Goal: Task Accomplishment & Management: Manage account settings

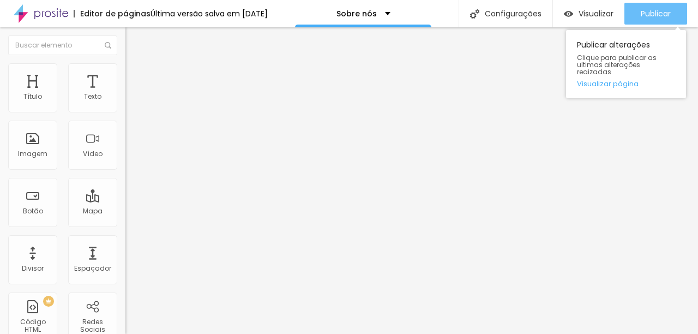
click at [652, 15] on span "Publicar" at bounding box center [656, 13] width 30 height 9
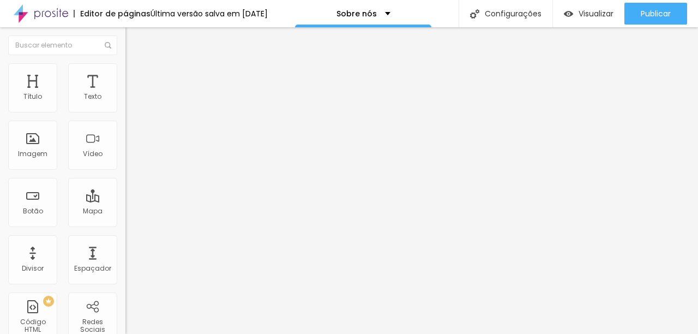
click at [63, 17] on img at bounding box center [41, 13] width 55 height 27
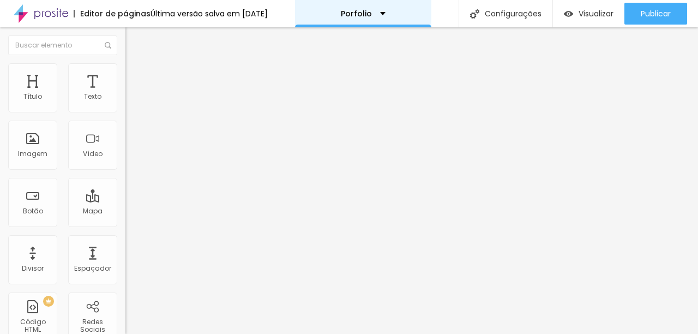
click at [372, 15] on p "Porfolio" at bounding box center [356, 14] width 31 height 8
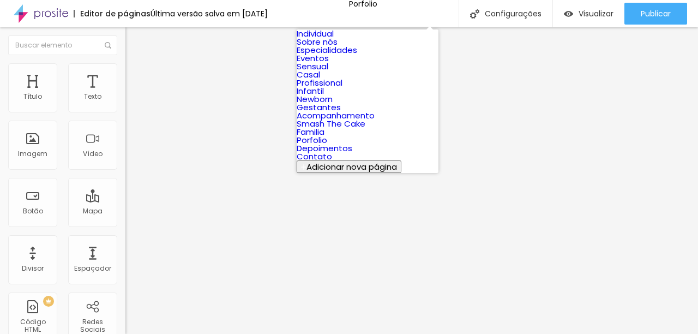
click at [357, 56] on link "Especialidades" at bounding box center [327, 49] width 61 height 11
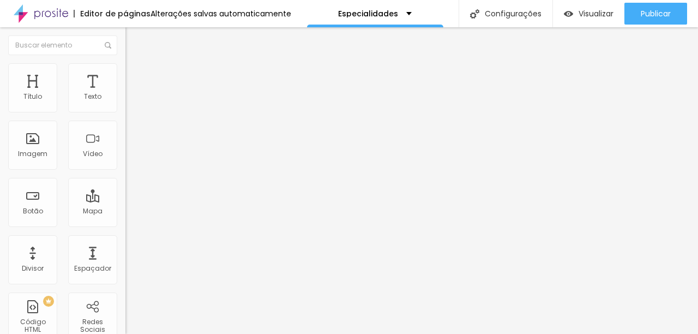
click at [125, 66] on img at bounding box center [130, 68] width 10 height 10
type input "80"
type input "75"
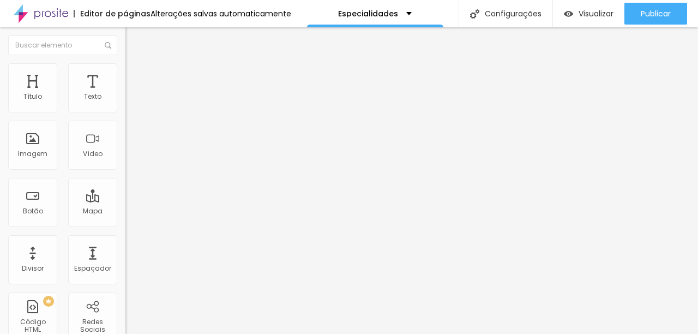
type input "70"
type input "65"
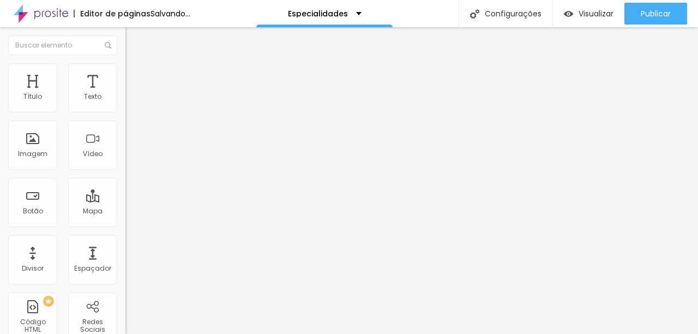
drag, startPoint x: 97, startPoint y: 117, endPoint x: 75, endPoint y: 118, distance: 21.8
type input "65"
click at [125, 112] on input "range" at bounding box center [160, 107] width 70 height 9
click at [125, 71] on li "Estilo" at bounding box center [187, 68] width 125 height 11
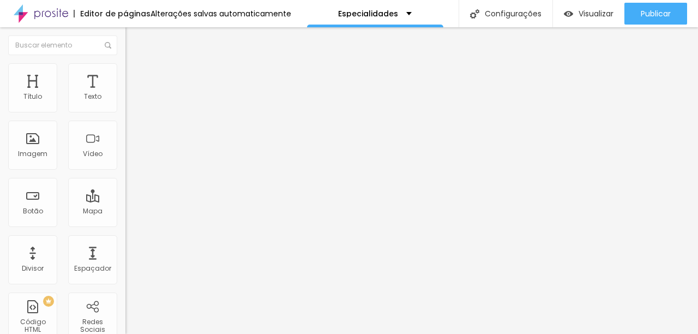
click at [135, 73] on span "Estilo" at bounding box center [143, 70] width 17 height 9
type input "65"
click at [125, 112] on input "range" at bounding box center [160, 107] width 70 height 9
click at [135, 74] on span "Estilo" at bounding box center [143, 70] width 17 height 9
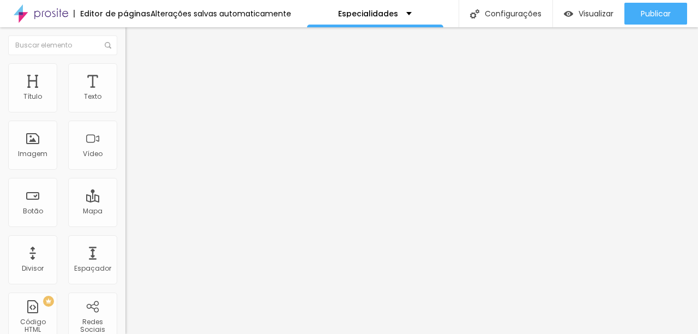
type input "60"
click at [125, 112] on input "range" at bounding box center [160, 107] width 70 height 9
type input "65"
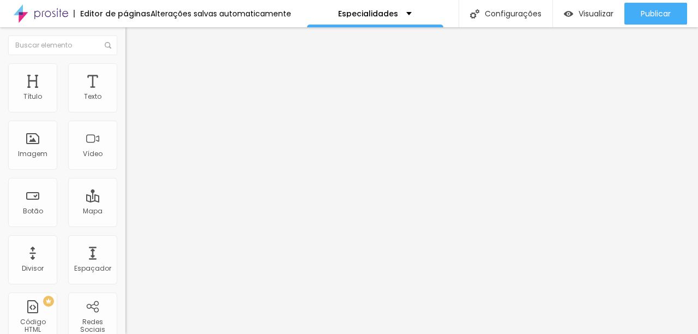
click at [125, 112] on input "range" at bounding box center [160, 107] width 70 height 9
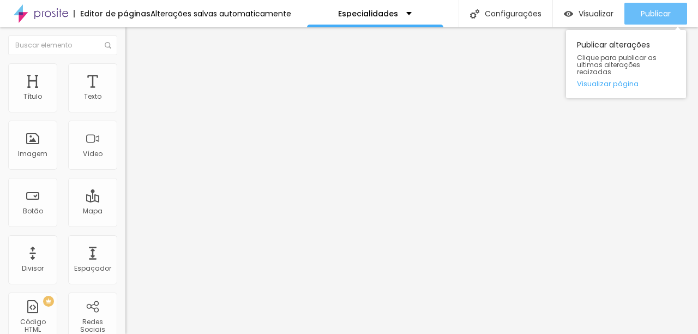
click at [654, 18] on span "Publicar" at bounding box center [656, 13] width 30 height 9
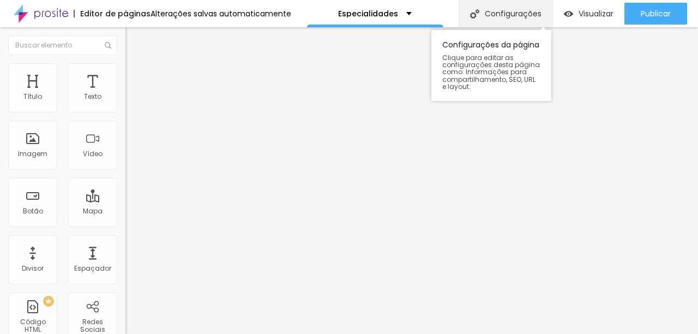
click at [506, 1] on div "Configurações" at bounding box center [506, 13] width 94 height 27
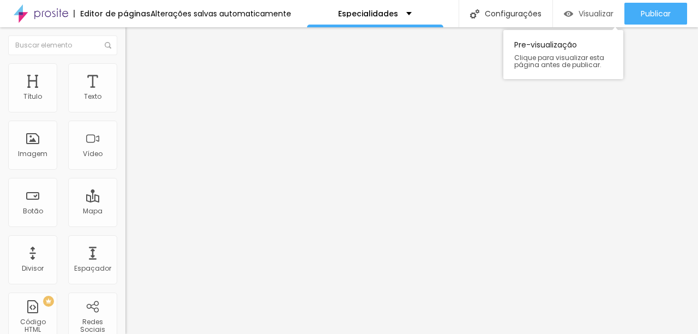
click at [588, 13] on span "Visualizar" at bounding box center [596, 13] width 35 height 9
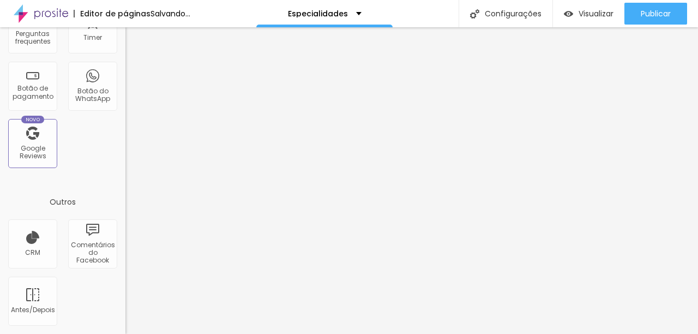
scroll to position [4, 0]
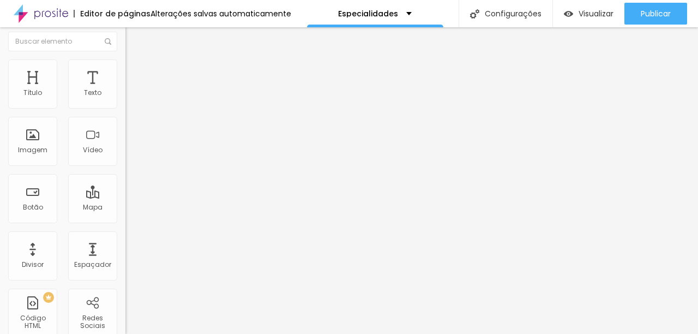
click at [125, 61] on img at bounding box center [130, 64] width 10 height 10
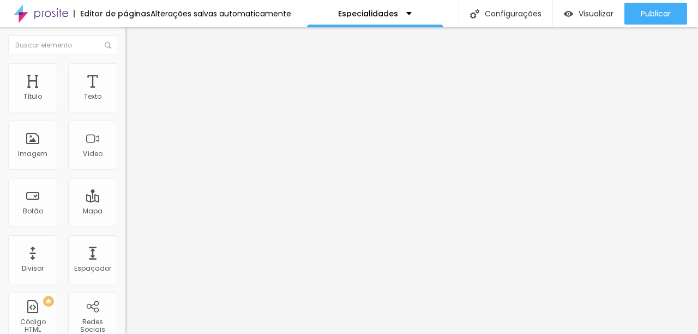
type input "65"
click at [125, 112] on input "range" at bounding box center [160, 107] width 70 height 9
click at [135, 75] on span "Estilo" at bounding box center [143, 70] width 17 height 9
type input "60"
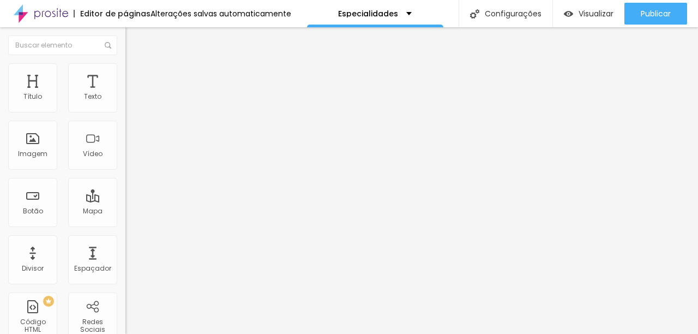
type input "60"
click at [125, 112] on input "range" at bounding box center [160, 107] width 70 height 9
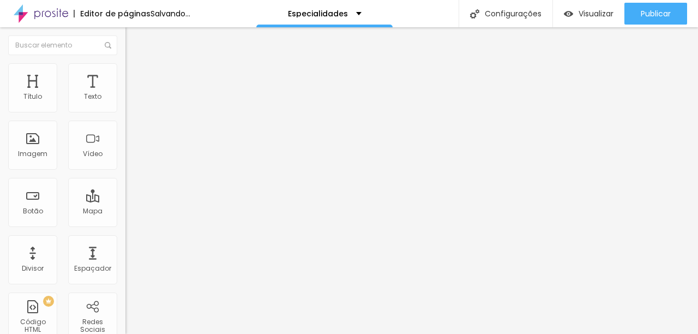
click at [125, 112] on input "range" at bounding box center [160, 107] width 70 height 9
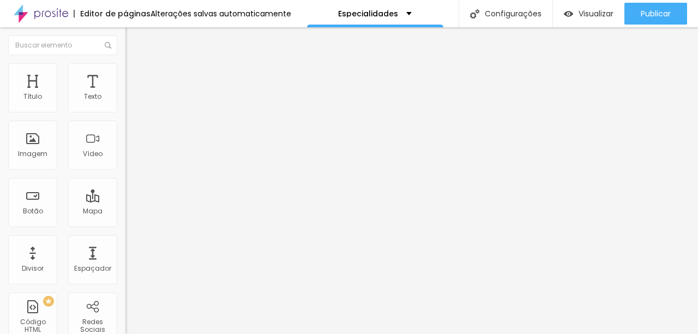
type input "65"
click at [125, 112] on input "range" at bounding box center [160, 107] width 70 height 9
click at [135, 75] on span "Estilo" at bounding box center [143, 70] width 17 height 9
type input "60"
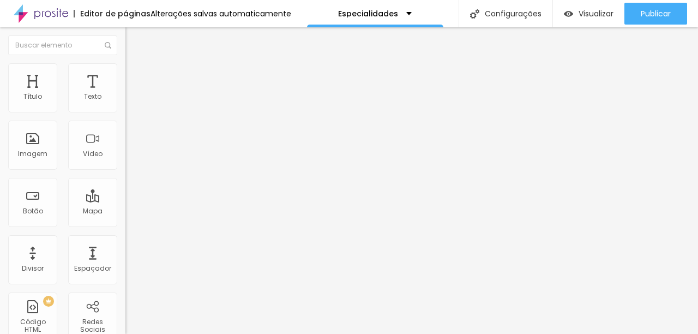
type input "60"
click at [125, 112] on input "range" at bounding box center [160, 107] width 70 height 9
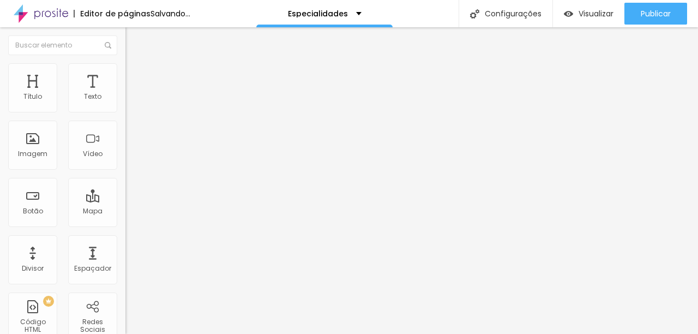
click at [125, 112] on input "range" at bounding box center [160, 107] width 70 height 9
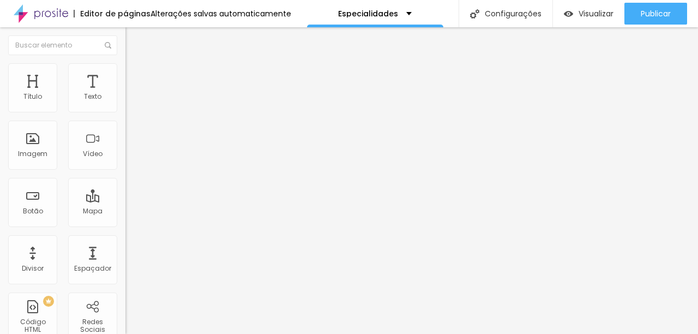
type input "65"
click at [125, 112] on input "range" at bounding box center [160, 107] width 70 height 9
click at [125, 70] on img at bounding box center [130, 68] width 10 height 10
type input "60"
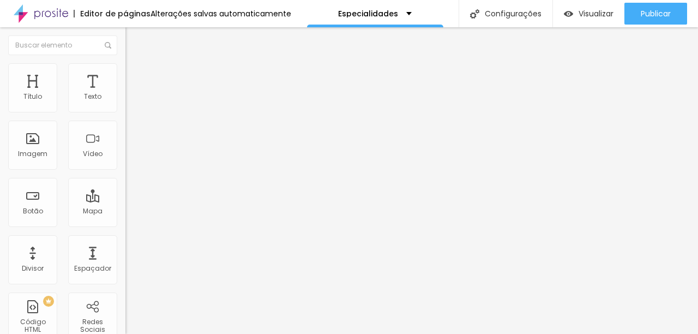
type input "60"
click at [125, 112] on input "range" at bounding box center [160, 107] width 70 height 9
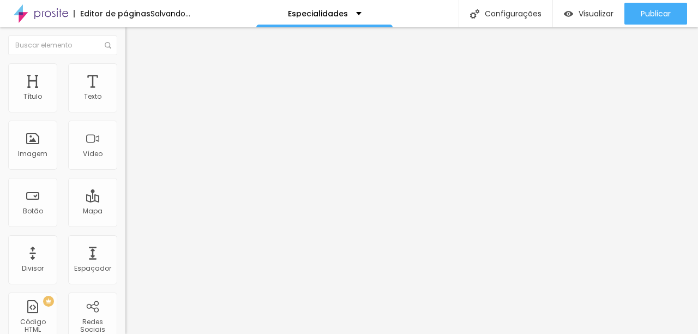
click at [125, 112] on input "range" at bounding box center [160, 107] width 70 height 9
type input "55"
click at [125, 112] on input "range" at bounding box center [160, 107] width 70 height 9
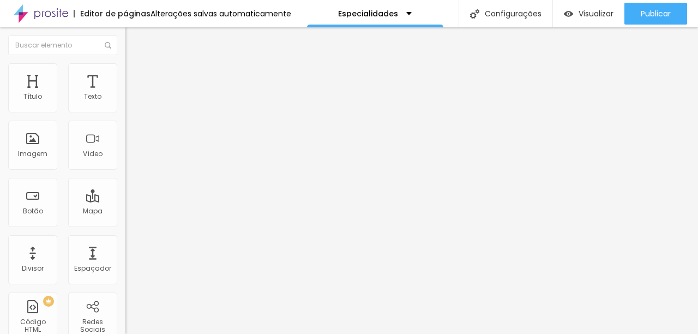
type input "60"
click at [125, 112] on input "range" at bounding box center [160, 107] width 70 height 9
type input "55"
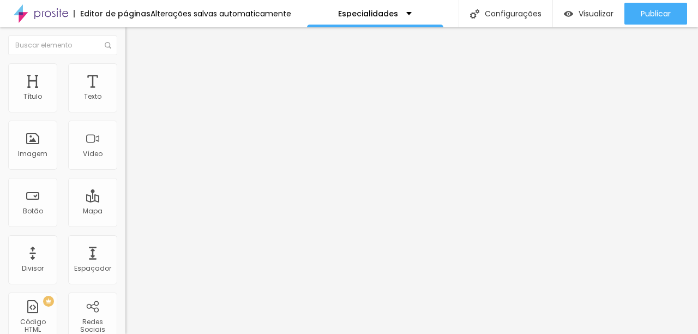
type input "60"
click at [125, 112] on input "range" at bounding box center [160, 107] width 70 height 9
click at [135, 75] on span "Estilo" at bounding box center [143, 70] width 17 height 9
type input "65"
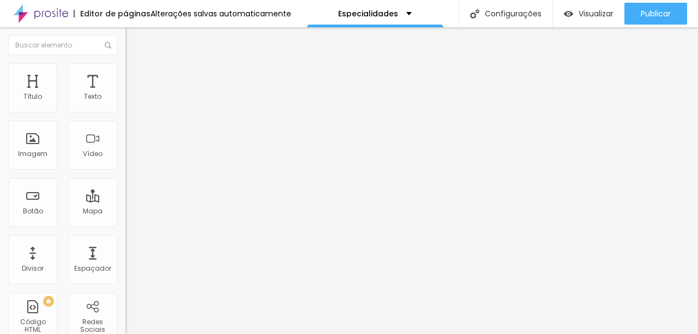
type input "65"
click at [125, 112] on input "range" at bounding box center [160, 107] width 70 height 9
click at [125, 69] on ul "Conteúdo Estilo Avançado" at bounding box center [187, 68] width 125 height 33
click at [135, 73] on span "Estilo" at bounding box center [143, 70] width 17 height 9
type input "65"
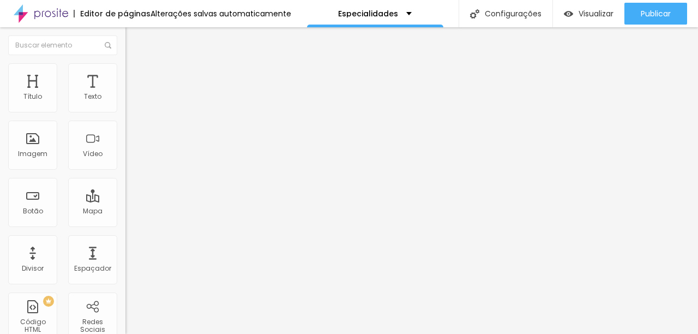
type input "65"
click at [125, 112] on input "range" at bounding box center [160, 107] width 70 height 9
drag, startPoint x: 49, startPoint y: 70, endPoint x: 59, endPoint y: 95, distance: 27.9
click at [125, 70] on li "Estilo" at bounding box center [187, 68] width 125 height 11
type input "65"
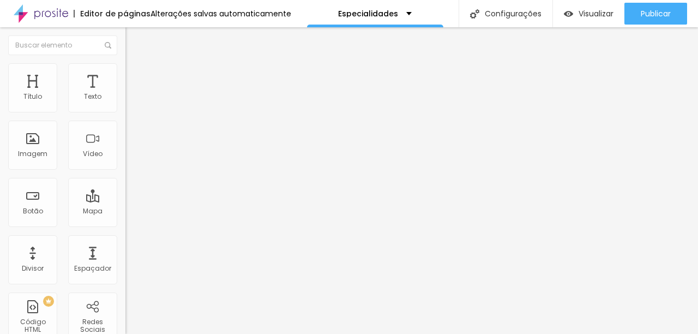
type input "65"
click at [125, 112] on input "range" at bounding box center [160, 107] width 70 height 9
click at [125, 73] on ul "Conteúdo Estilo Avançado" at bounding box center [187, 68] width 125 height 33
click at [125, 72] on li "Estilo" at bounding box center [187, 68] width 125 height 11
type input "900"
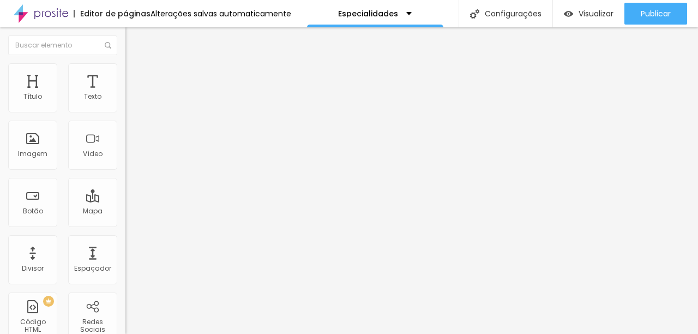
type input "900"
click at [125, 112] on input "range" at bounding box center [160, 107] width 70 height 9
click at [178, 103] on button "px" at bounding box center [186, 97] width 17 height 11
type input "600"
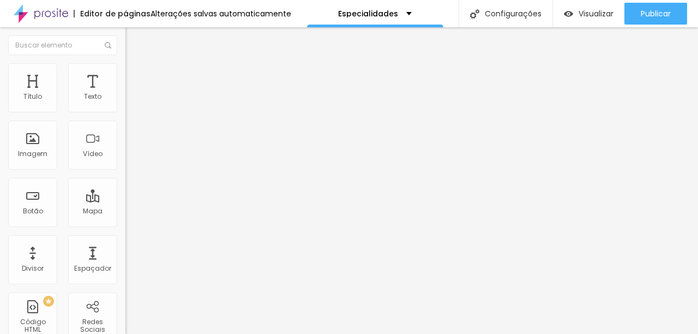
click at [178, 103] on button "px" at bounding box center [186, 97] width 17 height 11
click at [195, 103] on button "%" at bounding box center [202, 97] width 15 height 11
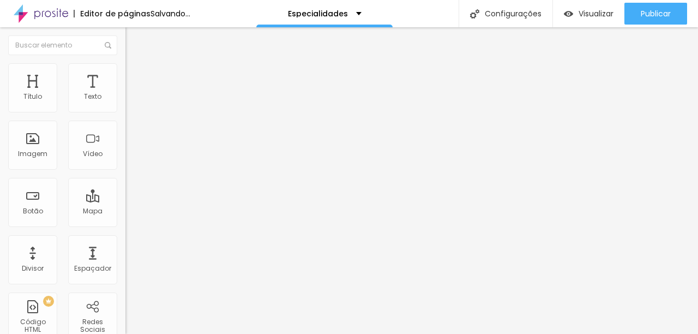
type input "70"
click at [125, 112] on input "range" at bounding box center [160, 107] width 70 height 9
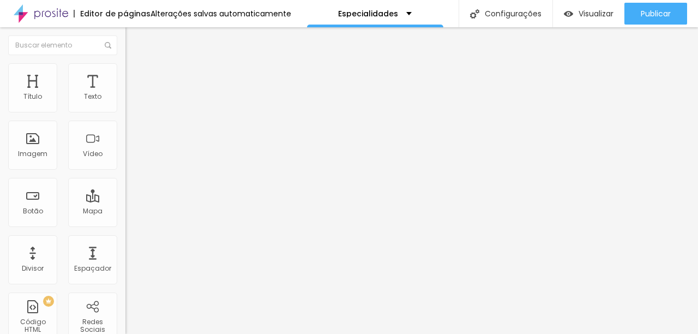
type input "65"
click at [125, 112] on input "range" at bounding box center [160, 107] width 70 height 9
click at [135, 75] on span "Estilo" at bounding box center [143, 70] width 17 height 9
click at [195, 103] on button "%" at bounding box center [202, 97] width 15 height 11
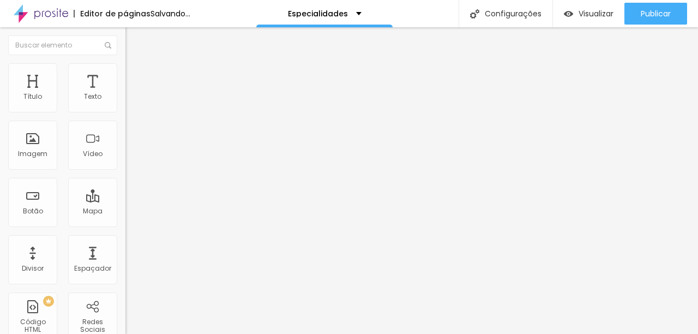
type input "65"
click at [125, 112] on input "range" at bounding box center [160, 107] width 70 height 9
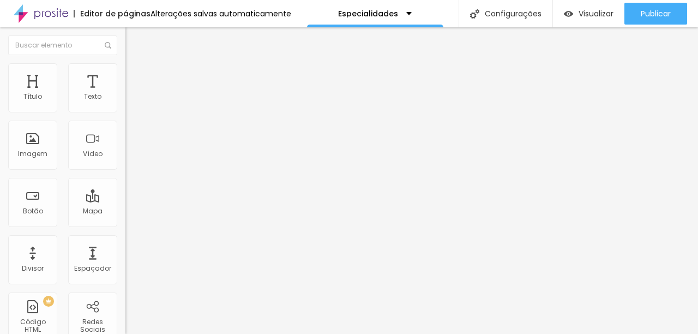
click at [125, 103] on span "Titulo 2" at bounding box center [142, 96] width 35 height 14
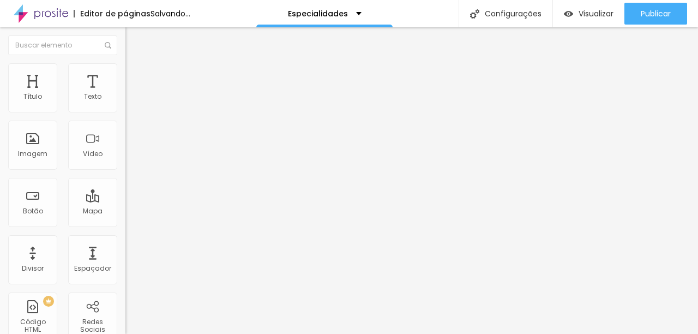
click at [125, 113] on span "Titulo 3" at bounding box center [140, 106] width 31 height 13
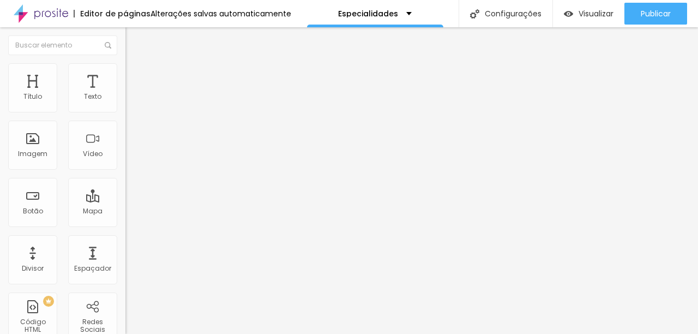
type input "16"
type input "14"
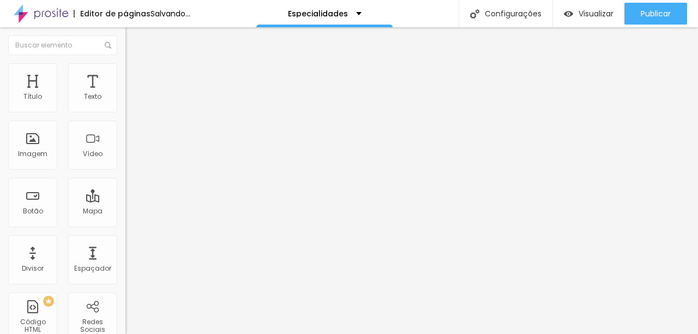
type input "14"
click at [125, 260] on input "range" at bounding box center [160, 264] width 70 height 9
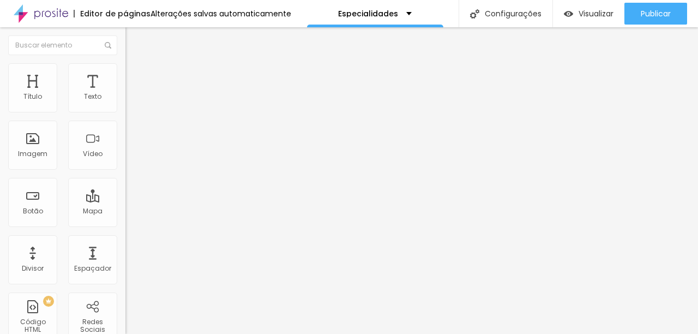
click at [125, 69] on li "Avançado" at bounding box center [187, 68] width 125 height 11
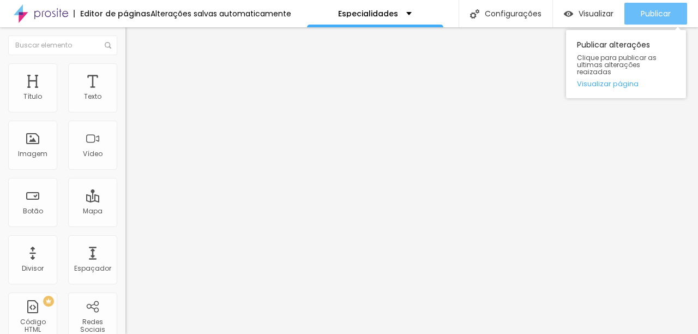
click at [670, 9] on span "Publicar" at bounding box center [656, 13] width 30 height 9
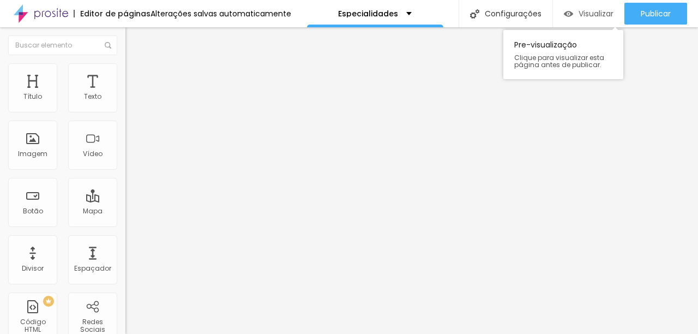
click at [569, 18] on img "button" at bounding box center [568, 13] width 9 height 9
click at [125, 94] on span "Trocar imagem" at bounding box center [154, 89] width 59 height 9
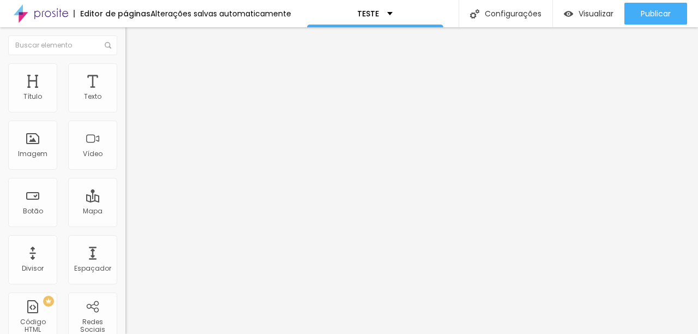
click at [125, 110] on input "text" at bounding box center [190, 104] width 131 height 11
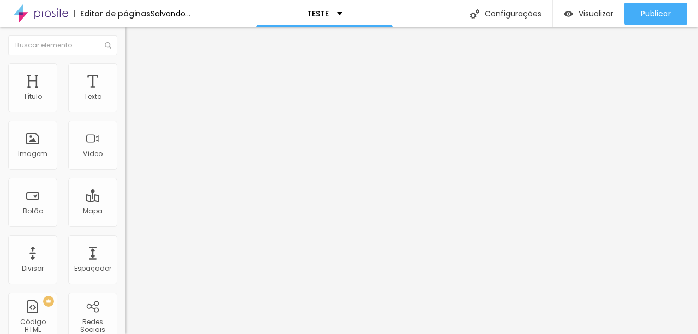
paste input "Eliane, CEO e fotógrafa."
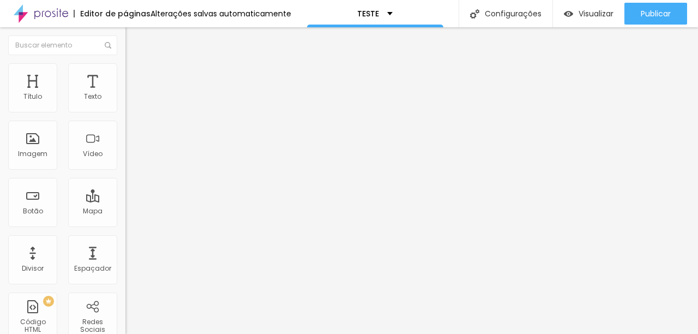
type input "Eliane, CEO e fotógrafa."
click at [125, 155] on img at bounding box center [129, 152] width 8 height 8
click at [125, 147] on img at bounding box center [129, 143] width 8 height 8
click at [125, 163] on div "Proporção" at bounding box center [187, 160] width 125 height 7
click at [125, 184] on span "Padrão" at bounding box center [137, 179] width 25 height 9
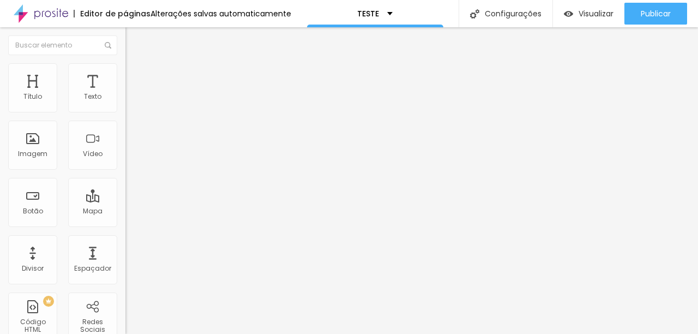
click at [125, 194] on span "Quadrado" at bounding box center [142, 189] width 35 height 9
click at [125, 63] on li "Avançado" at bounding box center [187, 68] width 125 height 11
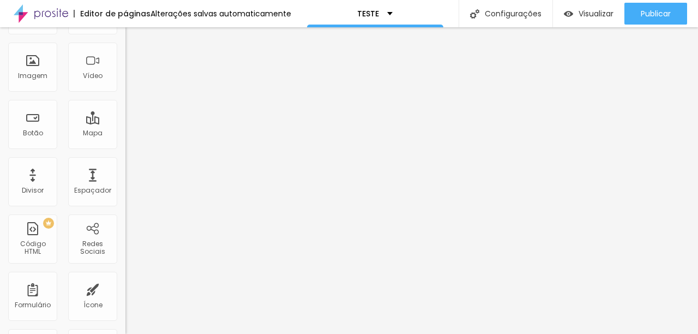
scroll to position [0, 0]
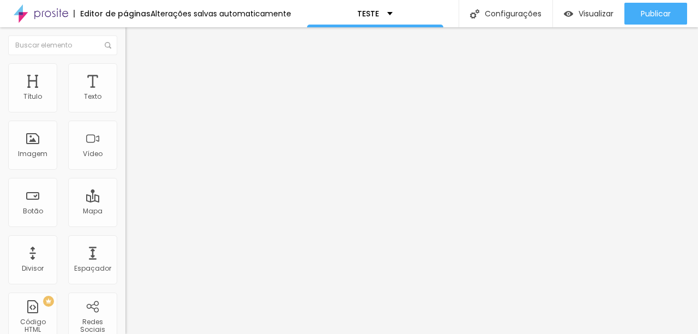
click at [125, 62] on img at bounding box center [130, 57] width 10 height 10
type input "1.8"
type input "1.7"
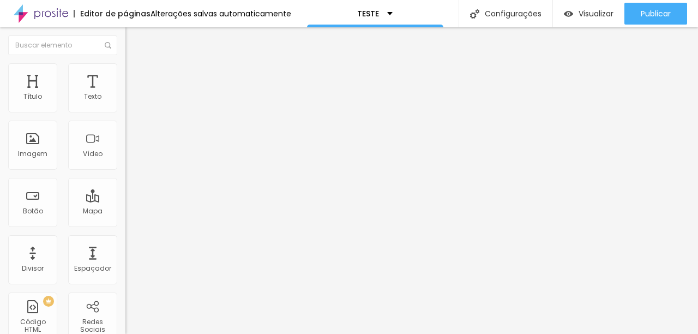
type input "1.6"
type input "1.5"
type input "1.4"
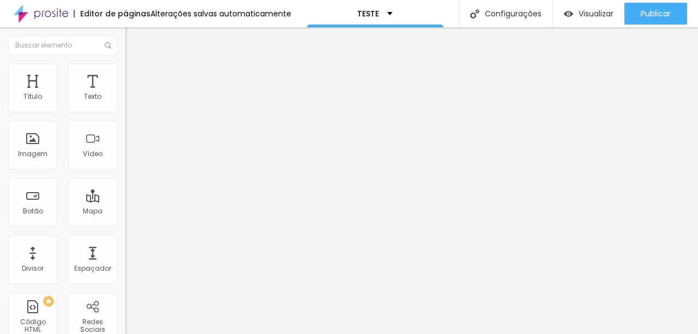
type input "1.4"
type input "1.3"
type input "1.2"
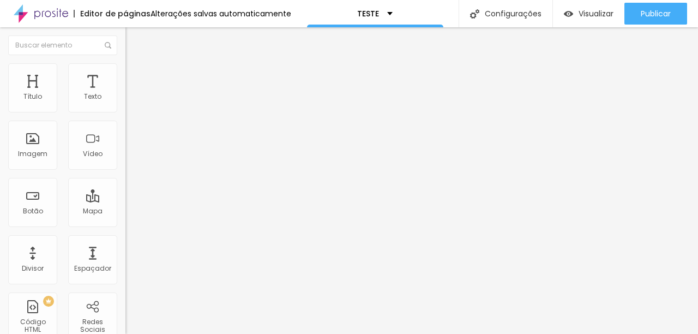
drag, startPoint x: 87, startPoint y: 148, endPoint x: 58, endPoint y: 151, distance: 29.0
type input "1.2"
type input "17"
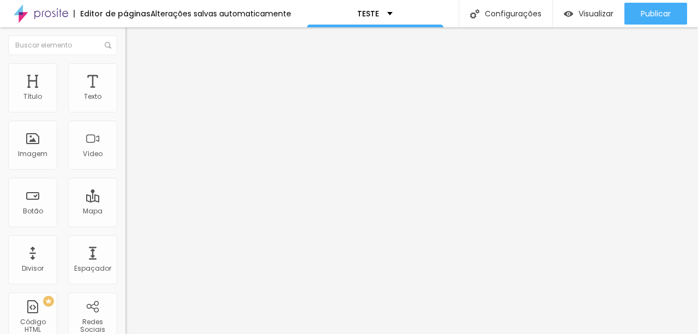
type input "16"
type input "15"
type input "14"
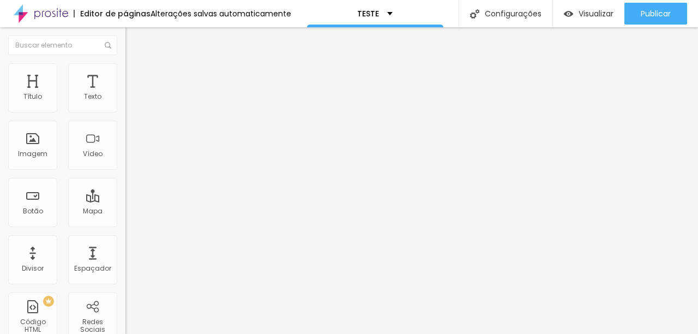
type input "14"
type input "13"
type input "12"
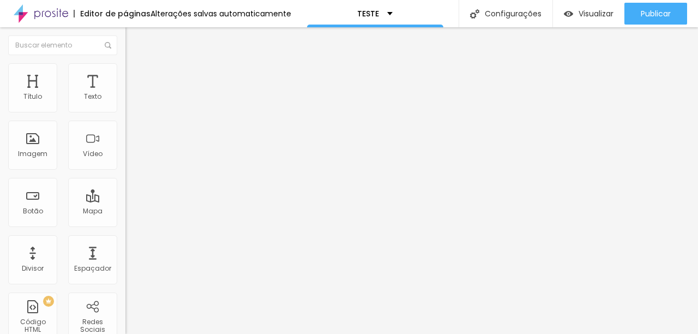
type input "13"
type input "14"
drag, startPoint x: 52, startPoint y: 110, endPoint x: 42, endPoint y: 111, distance: 10.0
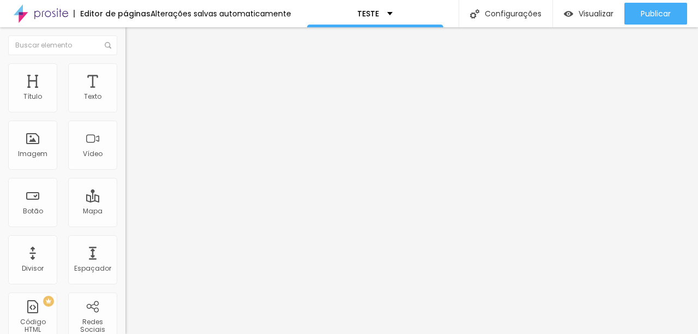
type input "14"
click at [125, 201] on input "range" at bounding box center [160, 205] width 70 height 9
click at [125, 60] on ul "Estilo Avançado" at bounding box center [187, 63] width 125 height 22
click at [125, 70] on li "Avançado" at bounding box center [187, 68] width 125 height 11
click at [125, 59] on li "Estilo" at bounding box center [187, 57] width 125 height 11
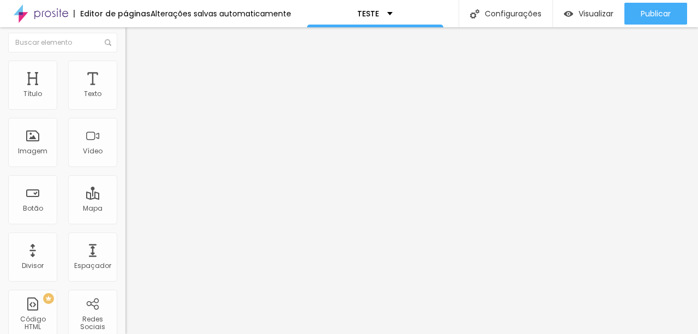
scroll to position [4, 0]
click at [125, 68] on li "Estilo" at bounding box center [187, 64] width 125 height 11
type input "42"
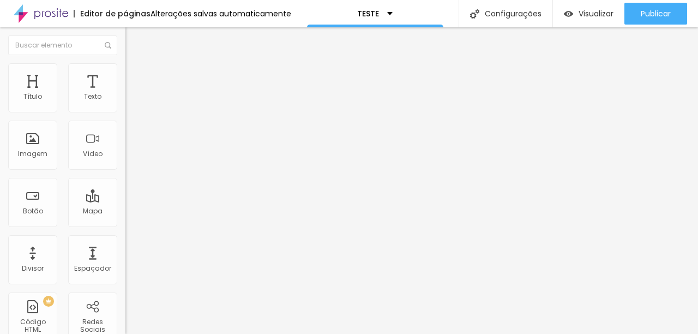
click at [125, 239] on input "range" at bounding box center [160, 243] width 70 height 9
type input "27"
type input "21"
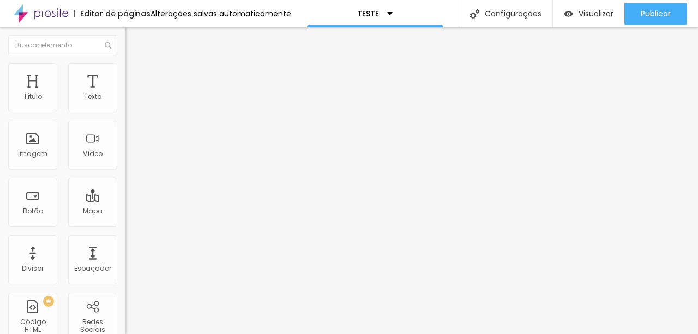
type input "20"
type input "18"
drag, startPoint x: 38, startPoint y: 137, endPoint x: 31, endPoint y: 137, distance: 7.1
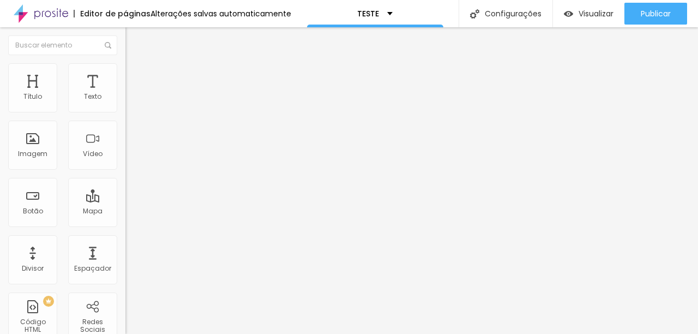
type input "18"
click at [125, 239] on input "range" at bounding box center [160, 243] width 70 height 9
type input "70"
click at [125, 112] on input "range" at bounding box center [160, 107] width 70 height 9
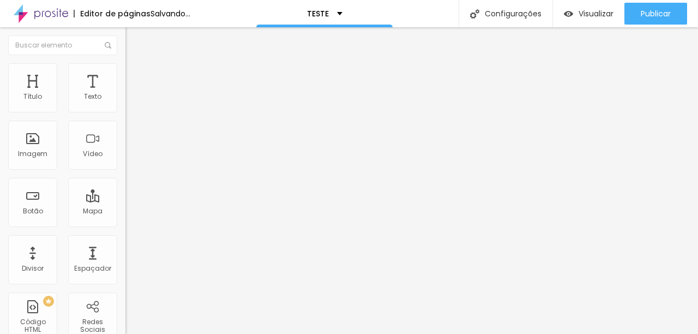
type input "80"
click at [125, 112] on input "range" at bounding box center [160, 107] width 70 height 9
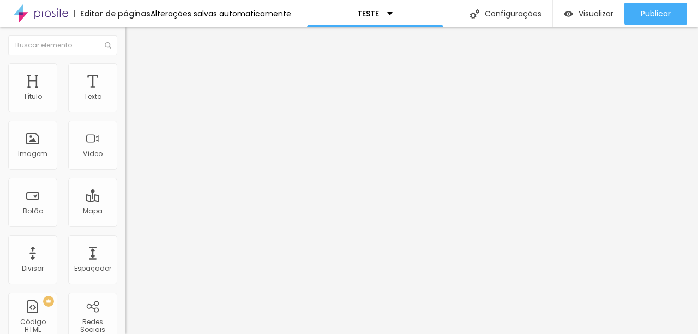
type input "75"
click at [125, 112] on input "range" at bounding box center [160, 107] width 70 height 9
click at [125, 220] on div "Editar Imagem Conteúdo Estilo Avançado Tamanho 75 px % 18 Borda arredondada Som…" at bounding box center [187, 180] width 125 height 306
type input "3.7"
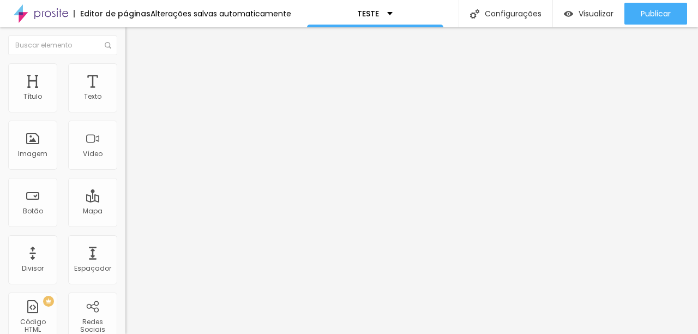
type input "3.7"
type input "4.5"
type input "4.8"
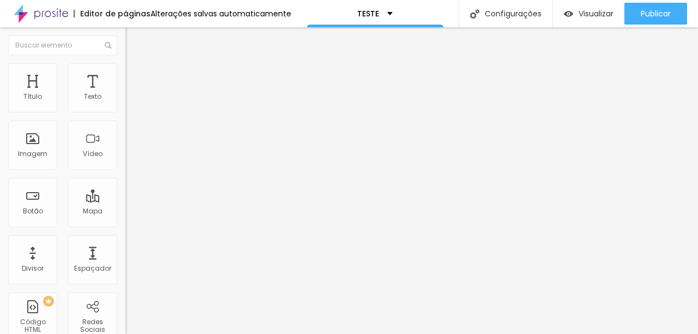
type input "4.9"
type input "5.1"
type input "4.1"
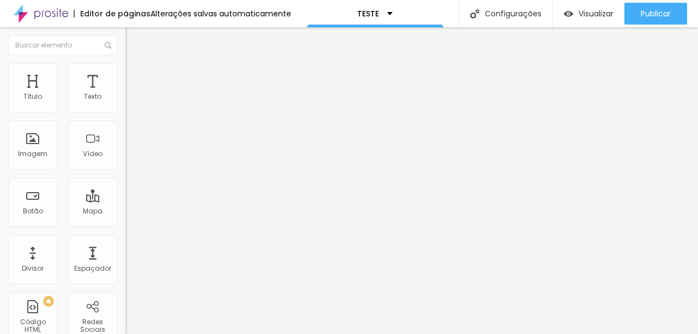
type input "4.1"
type input "4"
type input "3.6"
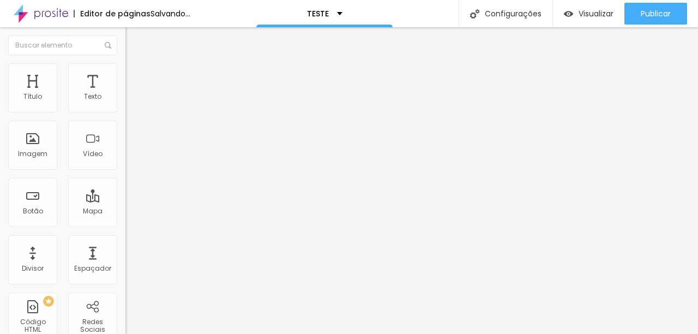
drag, startPoint x: 27, startPoint y: 250, endPoint x: 37, endPoint y: 249, distance: 10.4
type input "3.6"
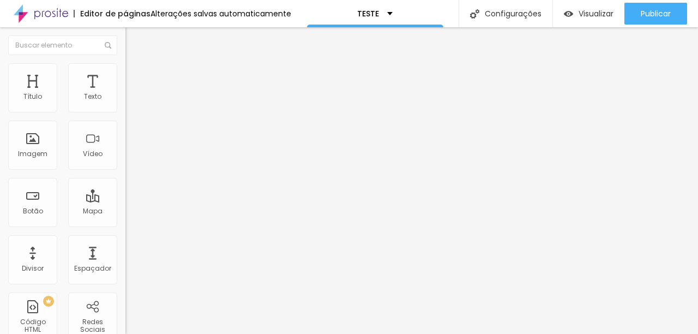
type input "6"
type input "5"
type input "4"
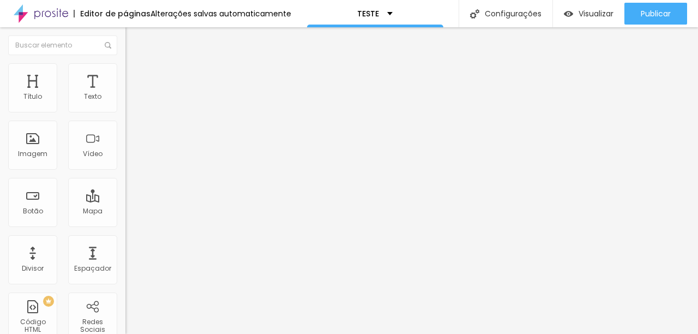
type input "4"
type input "3"
drag, startPoint x: 26, startPoint y: 292, endPoint x: 34, endPoint y: 286, distance: 10.3
type input "3"
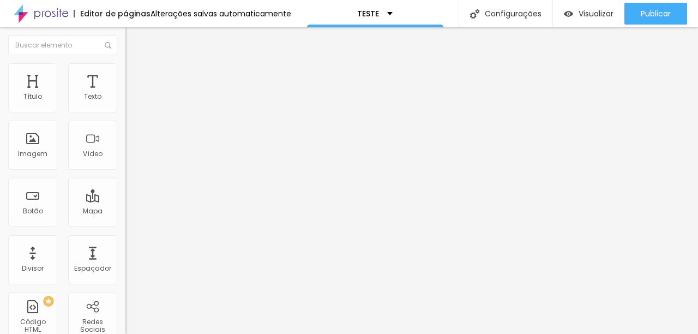
click at [125, 103] on span "Titulo 2" at bounding box center [142, 96] width 35 height 14
click at [125, 113] on span "Titulo 3" at bounding box center [140, 106] width 31 height 13
click at [125, 122] on span "Titulo 4" at bounding box center [139, 116] width 29 height 11
click at [125, 121] on div "Titulo 4 H4" at bounding box center [187, 115] width 125 height 10
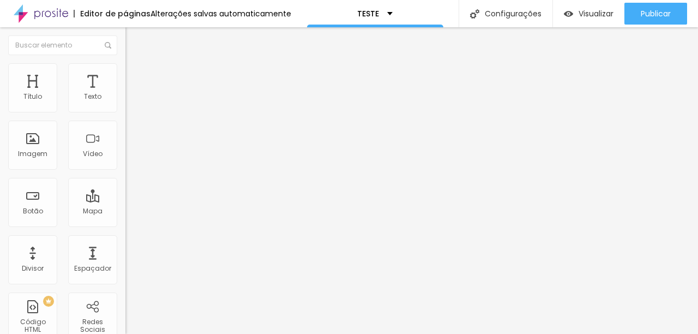
click at [125, 128] on span "Titulo 5" at bounding box center [137, 123] width 24 height 9
click at [583, 15] on span "Visualizar" at bounding box center [596, 13] width 35 height 9
click at [135, 75] on span "Estilo" at bounding box center [143, 70] width 17 height 9
type input "65"
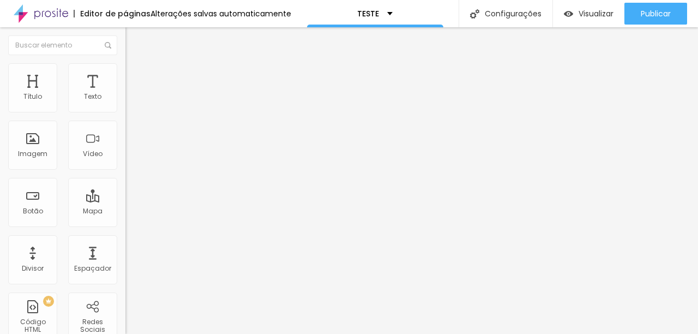
click at [125, 112] on input "range" at bounding box center [160, 107] width 70 height 9
type input "1.3"
type input "1.4"
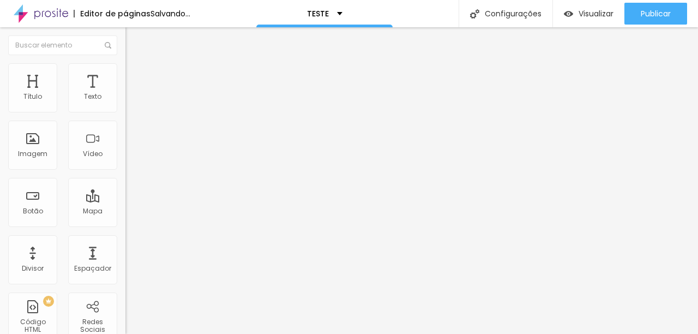
drag, startPoint x: 55, startPoint y: 150, endPoint x: 64, endPoint y: 151, distance: 8.7
type input "1.4"
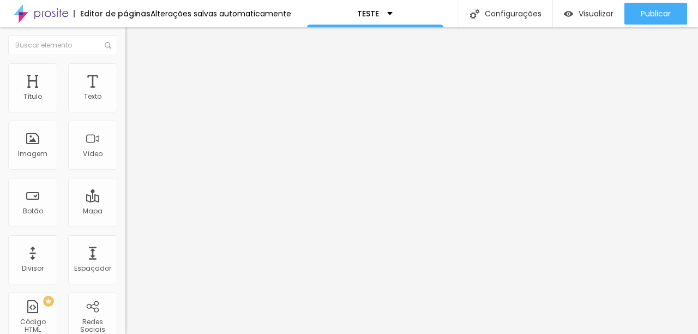
click at [125, 256] on div "Editar Texto Estilo Avançado 14 Tamanho do texto 0 Espaço entre letras 1.4 Altu…" at bounding box center [187, 180] width 125 height 306
click at [125, 148] on img at bounding box center [129, 144] width 8 height 8
click at [125, 139] on img at bounding box center [129, 135] width 8 height 8
type input "0.6"
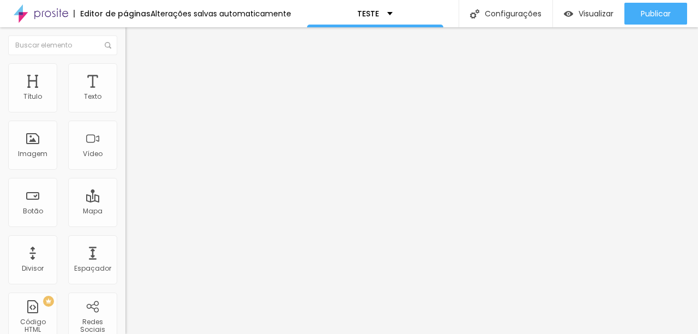
type input "0.7"
type input "0.8"
type input "0.7"
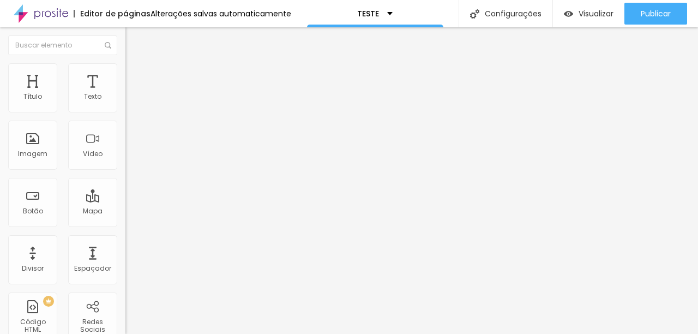
type input "0.7"
type input "0.6"
type input "0.5"
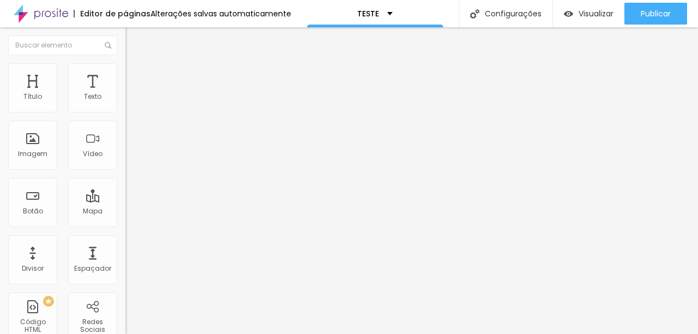
type input "0.4"
type input "0.3"
type input "0.2"
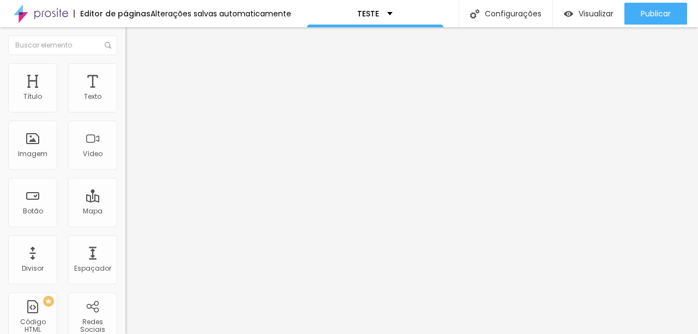
type input "0.2"
click at [125, 72] on li "Avançado" at bounding box center [187, 68] width 125 height 11
type input "11"
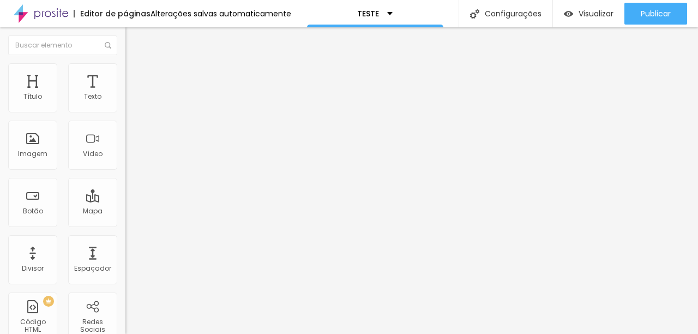
type input "11"
type input "19"
type input "21"
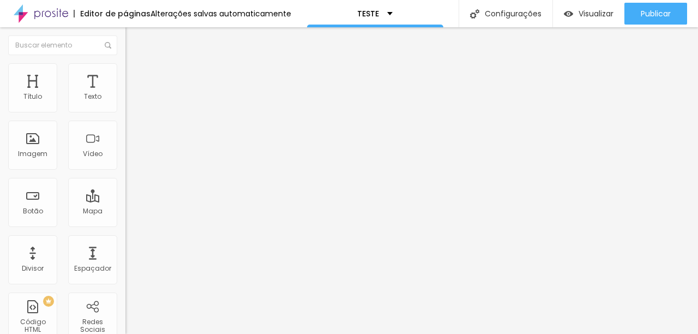
type input "22"
type input "5"
type input "0"
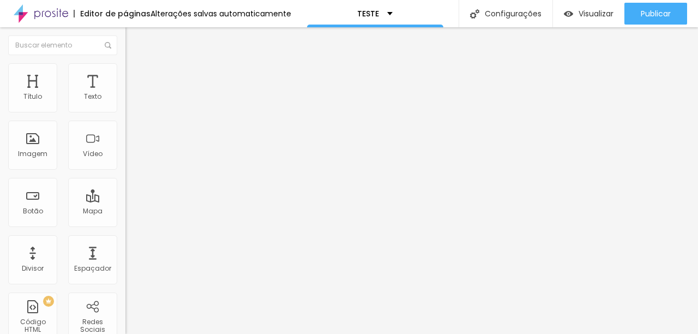
type input "0"
type input "13"
type input "15"
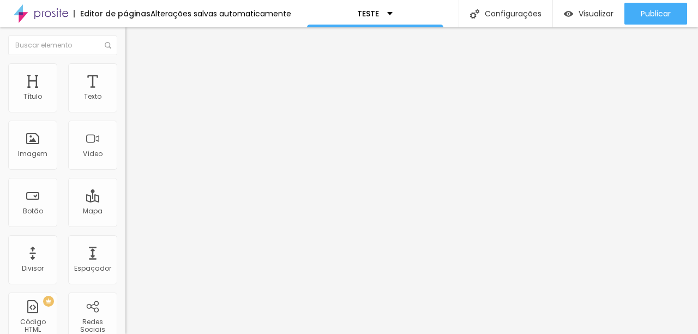
type input "16"
type input "17"
type input "14"
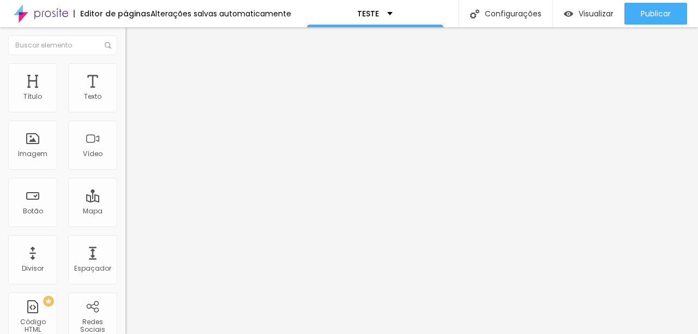
type input "14"
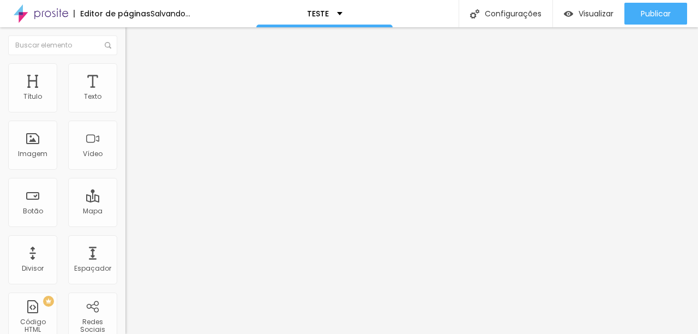
type input "10"
type input "9"
type input "8"
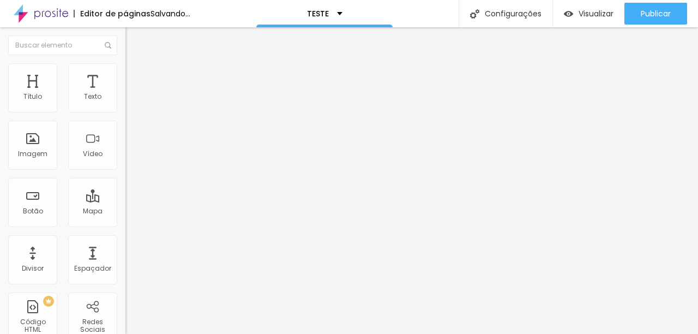
type input "8"
type input "6"
type input "5"
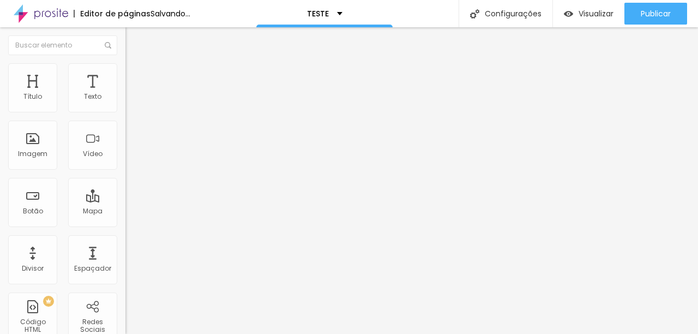
type input "4"
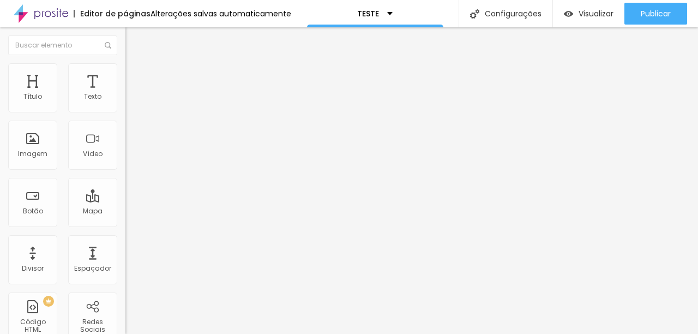
drag, startPoint x: 31, startPoint y: 107, endPoint x: 27, endPoint y: 112, distance: 6.2
type input "4"
click at [125, 201] on input "range" at bounding box center [160, 205] width 70 height 9
type input "16"
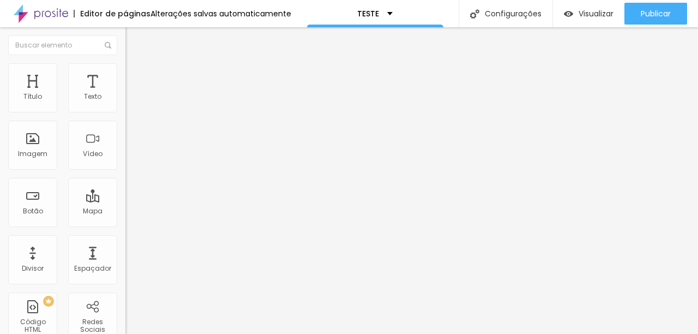
type input "17"
type input "22"
type input "24"
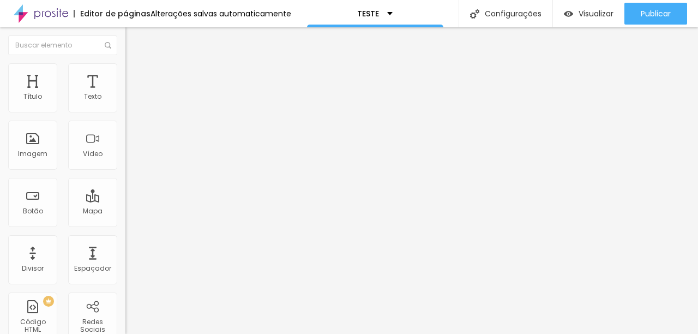
type input "24"
type input "27"
type input "30"
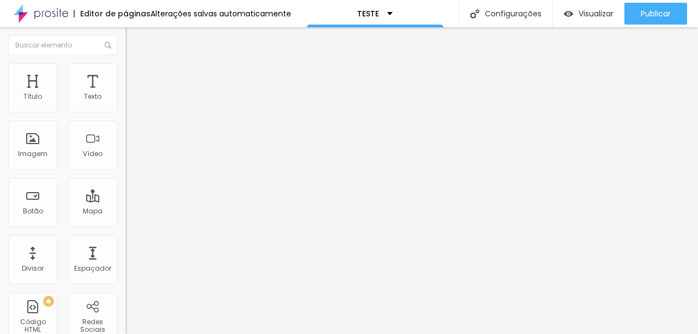
type input "31"
type input "32"
type input "33"
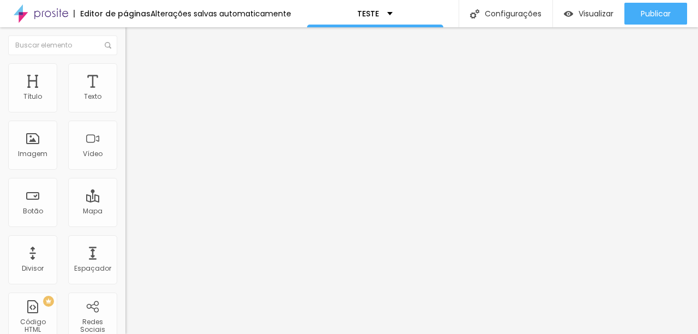
type input "33"
type input "34"
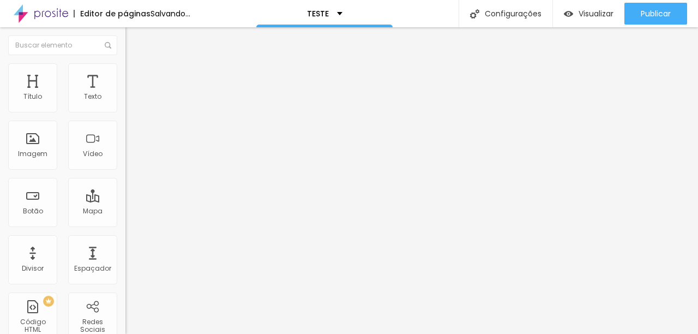
type input "33"
type input "31"
type input "28"
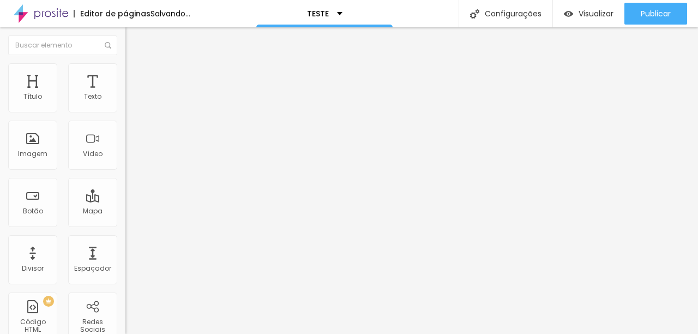
type input "28"
type input "23"
type input "21"
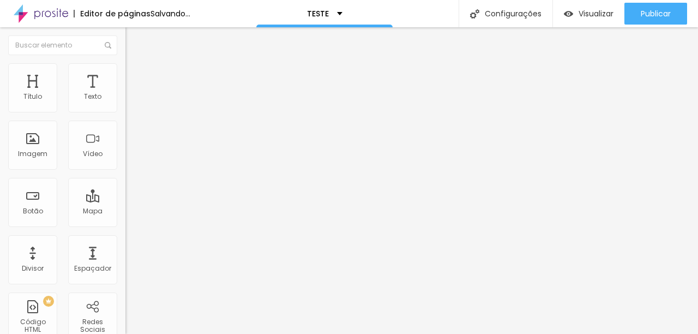
type input "17"
type input "15"
type input "11"
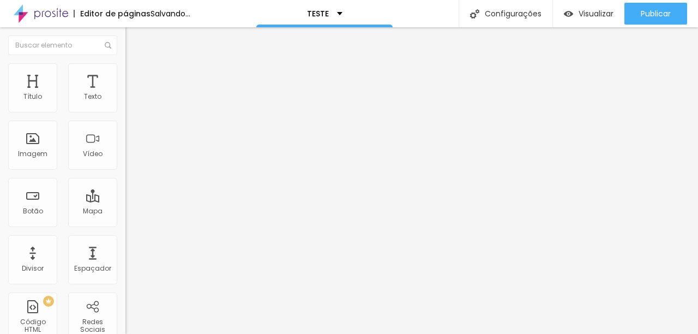
type input "11"
type input "6"
type input "3"
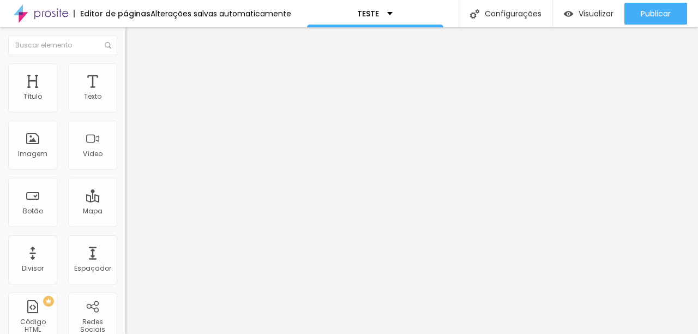
type input "1"
type input "0"
type input "1"
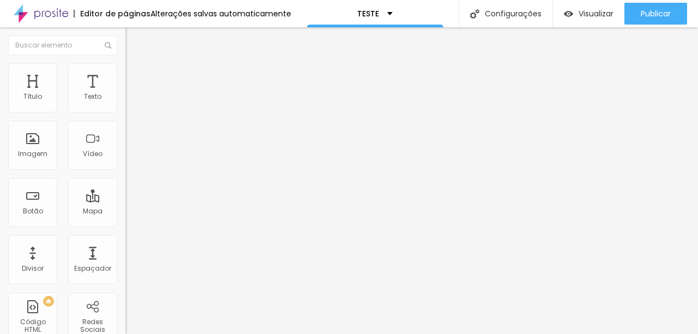
type input "1"
type input "2"
type input "3"
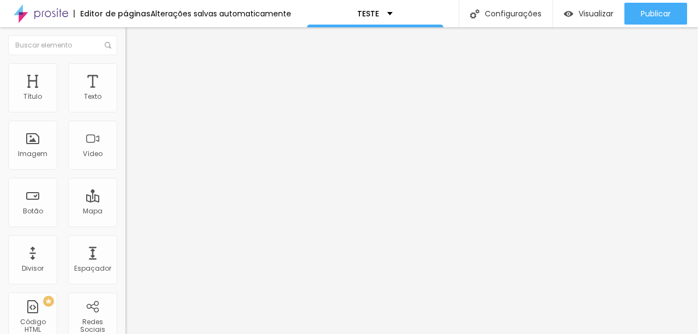
type input "4"
type input "5"
drag, startPoint x: 34, startPoint y: 128, endPoint x: 28, endPoint y: 128, distance: 5.5
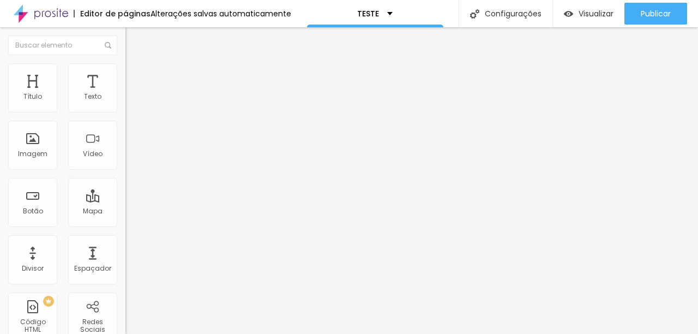
type input "5"
click at [135, 64] on span "Estilo" at bounding box center [143, 59] width 17 height 9
click at [134, 41] on img "button" at bounding box center [138, 39] width 9 height 9
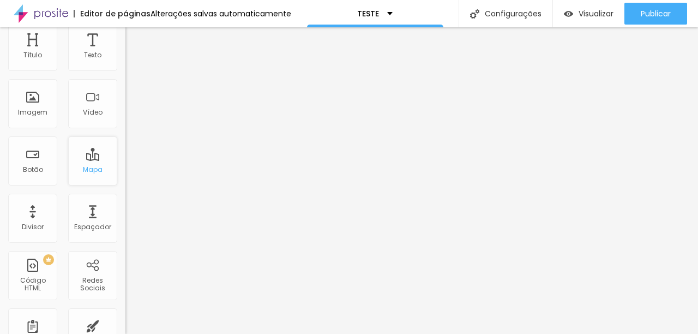
scroll to position [67, 0]
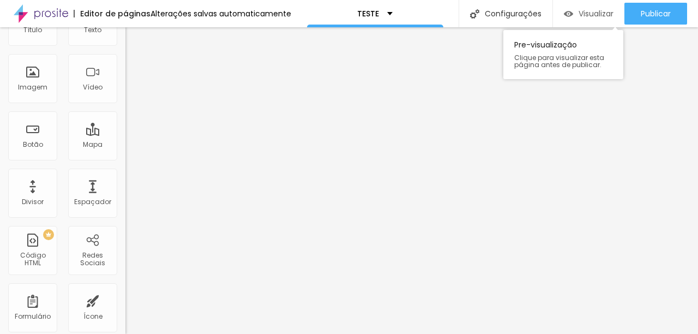
click at [591, 14] on span "Visualizar" at bounding box center [596, 13] width 35 height 9
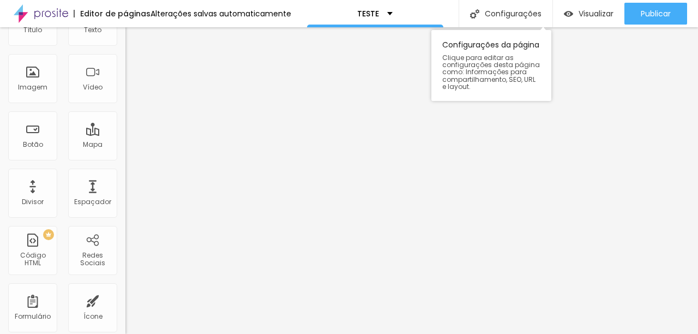
scroll to position [0, 0]
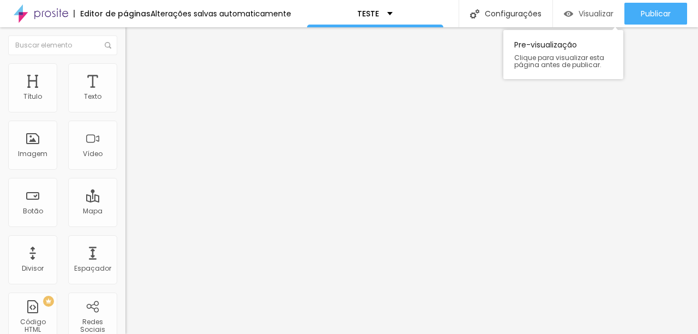
click at [601, 9] on span "Visualizar" at bounding box center [596, 13] width 35 height 9
click at [597, 11] on span "Visualizar" at bounding box center [596, 13] width 35 height 9
click at [125, 63] on li "Estilo" at bounding box center [187, 68] width 125 height 11
click at [125, 62] on img at bounding box center [130, 57] width 10 height 10
click at [130, 101] on icon "button" at bounding box center [133, 98] width 7 height 7
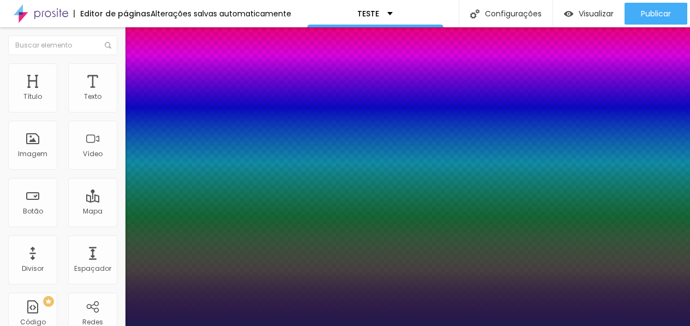
click at [82, 326] on div at bounding box center [345, 326] width 690 height 0
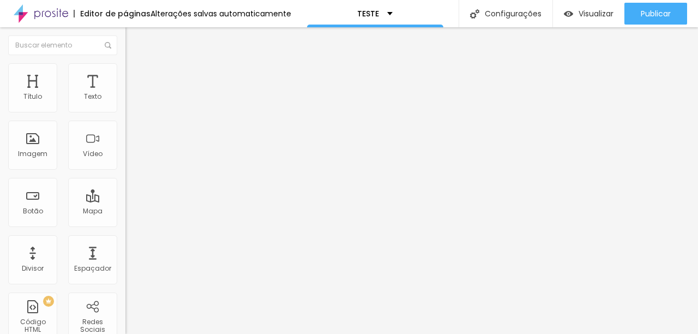
click at [125, 105] on button "button" at bounding box center [132, 98] width 15 height 11
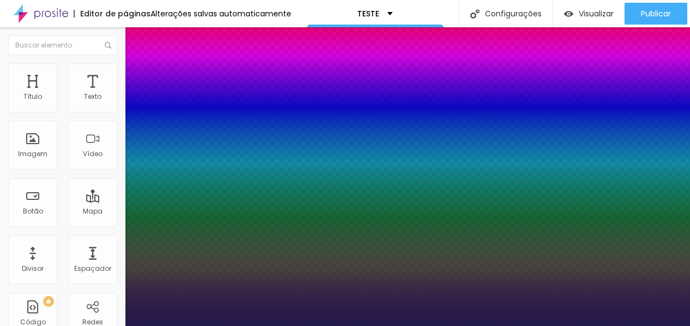
type input "1"
click at [275, 326] on div at bounding box center [345, 326] width 690 height 0
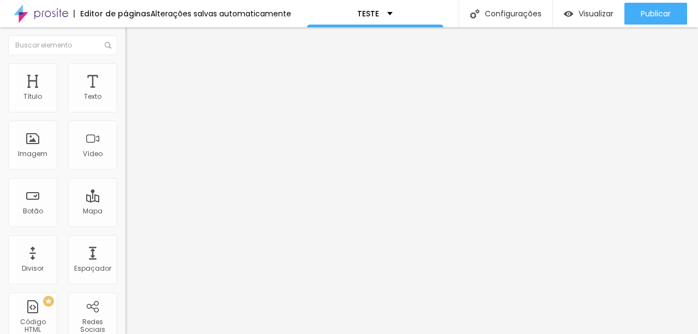
click at [125, 71] on li "Avançado" at bounding box center [187, 68] width 125 height 11
click at [125, 105] on button "button" at bounding box center [132, 98] width 15 height 11
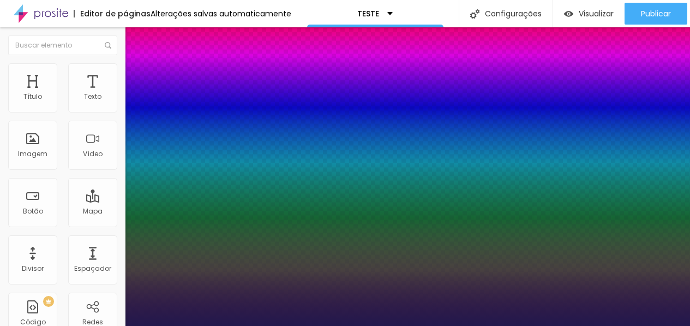
type input "1"
select select "CinzelDecorative-Regular"
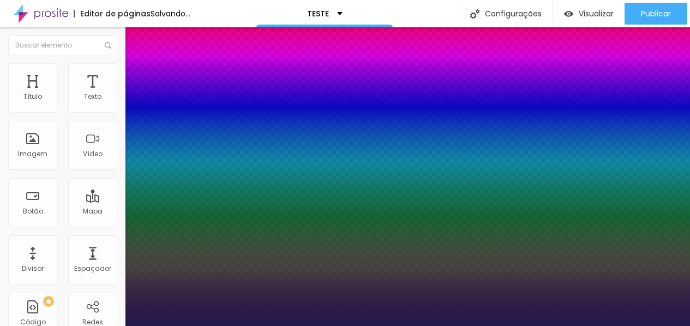
type input "1"
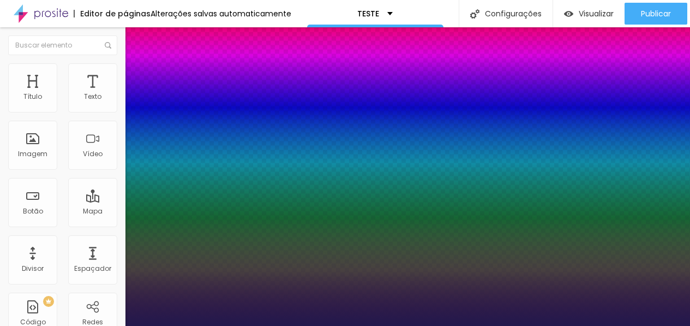
select select "CinzelDecorative-Bold"
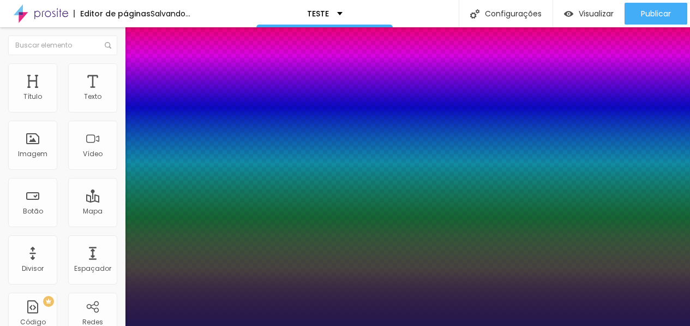
type input "1"
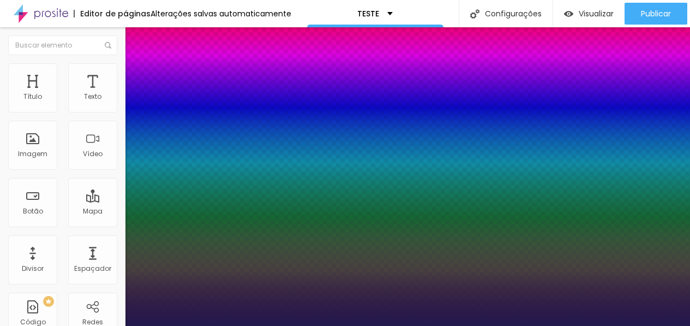
select select "CinzelDecorative-Black"
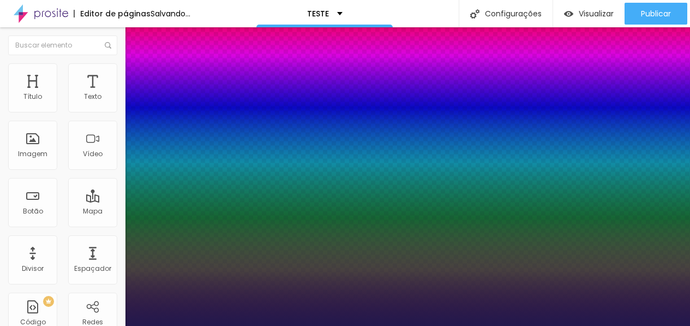
type input "1"
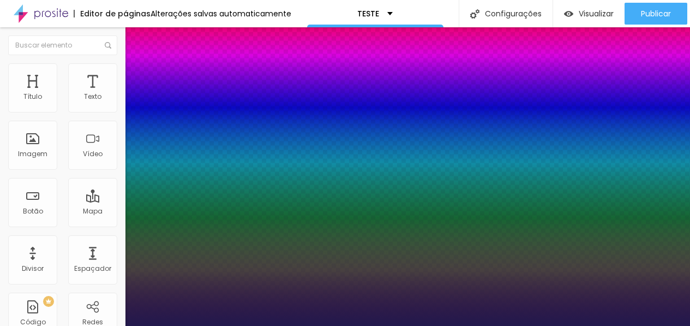
click at [396, 326] on div at bounding box center [345, 326] width 690 height 0
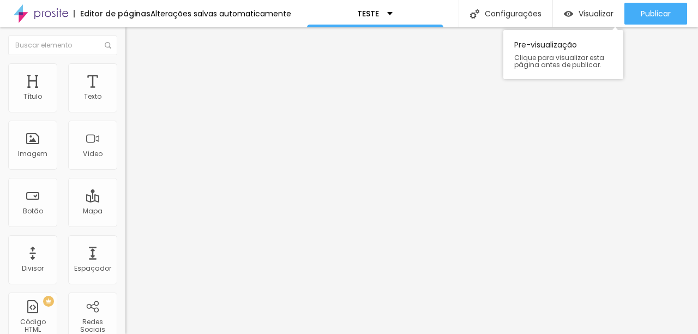
drag, startPoint x: 43, startPoint y: 152, endPoint x: 612, endPoint y: 0, distance: 589.3
click at [125, 63] on img at bounding box center [130, 68] width 10 height 10
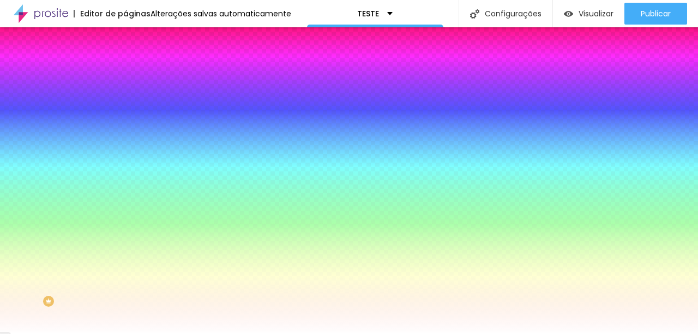
click at [125, 148] on div at bounding box center [187, 148] width 125 height 0
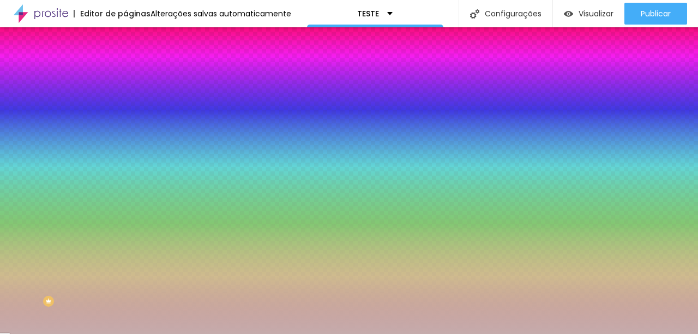
drag, startPoint x: 63, startPoint y: 270, endPoint x: 26, endPoint y: 230, distance: 54.4
click at [26, 230] on div at bounding box center [349, 167] width 698 height 334
click at [125, 148] on div at bounding box center [187, 148] width 125 height 0
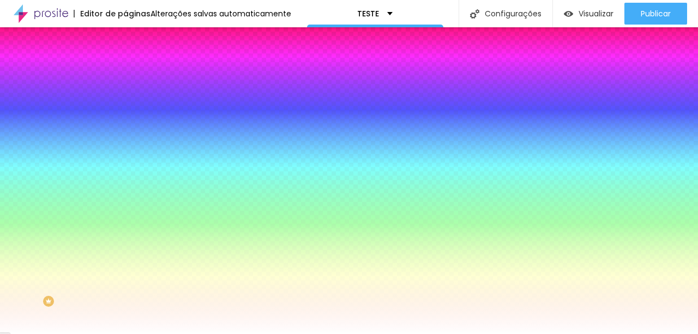
drag, startPoint x: 41, startPoint y: 236, endPoint x: 6, endPoint y: 202, distance: 48.6
click at [125, 202] on div "Imagem de fundo Adicionar imagem Efeito da Imagem Nenhum Nenhum Parallax Cor de…" at bounding box center [187, 155] width 125 height 141
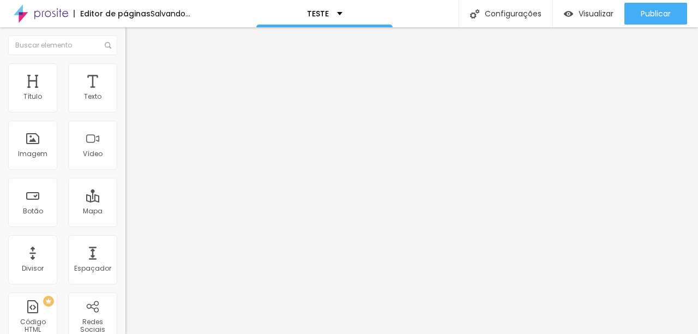
click at [125, 94] on span "Adicionar imagem" at bounding box center [160, 89] width 70 height 9
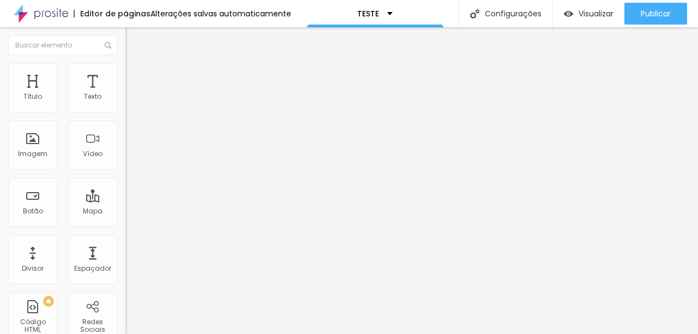
click at [581, 9] on span "Visualizar" at bounding box center [596, 13] width 35 height 9
click at [125, 67] on li "Estilo" at bounding box center [187, 68] width 125 height 11
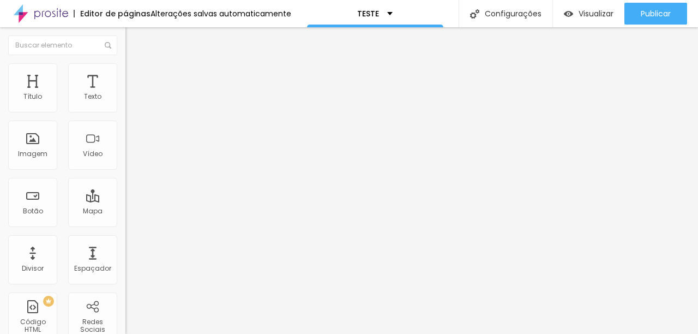
click at [125, 112] on input "range" at bounding box center [160, 107] width 70 height 9
click at [125, 71] on li "Estilo" at bounding box center [187, 68] width 125 height 11
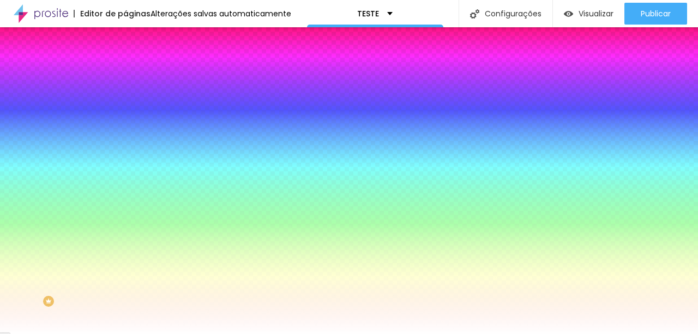
click at [125, 148] on div at bounding box center [187, 148] width 125 height 0
drag, startPoint x: 42, startPoint y: 225, endPoint x: 37, endPoint y: 178, distance: 47.2
click at [125, 159] on div "Cor de fundo Voltar ao padrão #FFFFFF" at bounding box center [187, 144] width 125 height 30
click at [154, 21] on div "Editor de páginas Alterações salvas automaticamente" at bounding box center [145, 13] width 291 height 27
click at [162, 22] on div "Editor de páginas Alterações salvas automaticamente" at bounding box center [145, 13] width 291 height 27
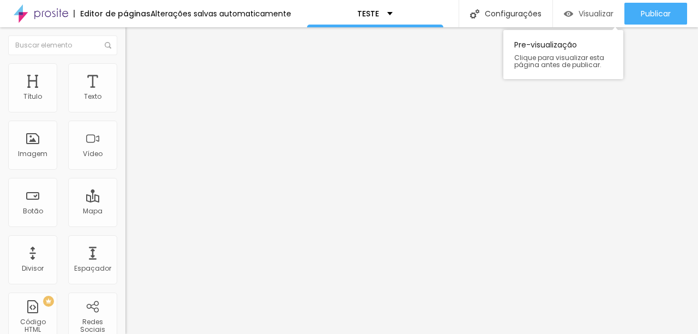
click at [582, 10] on span "Visualizar" at bounding box center [596, 13] width 35 height 9
click at [125, 71] on li "Estilo" at bounding box center [187, 68] width 125 height 11
click at [135, 64] on span "Conteúdo" at bounding box center [152, 59] width 34 height 9
click at [125, 94] on span "Trocar imagem" at bounding box center [154, 89] width 59 height 9
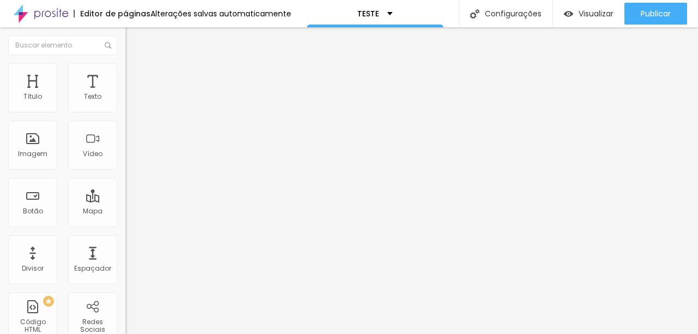
click at [125, 70] on li "Estilo" at bounding box center [187, 68] width 125 height 11
click at [125, 112] on input "range" at bounding box center [160, 107] width 70 height 9
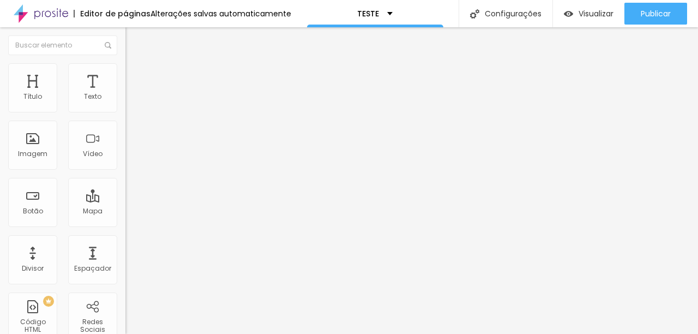
click at [125, 112] on input "range" at bounding box center [160, 107] width 70 height 9
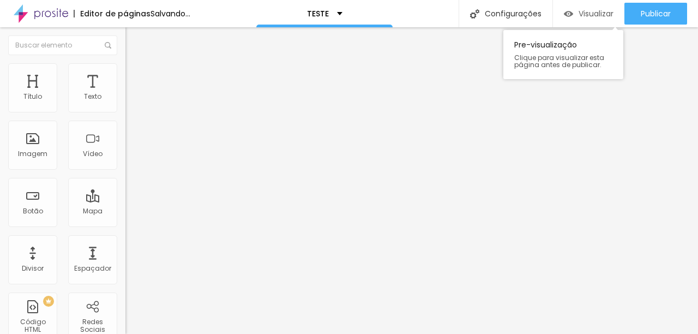
click at [597, 9] on span "Visualizar" at bounding box center [596, 13] width 35 height 9
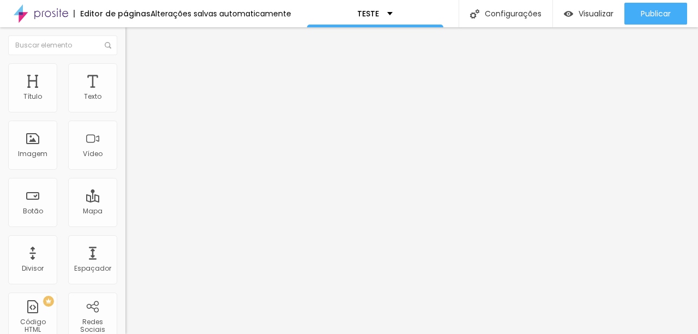
click at [125, 70] on li "Estilo" at bounding box center [187, 68] width 125 height 11
click at [125, 112] on input "range" at bounding box center [160, 107] width 70 height 9
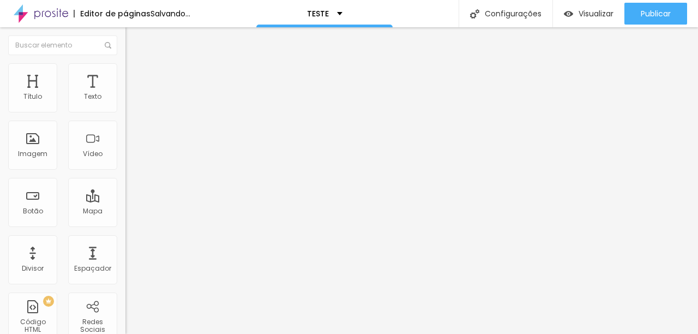
click at [172, 103] on button "px" at bounding box center [180, 97] width 17 height 11
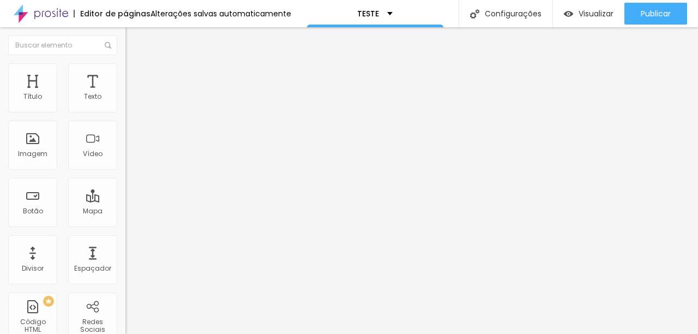
click at [125, 112] on input "range" at bounding box center [160, 107] width 70 height 9
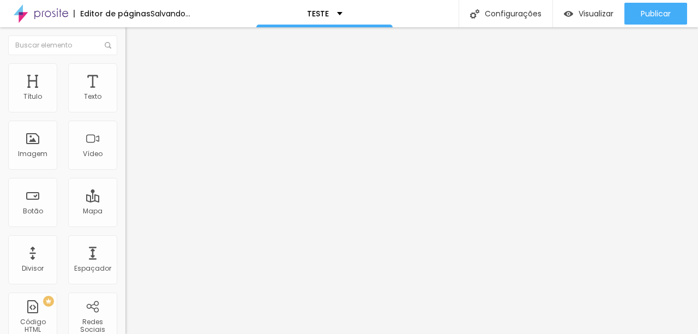
click at [125, 112] on input "range" at bounding box center [160, 107] width 70 height 9
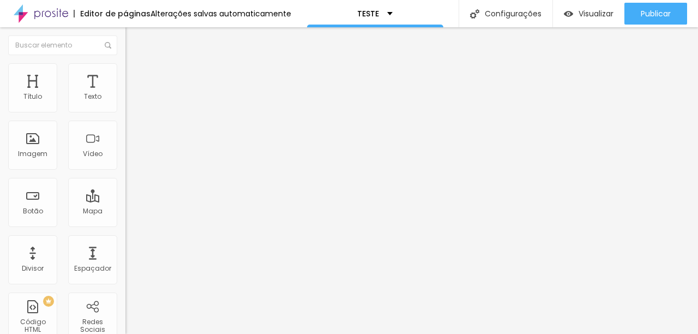
click at [125, 112] on input "range" at bounding box center [160, 107] width 70 height 9
click at [125, 99] on span "Encaixotado" at bounding box center [146, 94] width 43 height 9
click at [125, 116] on span "Completo" at bounding box center [141, 111] width 33 height 9
click at [125, 106] on span "Encaixotado" at bounding box center [146, 101] width 43 height 9
click at [125, 71] on li "Estilo" at bounding box center [187, 68] width 125 height 11
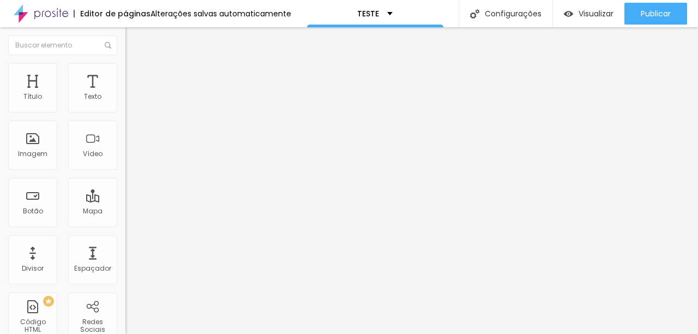
click at [125, 112] on div "Modo Encaixotado Encaixotado Completo" at bounding box center [187, 100] width 125 height 30
click at [125, 68] on img at bounding box center [130, 68] width 10 height 10
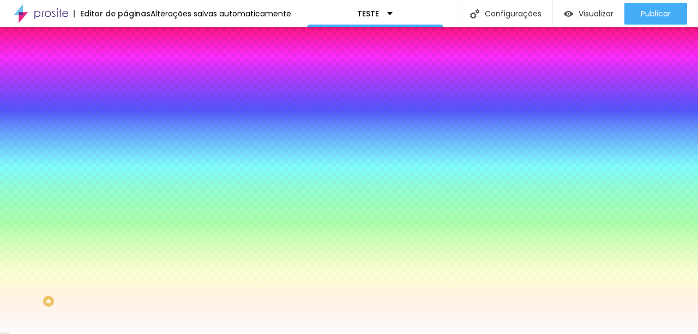
click at [125, 73] on ul "Conteúdo Estilo Avançado" at bounding box center [187, 68] width 125 height 33
click at [135, 77] on span "Avançado" at bounding box center [153, 81] width 36 height 9
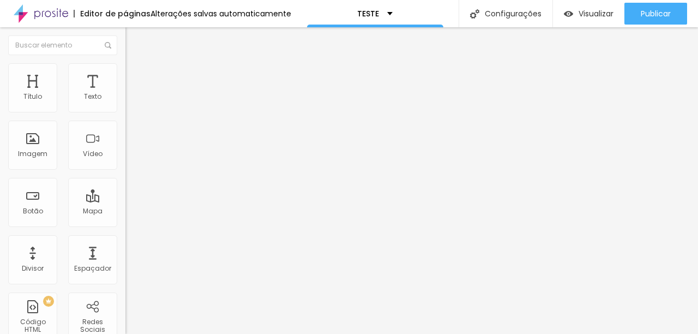
drag, startPoint x: 28, startPoint y: 127, endPoint x: 17, endPoint y: 128, distance: 10.9
click at [125, 74] on li "Avançado" at bounding box center [187, 79] width 125 height 11
drag, startPoint x: 28, startPoint y: 129, endPoint x: 8, endPoint y: 127, distance: 20.3
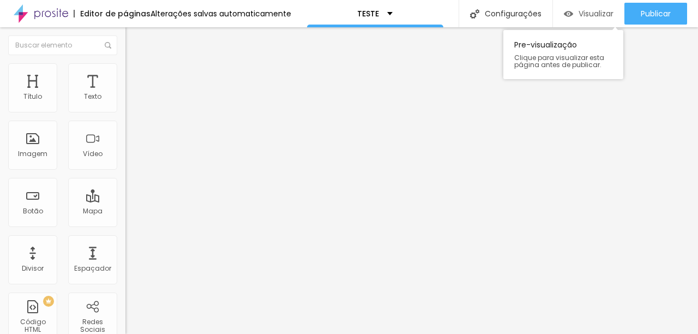
click at [604, 15] on span "Visualizar" at bounding box center [596, 13] width 35 height 9
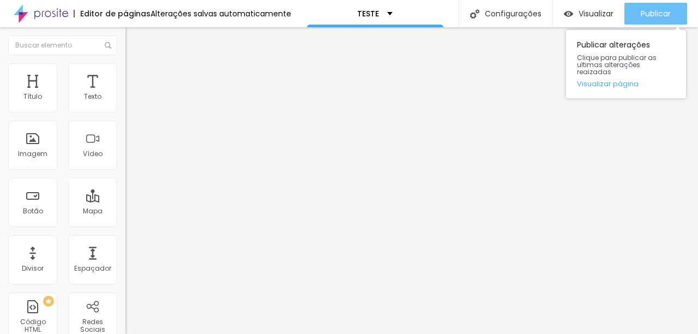
click at [638, 11] on button "Publicar" at bounding box center [655, 14] width 63 height 22
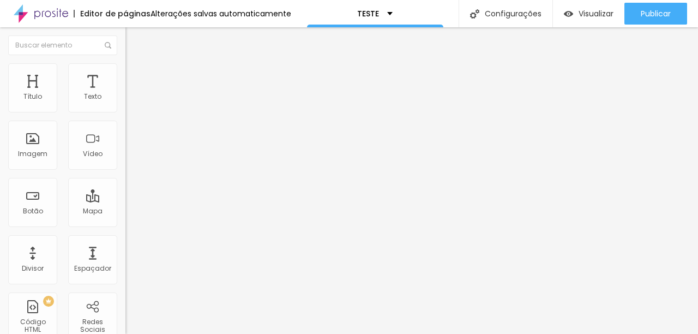
click at [125, 99] on img at bounding box center [129, 96] width 8 height 8
click at [125, 109] on div at bounding box center [187, 104] width 125 height 9
click at [125, 233] on div "Editar Coluna Conteúdo Estilo Avançado Alinhamento" at bounding box center [187, 180] width 125 height 306
click at [125, 214] on div "Editar Coluna Conteúdo Estilo Avançado Alinhamento" at bounding box center [187, 180] width 125 height 306
click at [125, 215] on div "Editar Coluna Conteúdo Estilo Avançado Alinhamento" at bounding box center [187, 180] width 125 height 306
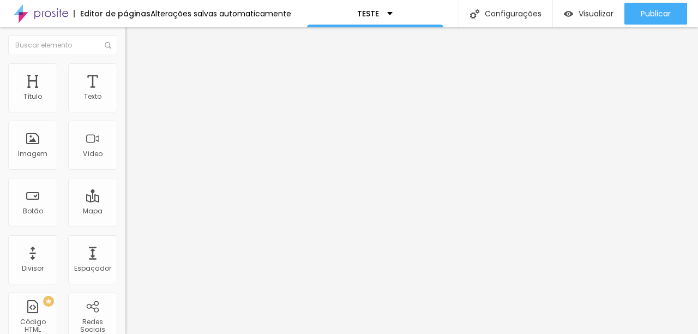
click at [125, 92] on div "Titulo 1 H1" at bounding box center [187, 86] width 125 height 11
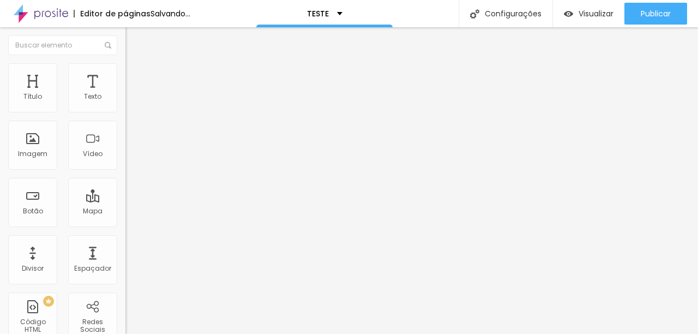
click at [125, 67] on li "Avançado" at bounding box center [187, 68] width 125 height 11
click at [135, 64] on span "Estilo" at bounding box center [143, 59] width 17 height 9
click at [125, 68] on li "Avançado" at bounding box center [187, 68] width 125 height 11
click at [125, 58] on ul "Estilo Avançado" at bounding box center [187, 63] width 125 height 22
click at [125, 62] on li "Estilo" at bounding box center [187, 57] width 125 height 11
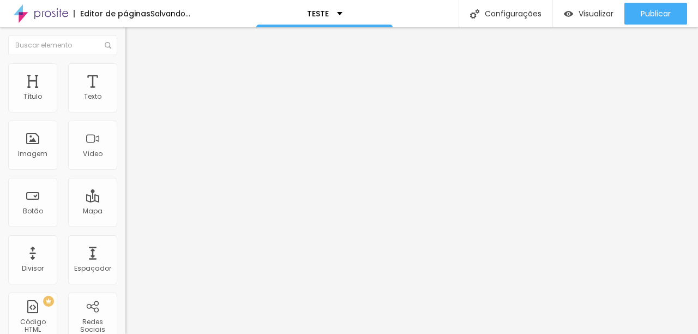
click at [135, 94] on span "Titulo 1" at bounding box center [152, 86] width 35 height 15
click at [135, 75] on span "Avançado" at bounding box center [153, 70] width 36 height 9
drag, startPoint x: 33, startPoint y: 108, endPoint x: 21, endPoint y: 106, distance: 11.7
click at [125, 201] on input "range" at bounding box center [160, 205] width 70 height 9
drag, startPoint x: 19, startPoint y: 128, endPoint x: 11, endPoint y: 127, distance: 7.1
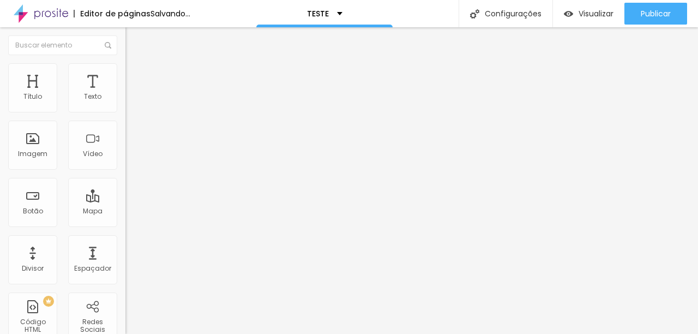
click at [125, 44] on button "Editar Texto" at bounding box center [187, 39] width 125 height 25
click at [125, 94] on span "Adicionar imagem" at bounding box center [160, 89] width 70 height 9
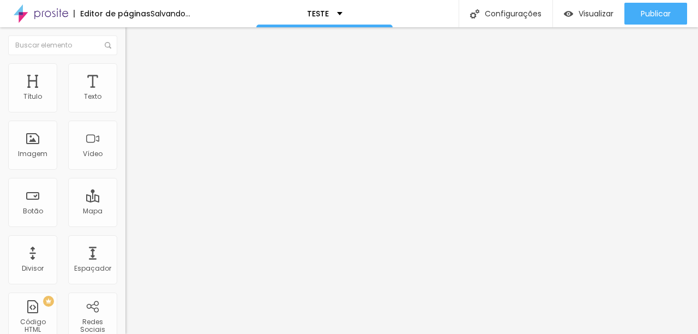
click at [215, 333] on div at bounding box center [349, 340] width 698 height 0
click at [216, 333] on div at bounding box center [349, 340] width 698 height 0
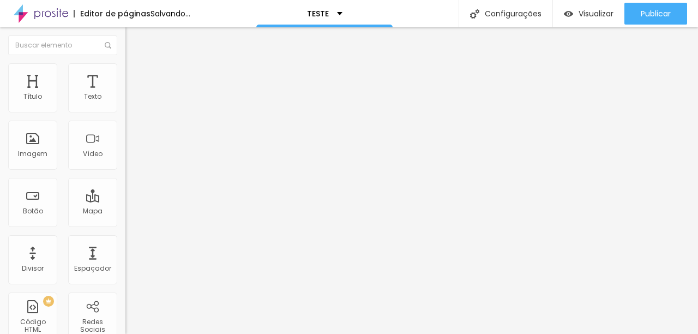
click at [125, 94] on span "Adicionar imagem" at bounding box center [160, 89] width 70 height 9
click at [125, 93] on div "Adicionar imagem" at bounding box center [187, 89] width 125 height 8
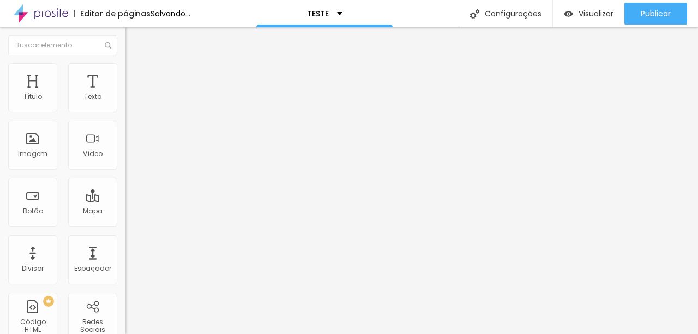
click at [125, 94] on span "Adicionar imagem" at bounding box center [160, 89] width 70 height 9
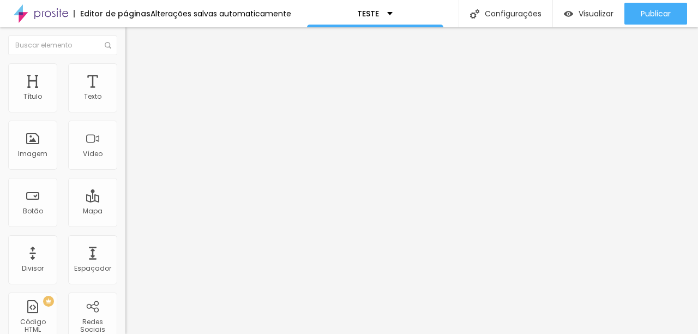
click at [125, 94] on span "Trocar imagem" at bounding box center [154, 89] width 59 height 9
drag, startPoint x: 94, startPoint y: 154, endPoint x: 105, endPoint y: 154, distance: 10.4
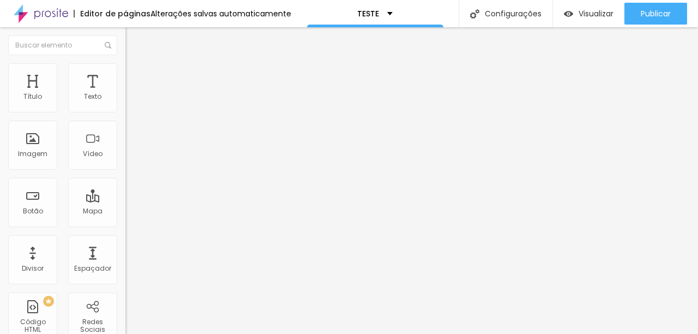
click at [185, 92] on img at bounding box center [188, 88] width 7 height 7
click at [125, 94] on span "Adicionar imagem" at bounding box center [160, 89] width 70 height 9
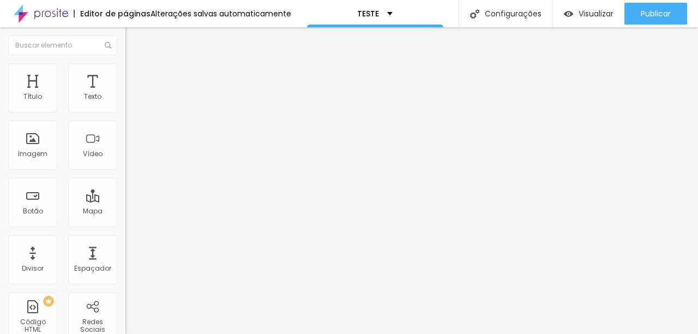
click at [125, 71] on li "Estilo" at bounding box center [187, 68] width 125 height 11
type input "50"
click at [125, 112] on input "range" at bounding box center [160, 107] width 70 height 9
click at [125, 138] on img at bounding box center [129, 134] width 8 height 8
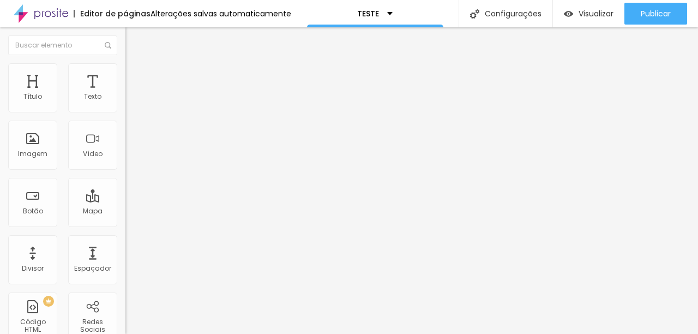
click at [125, 155] on img at bounding box center [129, 152] width 8 height 8
click at [125, 148] on div at bounding box center [187, 143] width 125 height 9
click at [125, 171] on span "1:1 Quadrado" at bounding box center [146, 165] width 43 height 9
click at [125, 177] on span "Cinema" at bounding box center [138, 172] width 27 height 9
click at [135, 74] on span "Estilo" at bounding box center [143, 70] width 17 height 9
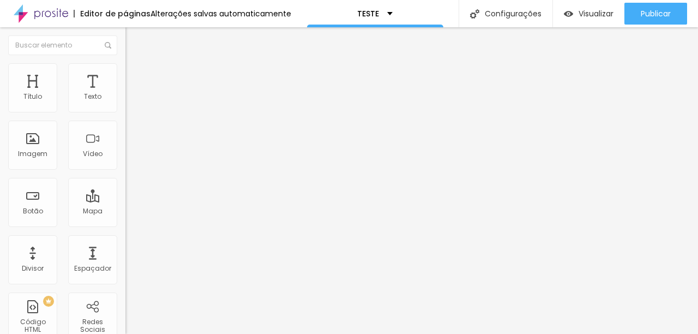
type input "75"
click at [125, 112] on input "range" at bounding box center [160, 107] width 70 height 9
type input "85"
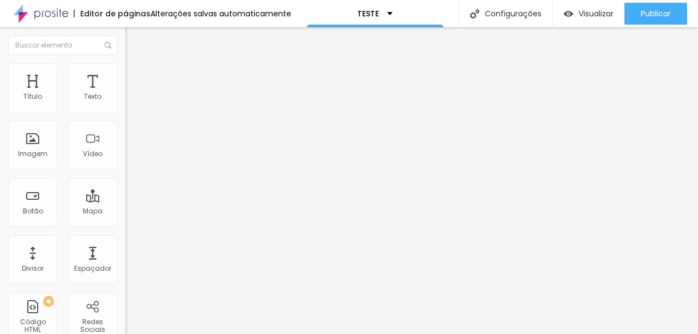
click at [125, 112] on input "range" at bounding box center [160, 107] width 70 height 9
click at [125, 63] on img at bounding box center [130, 68] width 10 height 10
type input "90"
click at [125, 112] on input "range" at bounding box center [160, 107] width 70 height 9
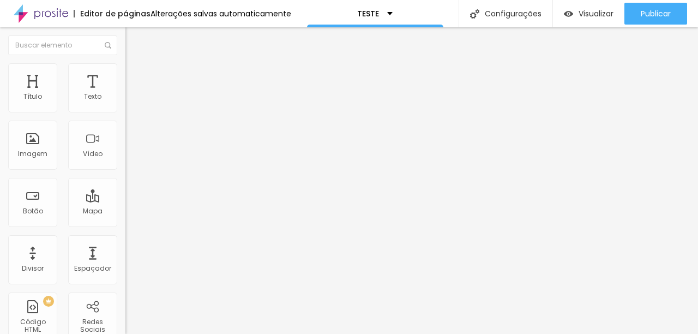
type input "100"
click at [125, 112] on input "range" at bounding box center [160, 107] width 70 height 9
type input "90"
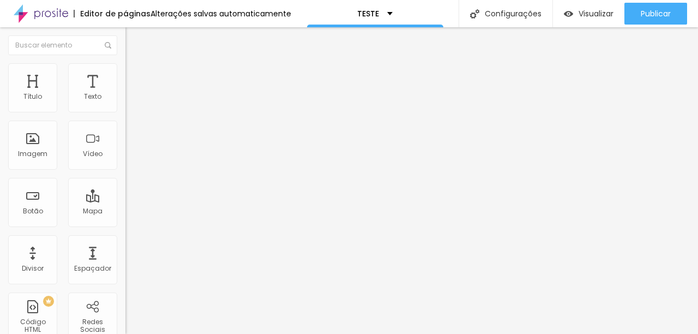
click at [125, 112] on input "range" at bounding box center [160, 107] width 70 height 9
click at [125, 225] on div "Editar Imagem Conteúdo Estilo Avançado Tamanho 90 px % 18 Borda arredondada Som…" at bounding box center [187, 180] width 125 height 306
click at [125, 63] on img at bounding box center [130, 68] width 10 height 10
type input "910"
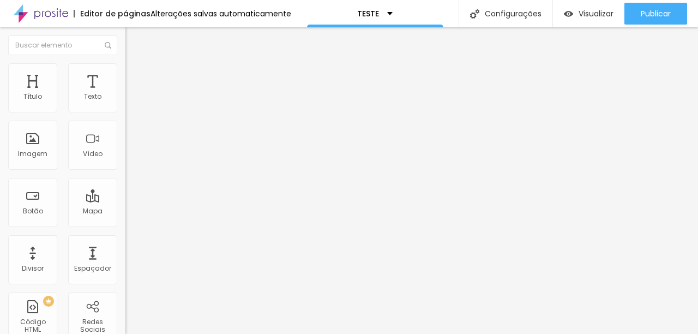
click at [125, 112] on input "range" at bounding box center [160, 107] width 70 height 9
type input "770"
click at [125, 112] on input "range" at bounding box center [160, 107] width 70 height 9
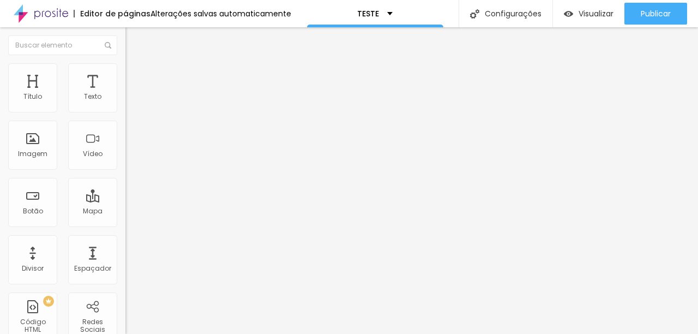
type input "700"
click at [125, 112] on input "range" at bounding box center [160, 107] width 70 height 9
click at [125, 231] on div "Editar Imagem Conteúdo Estilo Avançado Tamanho 700 px % 0 Borda arredondada Som…" at bounding box center [187, 180] width 125 height 306
click at [578, 22] on div "Visualizar" at bounding box center [589, 14] width 50 height 22
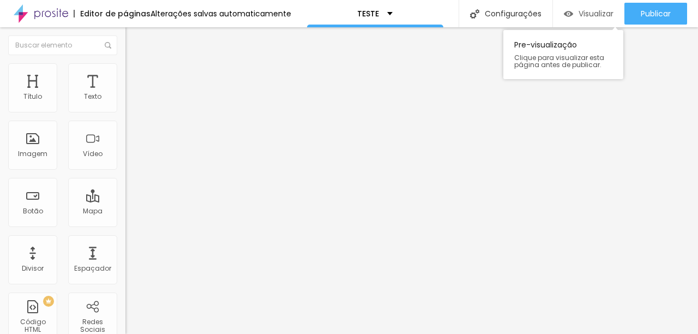
click at [599, 13] on span "Visualizar" at bounding box center [596, 13] width 35 height 9
type input "960"
click at [125, 112] on input "range" at bounding box center [160, 107] width 70 height 9
type input "840"
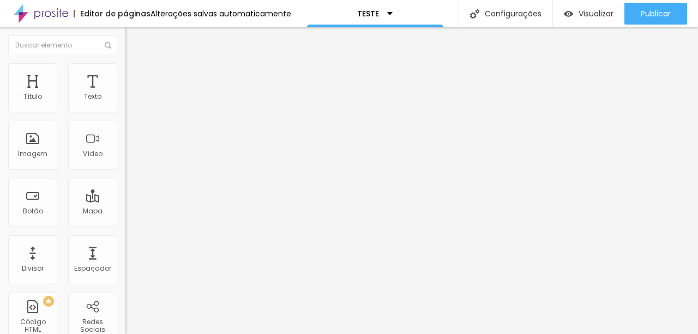
type input "840"
click at [125, 112] on input "range" at bounding box center [160, 107] width 70 height 9
type input "910"
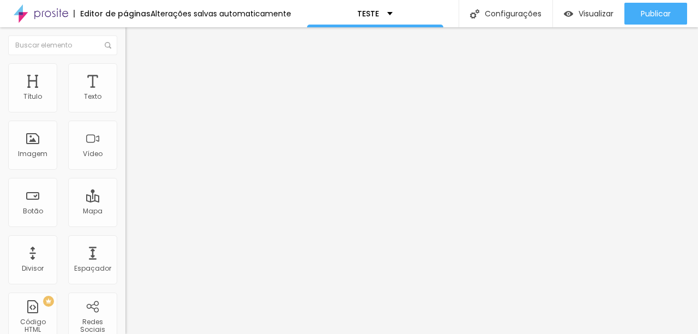
click at [125, 112] on input "range" at bounding box center [160, 107] width 70 height 9
click at [569, 10] on img "button" at bounding box center [568, 13] width 9 height 9
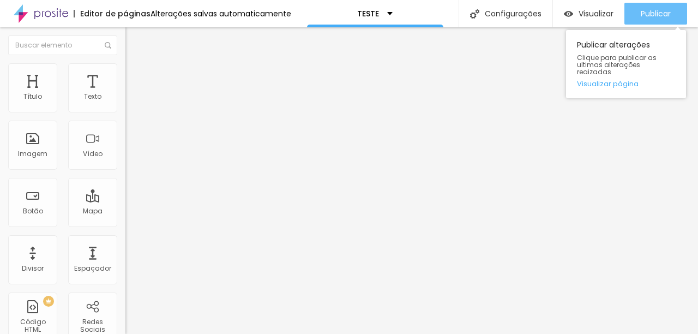
click at [636, 17] on button "Publicar" at bounding box center [655, 14] width 63 height 22
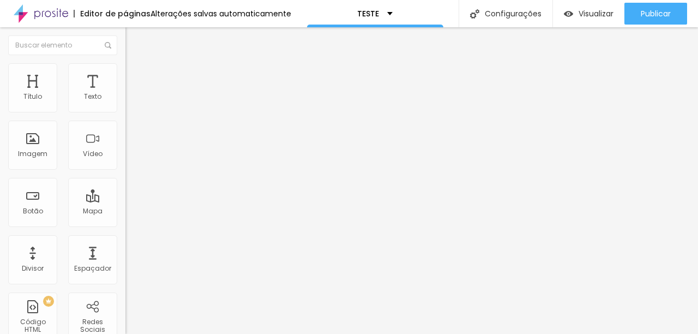
click at [125, 62] on img at bounding box center [130, 57] width 10 height 10
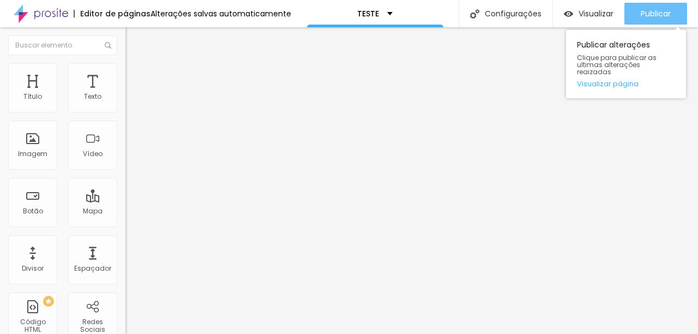
click at [647, 14] on span "Publicar" at bounding box center [656, 13] width 30 height 9
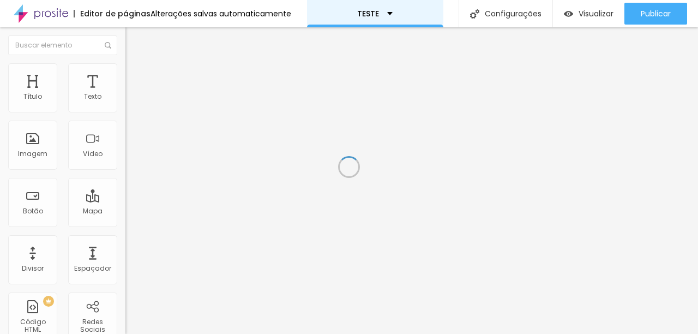
click at [333, 13] on div "TESTE" at bounding box center [375, 13] width 136 height 27
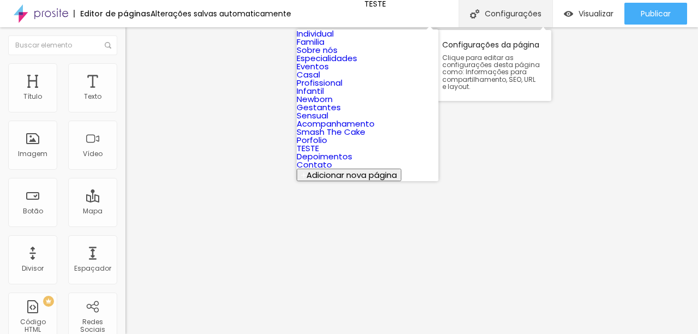
click at [466, 16] on div "Configurações" at bounding box center [506, 13] width 94 height 27
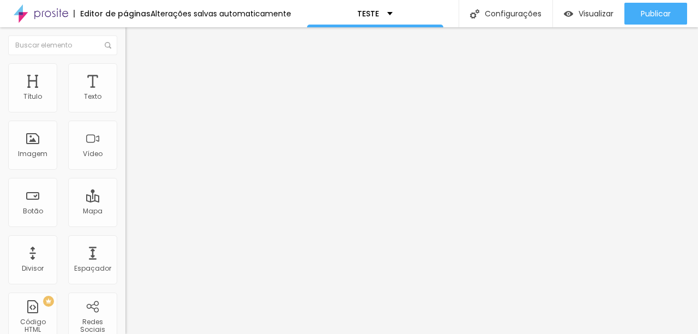
drag, startPoint x: 268, startPoint y: 105, endPoint x: 228, endPoint y: 97, distance: 40.5
type input "Sobre nós"
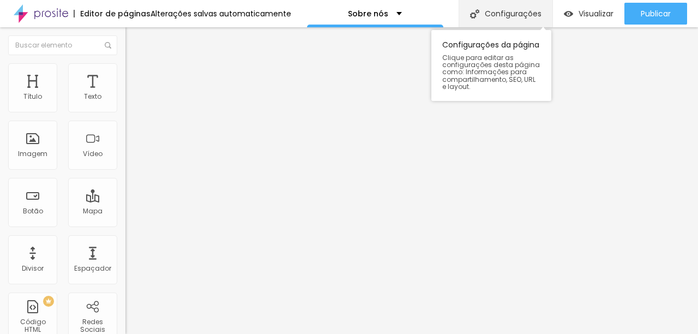
click at [520, 13] on div "Configurações" at bounding box center [506, 13] width 94 height 27
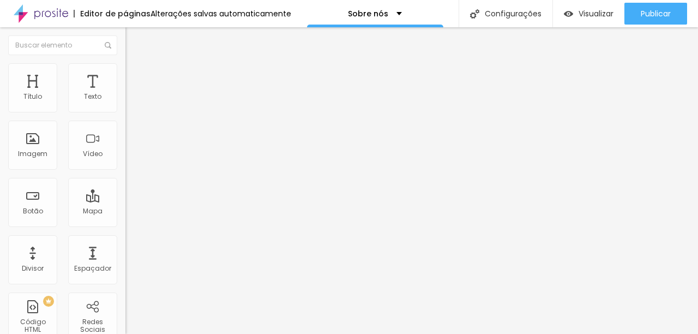
click at [125, 71] on li "Avançado" at bounding box center [187, 68] width 125 height 11
type input "24"
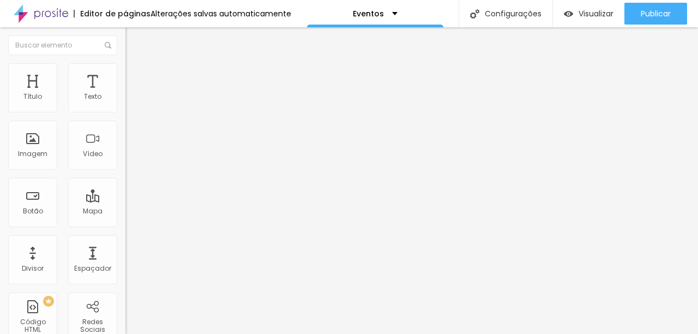
type input "29"
type input "30"
type input "29"
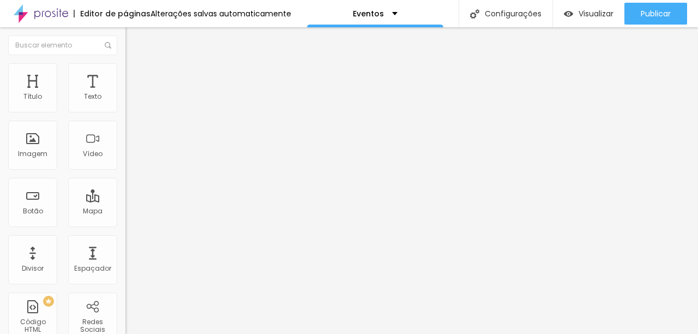
type input "29"
type input "11"
type input "7"
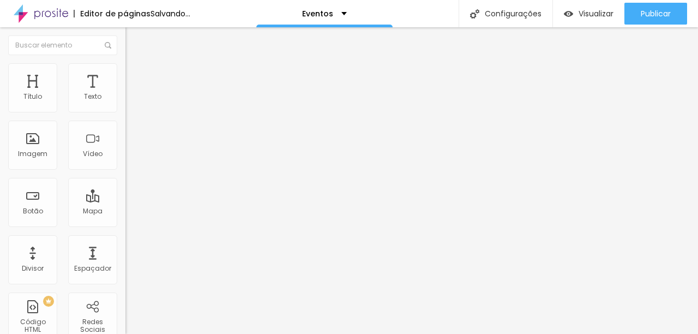
type input "5"
type input "2"
type input "0"
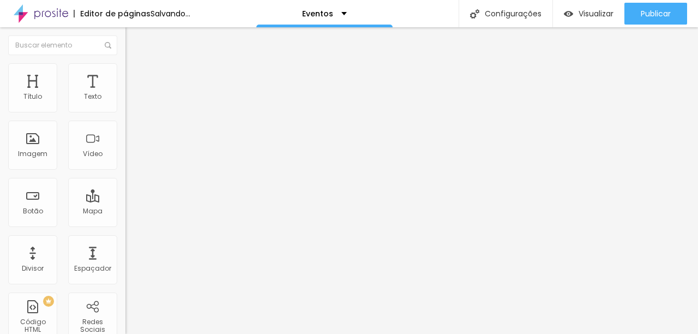
type input "0"
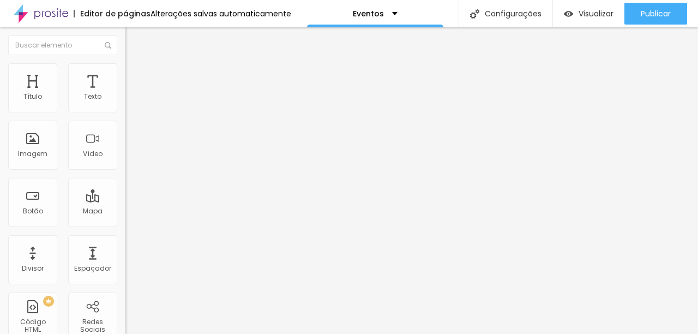
drag, startPoint x: 42, startPoint y: 109, endPoint x: 23, endPoint y: 104, distance: 19.2
type input "0"
click at [125, 201] on input "range" at bounding box center [160, 205] width 70 height 9
click at [125, 63] on li "Estilo" at bounding box center [187, 57] width 125 height 11
click at [125, 103] on span "Titulo 2" at bounding box center [142, 96] width 35 height 14
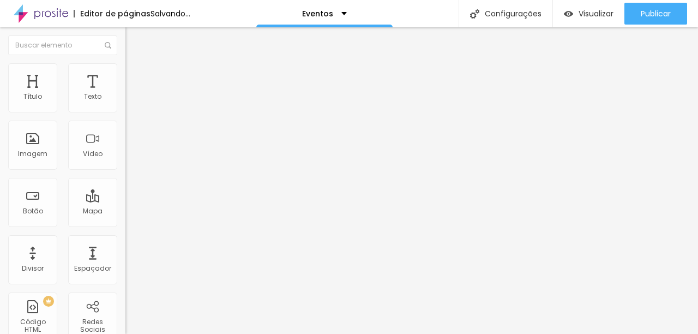
click at [125, 94] on span "Titulo 1" at bounding box center [142, 86] width 35 height 15
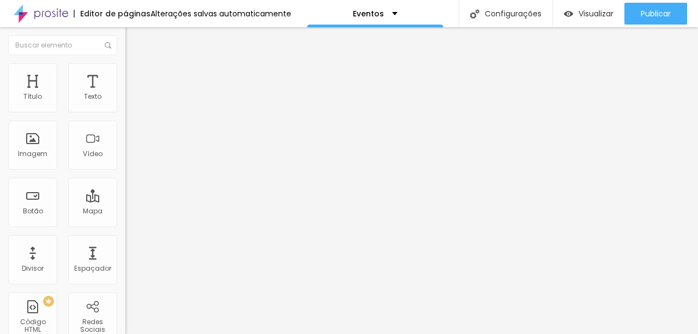
click at [135, 92] on span "Titulo 1" at bounding box center [152, 87] width 35 height 9
click at [135, 75] on span "Avançado" at bounding box center [153, 70] width 36 height 9
click at [135, 64] on span "Estilo" at bounding box center [143, 59] width 17 height 9
click at [125, 103] on span "Titulo 2" at bounding box center [142, 96] width 35 height 14
click at [125, 94] on span "Titulo 1" at bounding box center [142, 86] width 35 height 15
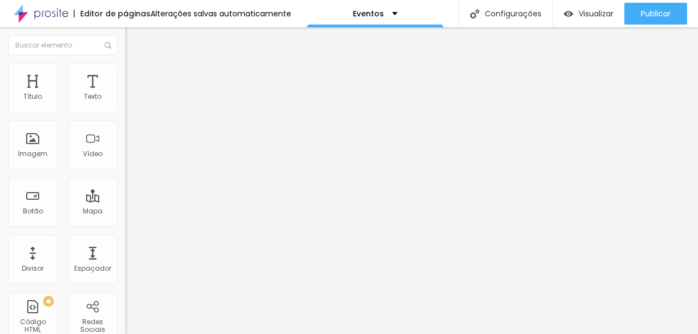
click at [130, 158] on icon "button" at bounding box center [133, 155] width 7 height 7
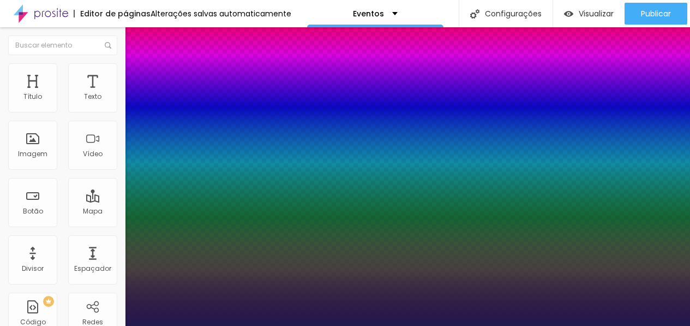
type input "1"
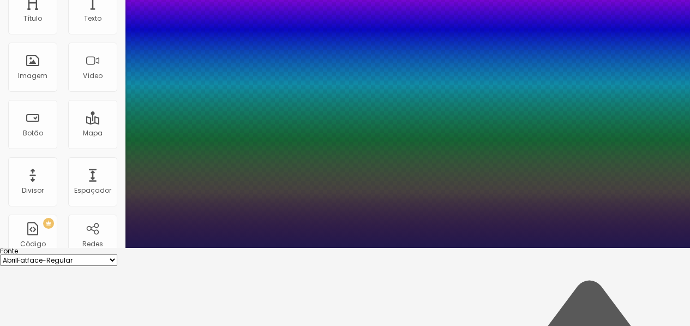
scroll to position [80, 0]
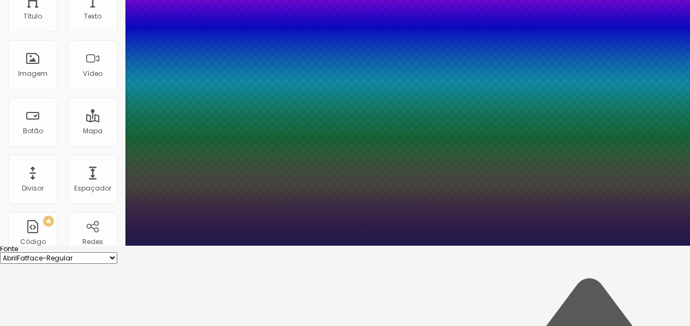
click at [117, 252] on select "AbrilFatface-Regular Actor-Regular Alegreya AlegreyaBlack [PERSON_NAME] [PERSON…" at bounding box center [58, 257] width 117 height 11
select select "CinzelDecorative-Black"
type input "1"
click at [117, 252] on select "AbrilFatface-Regular Actor-Regular Alegreya AlegreyaBlack [PERSON_NAME] [PERSON…" at bounding box center [58, 257] width 117 height 11
select select "MontserratBlack"
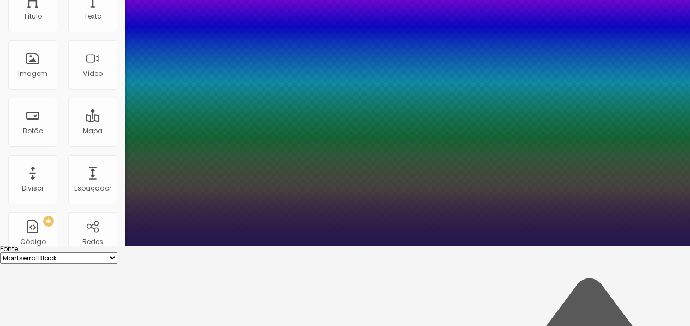
type input "1"
type input "14"
type input "1"
type input "27"
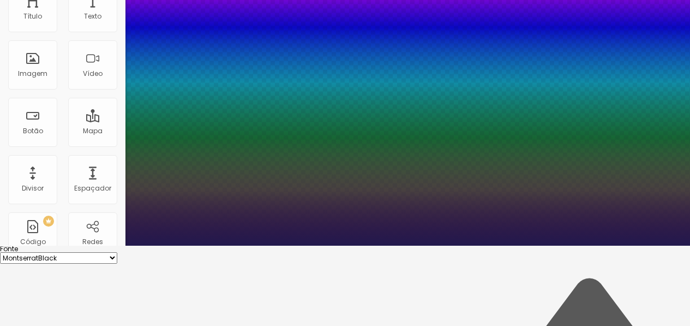
type input "27"
type input "1"
type input "29"
type input "1"
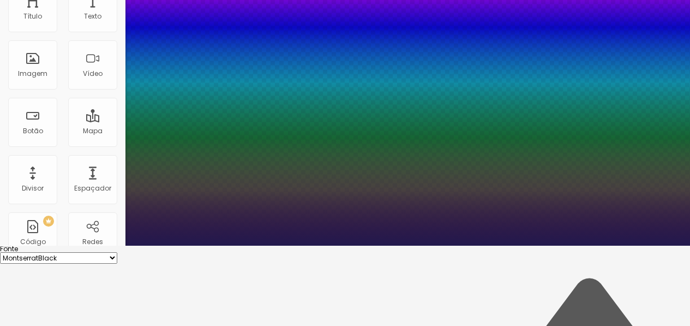
type input "30"
type input "1"
type input "32"
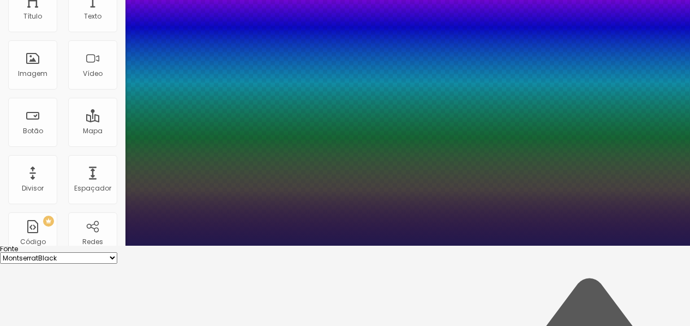
type input "1"
type input "35"
type input "1"
type input "36"
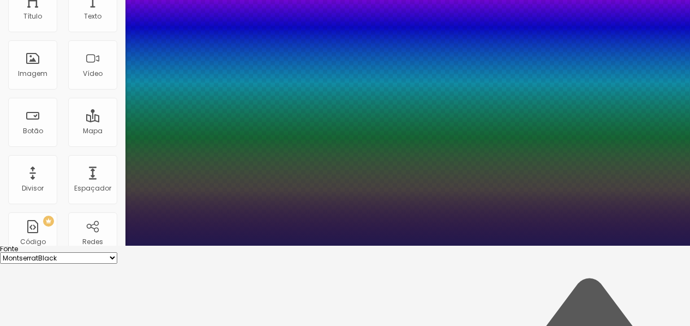
type input "36"
type input "1"
type input "37"
type input "1"
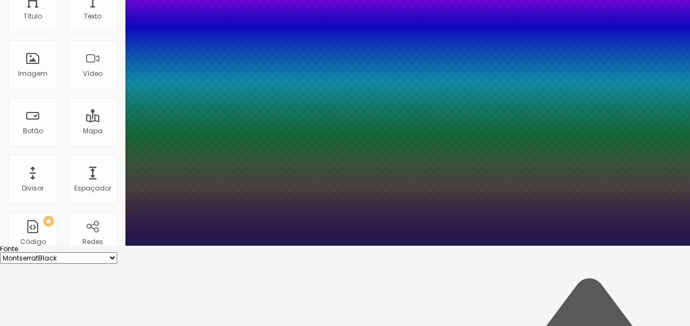
type input "38"
type input "1"
type input "37"
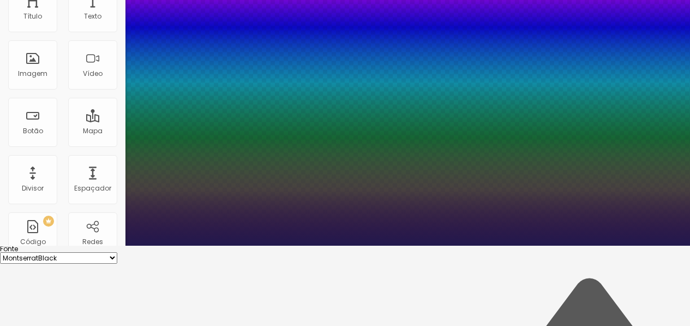
type input "1"
type input "36"
type input "1"
drag, startPoint x: 146, startPoint y: 226, endPoint x: 164, endPoint y: 226, distance: 18.5
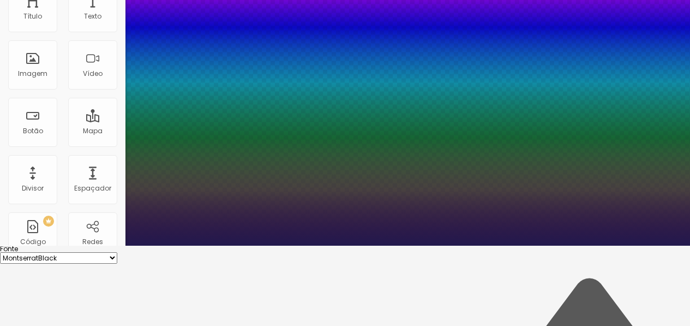
type input "36"
type input "1"
type input "0.5"
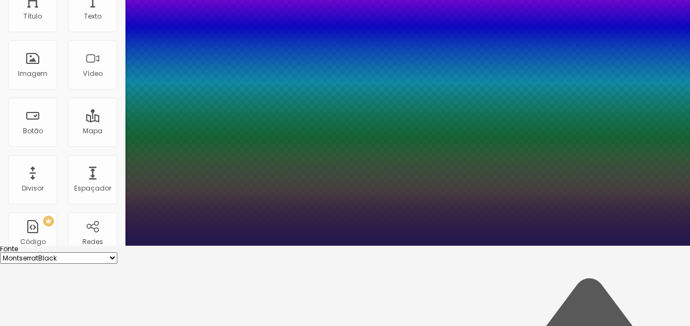
type input "1"
type input "0.9"
type input "1"
type input "1.2"
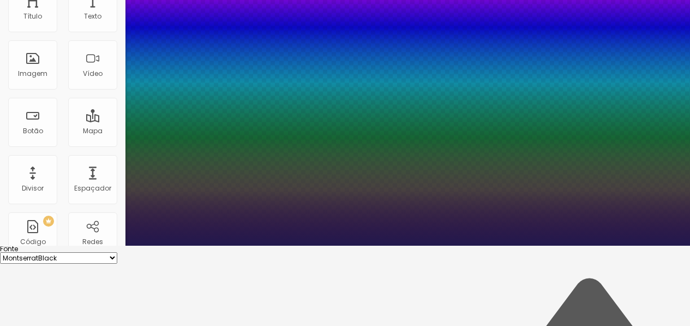
type input "1.2"
type input "1"
type input "1.3"
type input "1"
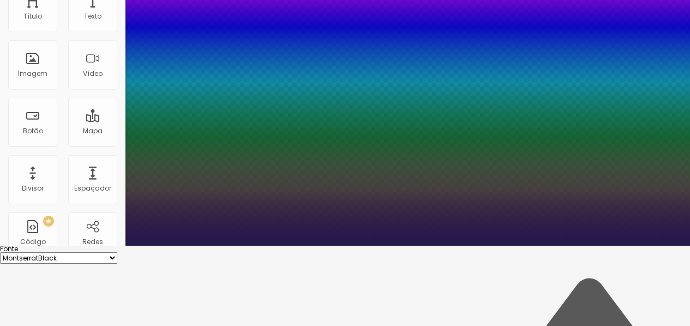
type input "1.4"
type input "1"
type input "1.5"
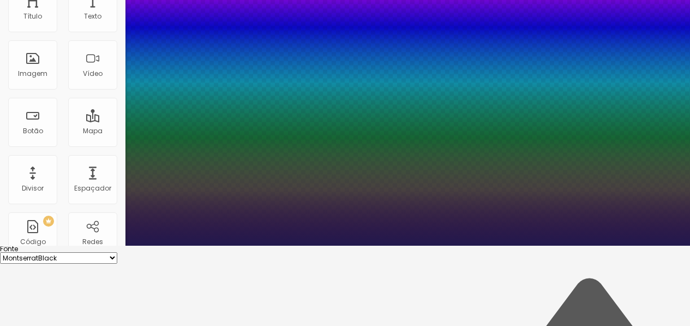
type input "1"
type input "1.6"
type input "1"
type input "1.9"
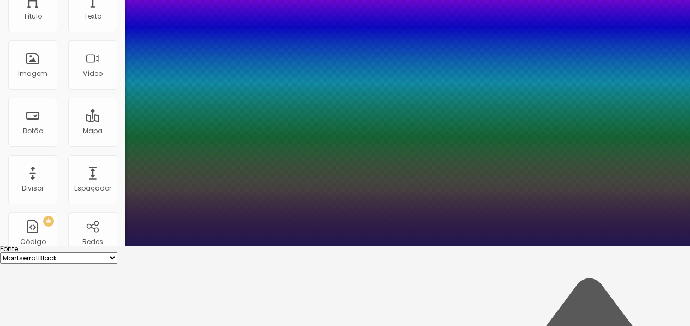
type input "1.9"
type input "1"
type input "2.2"
type input "1"
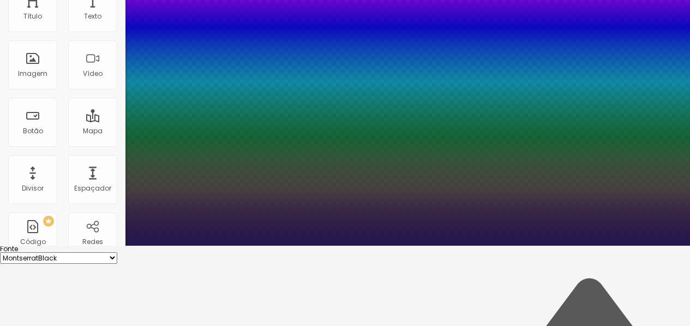
type input "2.3"
type input "1"
type input "2.4"
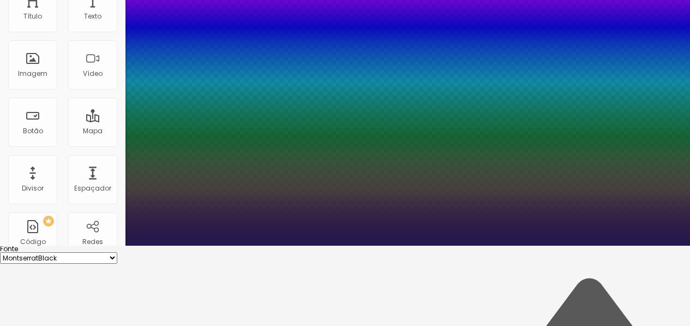
type input "1"
type input "2.5"
type input "1"
type input "2.7"
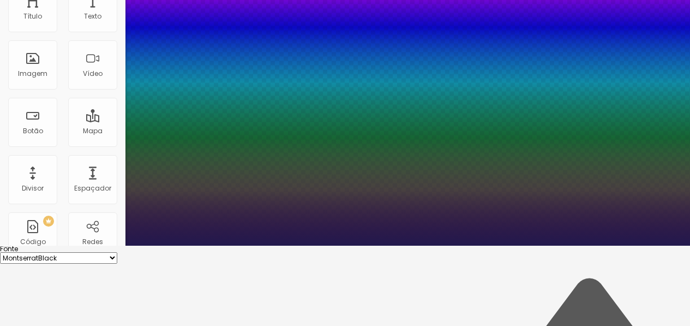
type input "2.7"
type input "1"
type input "2.8"
type input "1"
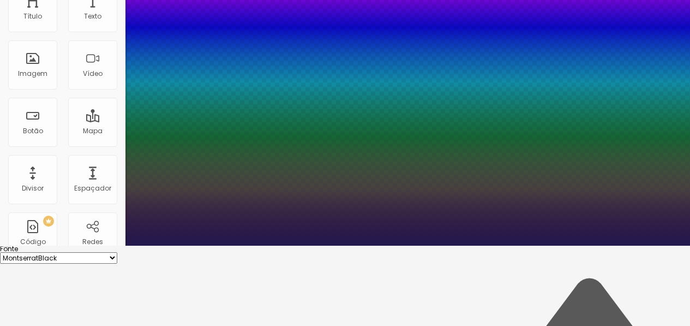
type input "3"
type input "1"
type input "3.2"
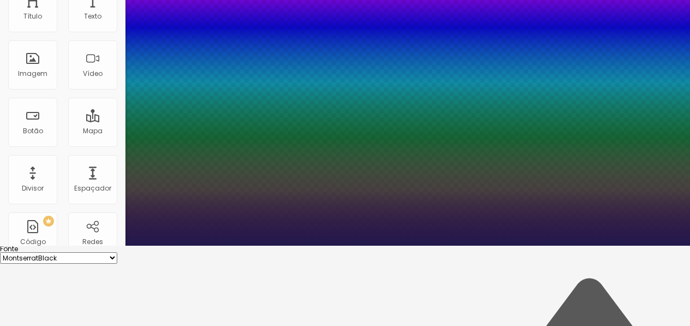
type input "1"
type input "3.4"
type input "1"
type input "3.5"
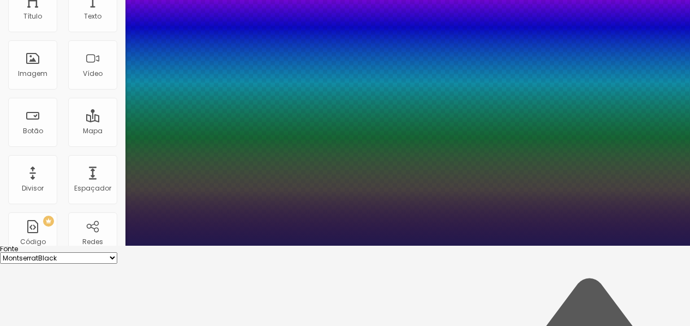
type input "3.5"
type input "1"
type input "3.6"
type input "1"
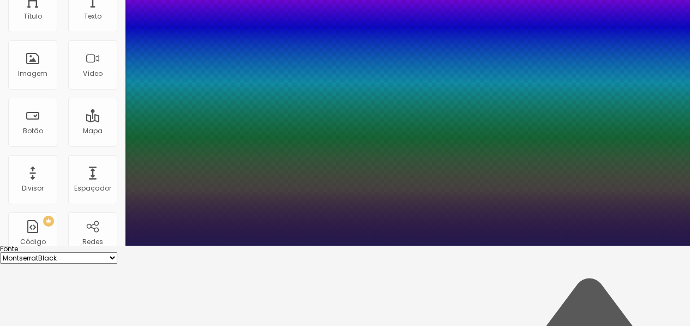
type input "3.7"
type input "1"
type input "3.8"
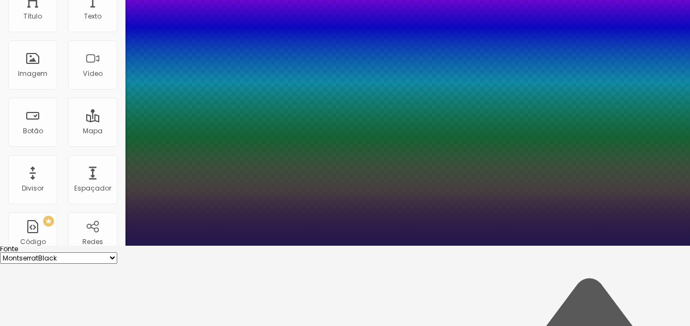
type input "1"
type input "3.9"
type input "1"
type input "4"
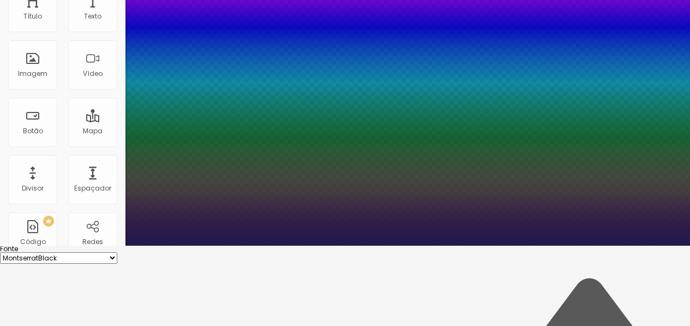
type input "4"
type input "1"
type input "4.1"
type input "1"
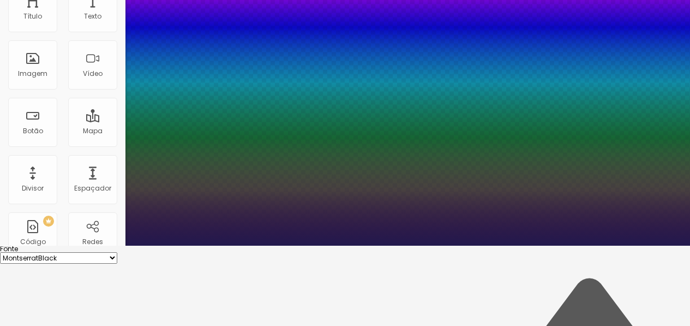
type input "4.2"
type input "1"
type input "4.3"
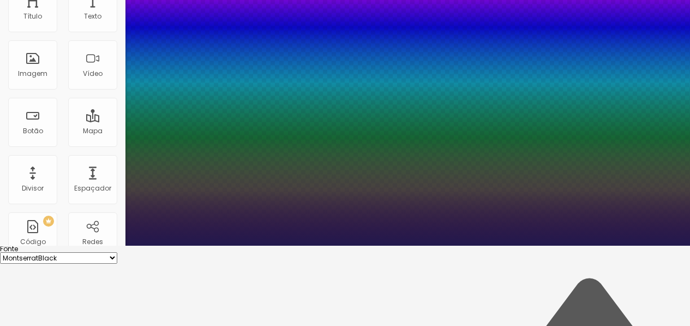
type input "1"
type input "4.4"
type input "1"
type input "4.5"
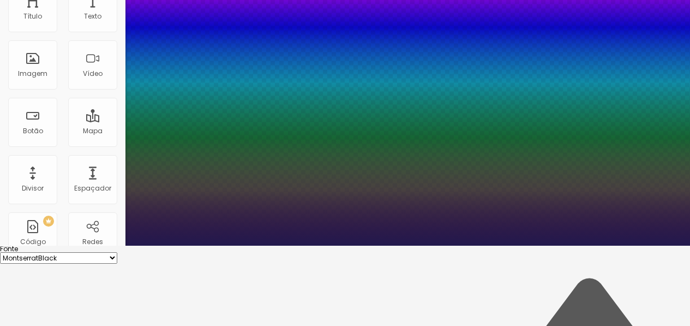
type input "4.5"
type input "1"
type input "4.7"
type input "1"
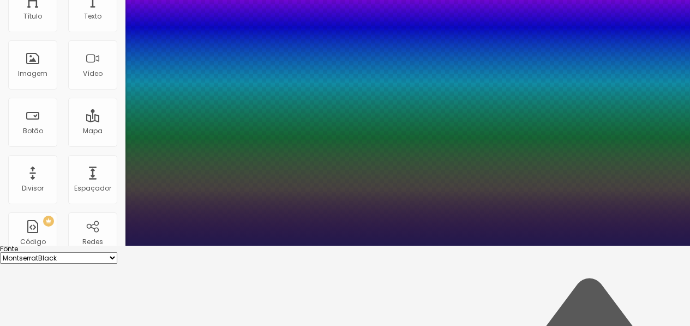
type input "4.8"
type input "1"
type input "4.7"
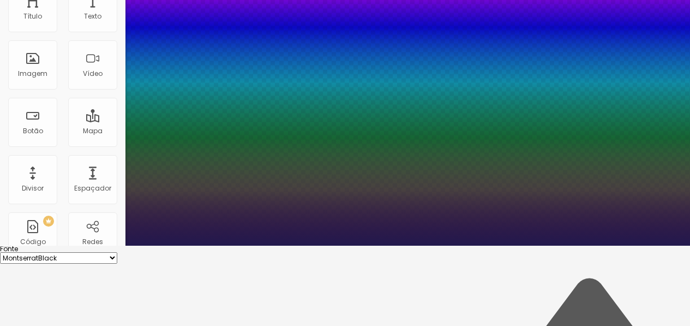
type input "1"
type input "4.6"
type input "1"
drag, startPoint x: 140, startPoint y: 251, endPoint x: 176, endPoint y: 252, distance: 36.0
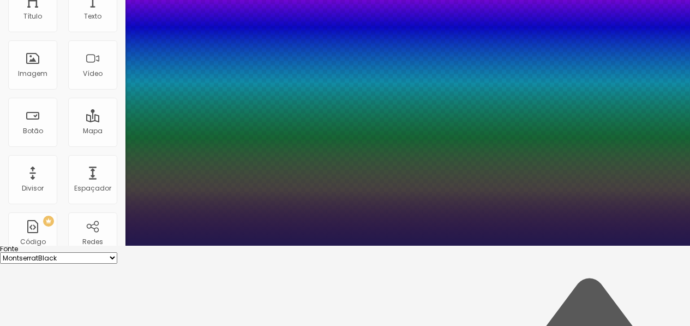
type input "4.6"
type input "35"
type input "1"
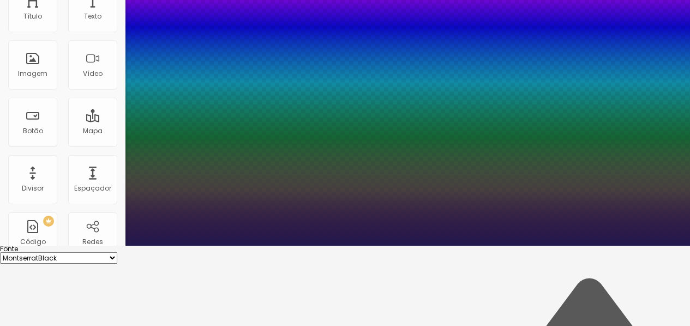
type input "34"
type input "1"
type input "33"
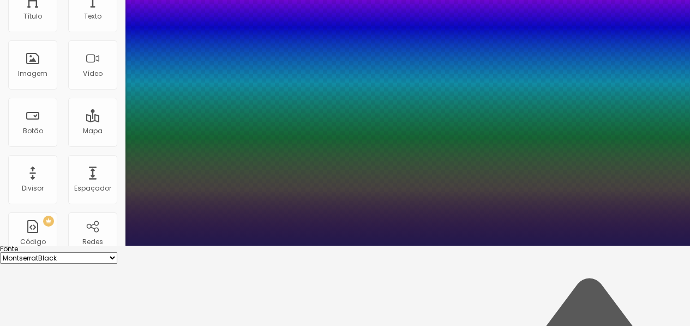
type input "1"
type input "32"
type input "1"
type input "32"
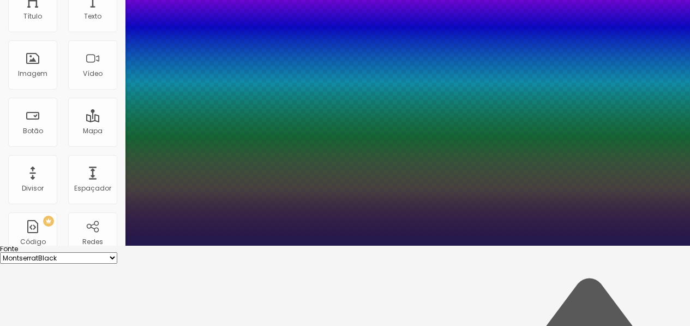
type input "1"
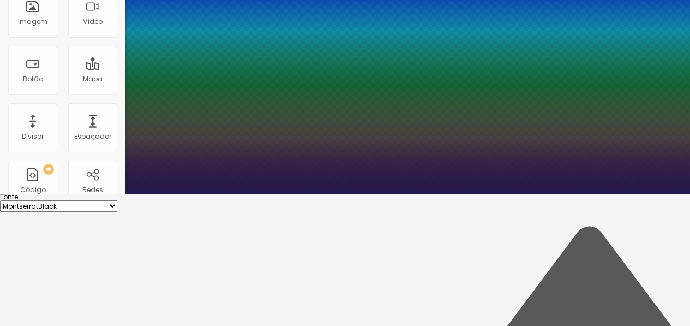
scroll to position [133, 0]
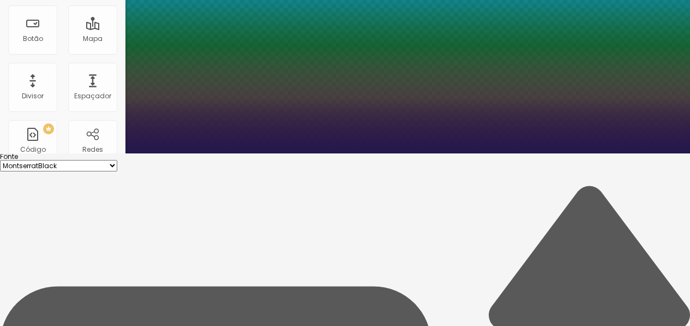
scroll to position [173, 0]
drag, startPoint x: 226, startPoint y: 234, endPoint x: 249, endPoint y: 235, distance: 22.4
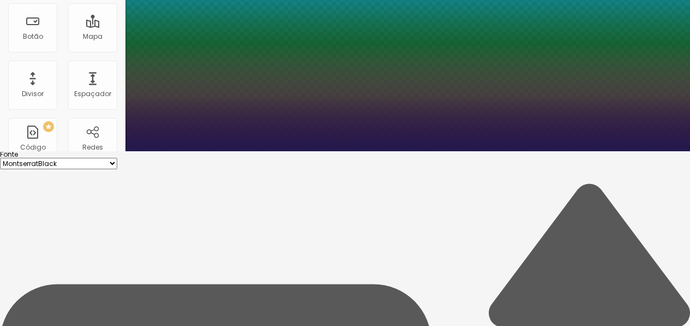
scroll to position [176, 0]
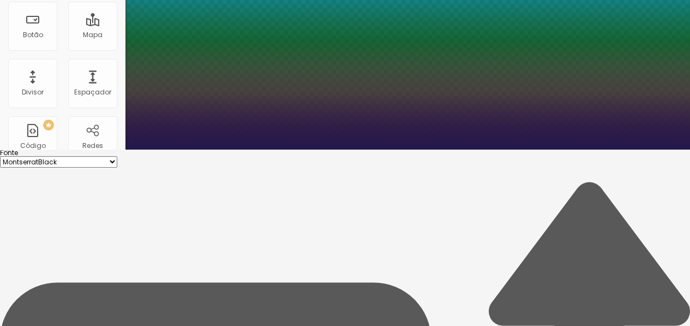
type input "#7B"
type input "1"
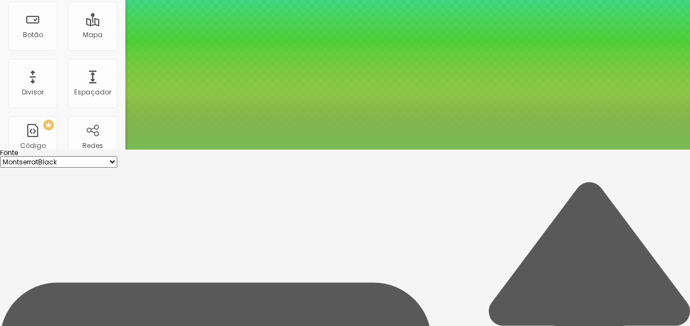
type input "#7B5F4"
type input "1"
type input "#7B5F47"
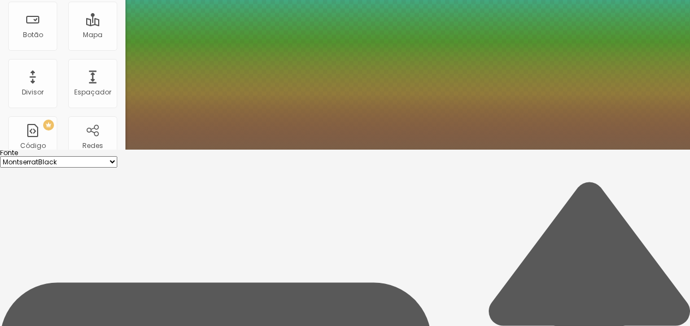
type input "1"
type input "#7B5F47"
click at [267, 149] on div at bounding box center [345, 149] width 690 height 0
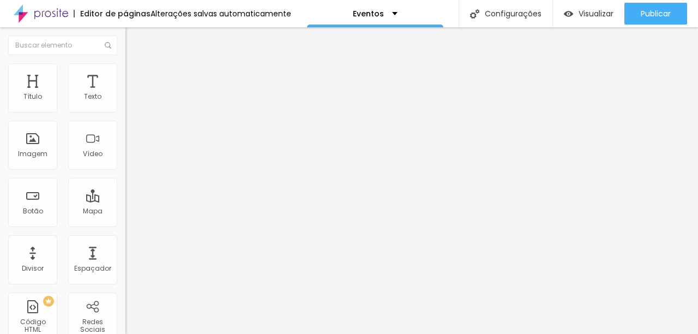
click at [131, 157] on icon "button" at bounding box center [133, 155] width 4 height 4
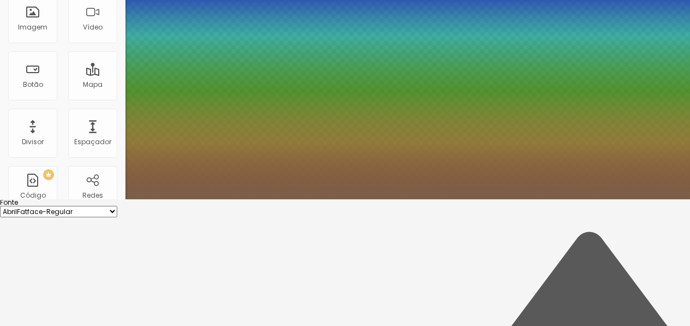
scroll to position [181, 0]
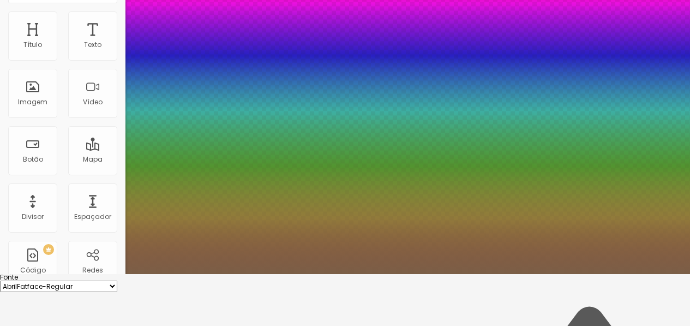
scroll to position [0, 0]
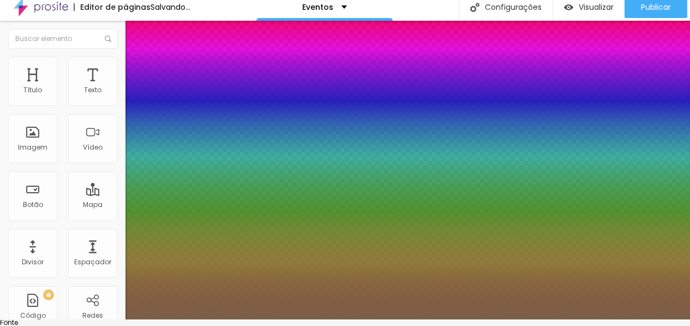
type input "1"
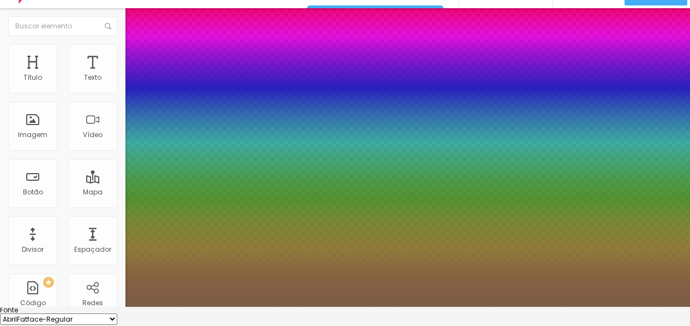
scroll to position [20, 0]
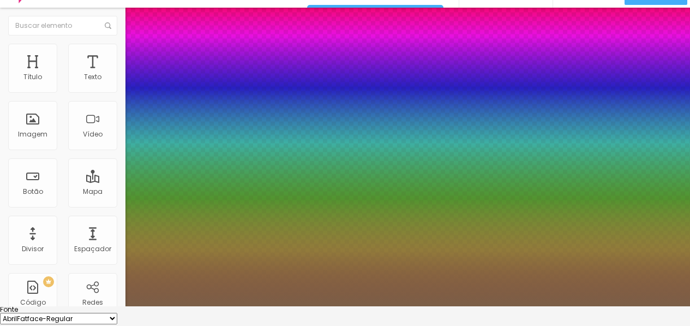
click at [73, 306] on div at bounding box center [345, 306] width 690 height 0
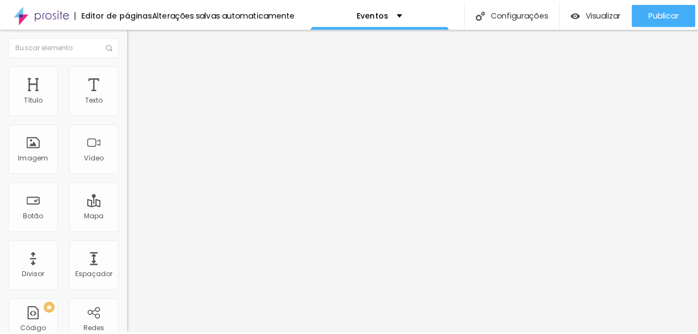
scroll to position [0, 0]
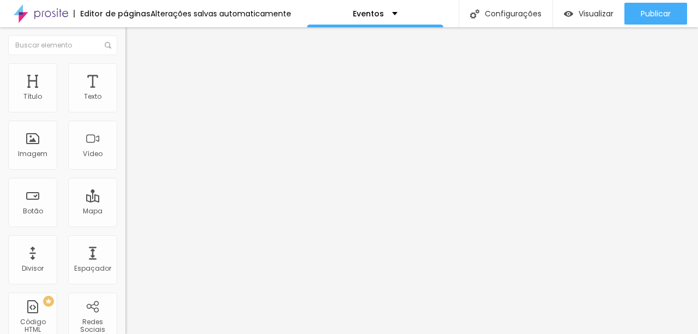
click at [125, 281] on div "Editar Título Estilo Avançado Tamanho Titulo 1 H1 Titulo 2 H2 Titulo 3 H3 Titul…" at bounding box center [187, 180] width 125 height 306
click at [125, 63] on li "Conteúdo" at bounding box center [187, 57] width 125 height 11
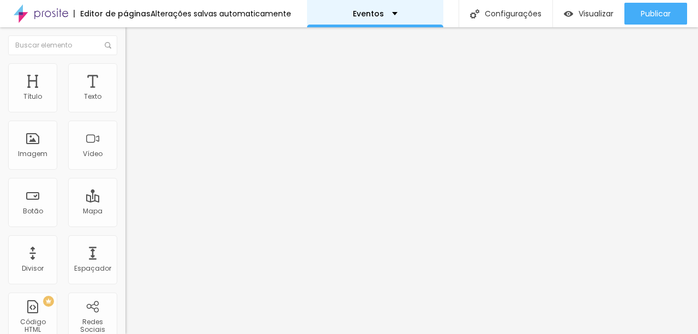
drag, startPoint x: 77, startPoint y: 92, endPoint x: 424, endPoint y: 3, distance: 358.6
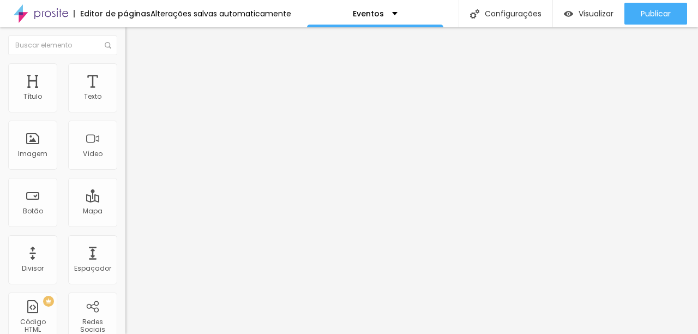
click at [134, 39] on img "button" at bounding box center [138, 39] width 9 height 9
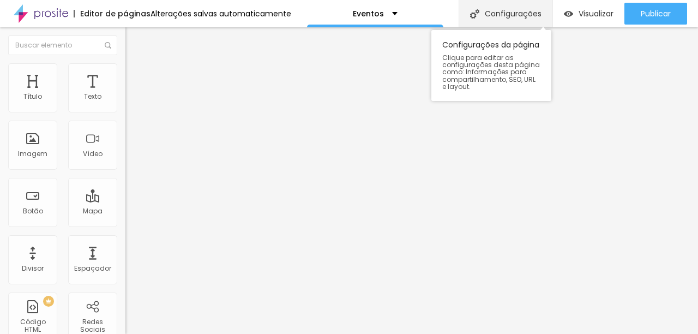
drag, startPoint x: 71, startPoint y: 92, endPoint x: 549, endPoint y: 11, distance: 483.9
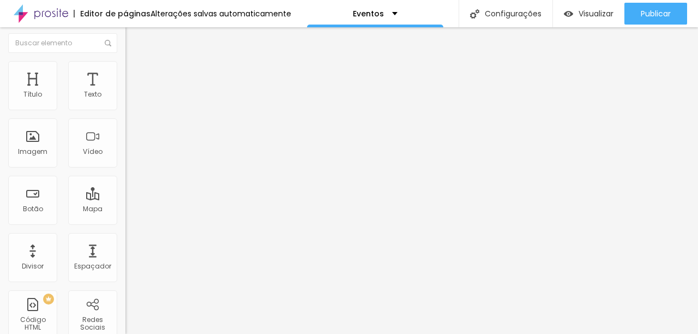
scroll to position [4, 0]
click at [125, 61] on img at bounding box center [130, 64] width 10 height 10
click at [125, 74] on li "Avançado" at bounding box center [187, 79] width 125 height 11
click at [135, 75] on span "Estilo" at bounding box center [143, 70] width 17 height 9
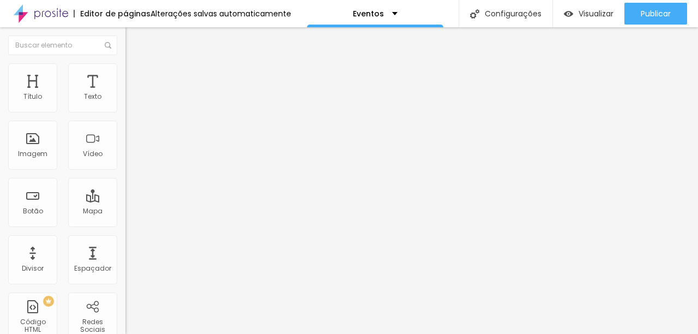
click at [135, 64] on span "Conteúdo" at bounding box center [152, 59] width 34 height 9
click at [134, 38] on img "button" at bounding box center [138, 39] width 9 height 9
click at [125, 171] on span "Original" at bounding box center [138, 165] width 26 height 9
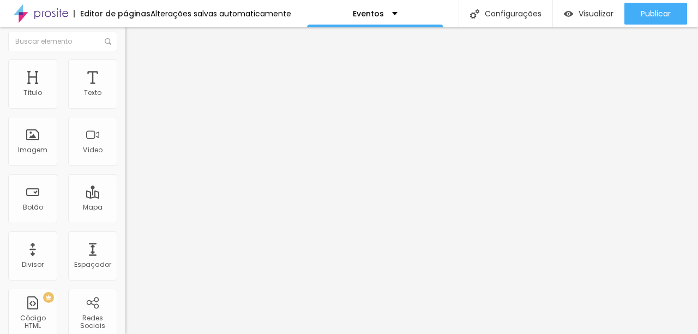
click at [125, 134] on img at bounding box center [129, 131] width 8 height 8
click at [134, 38] on div "Editar Imagem" at bounding box center [170, 36] width 73 height 9
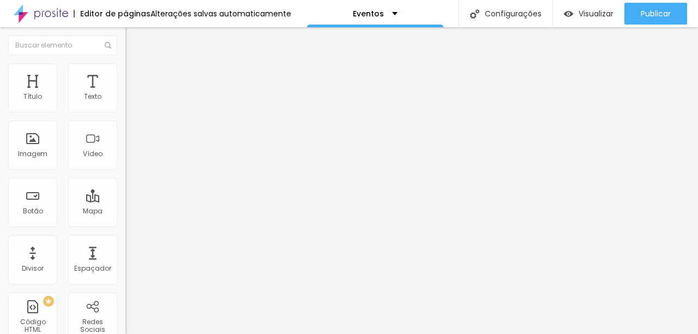
click at [125, 69] on img at bounding box center [130, 68] width 10 height 10
click at [125, 63] on li "Estilo" at bounding box center [187, 57] width 125 height 11
click at [125, 227] on div "Editar Coluna Conteúdo Estilo Avançado Alinhamento" at bounding box center [187, 180] width 125 height 306
click at [125, 147] on img at bounding box center [129, 143] width 8 height 8
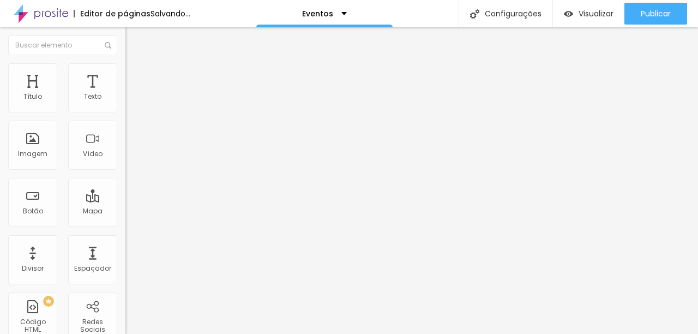
click at [125, 171] on span "Original" at bounding box center [138, 165] width 26 height 9
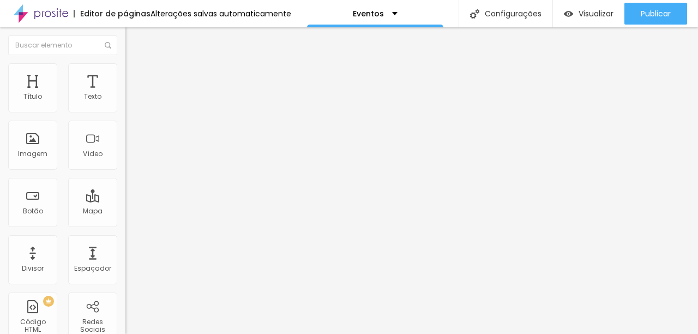
click at [125, 190] on span "Quadrado" at bounding box center [142, 185] width 35 height 9
click at [125, 184] on span "Padrão" at bounding box center [137, 179] width 25 height 9
click at [125, 177] on span "Cinema" at bounding box center [138, 172] width 27 height 9
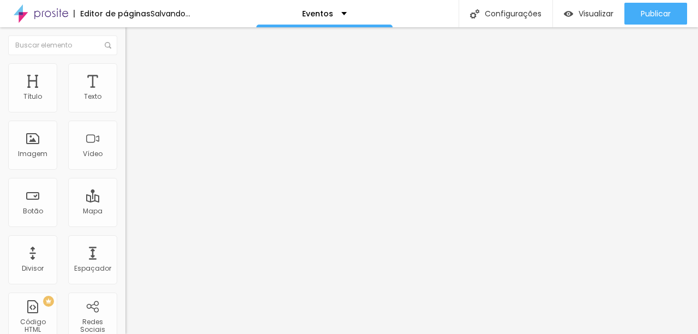
click at [125, 64] on img at bounding box center [130, 68] width 10 height 10
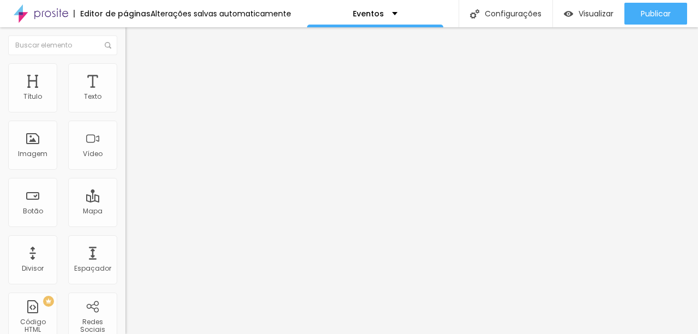
type input "800"
click at [125, 112] on input "range" at bounding box center [160, 107] width 70 height 9
click at [135, 75] on span "Avançado" at bounding box center [153, 70] width 36 height 9
click at [125, 94] on span "Trocar imagem" at bounding box center [154, 89] width 59 height 9
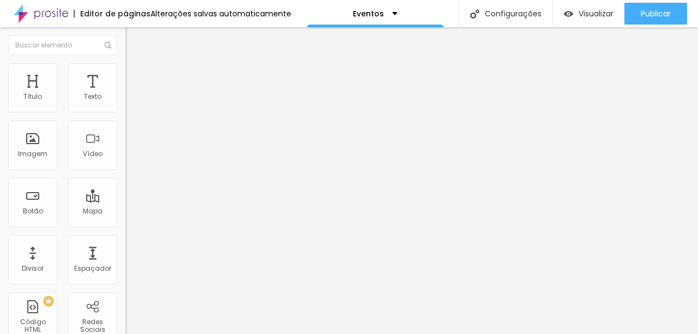
click at [125, 103] on span "Titulo 2" at bounding box center [142, 96] width 35 height 14
click at [125, 94] on span "Titulo 1" at bounding box center [142, 86] width 35 height 15
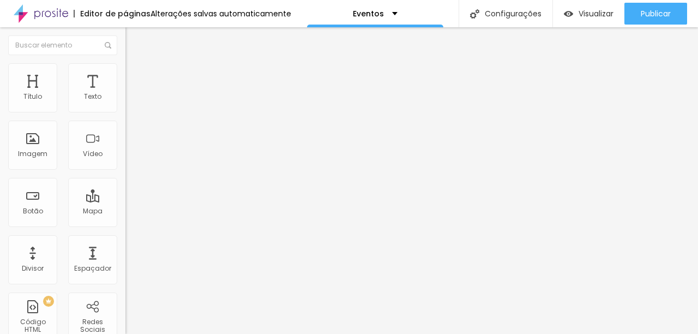
click at [130, 158] on icon "button" at bounding box center [133, 155] width 7 height 7
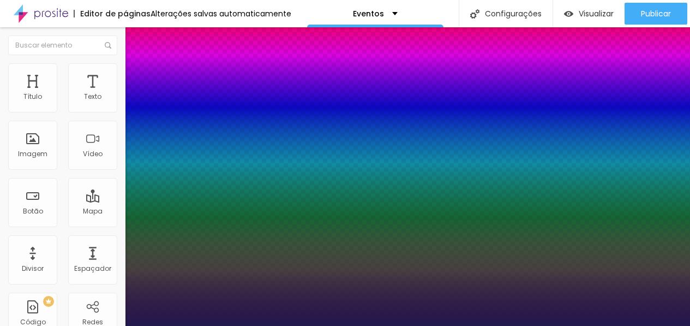
type input "1"
select select "MontserratBlack"
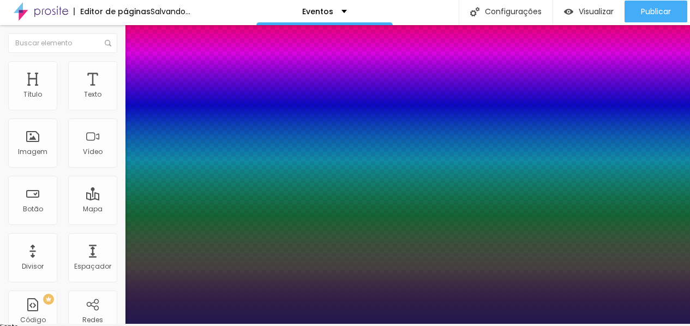
type input "1"
type input "39"
type input "1"
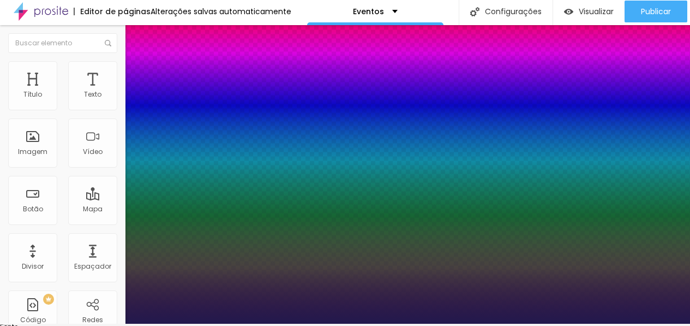
type input "42"
type input "1"
type input "45"
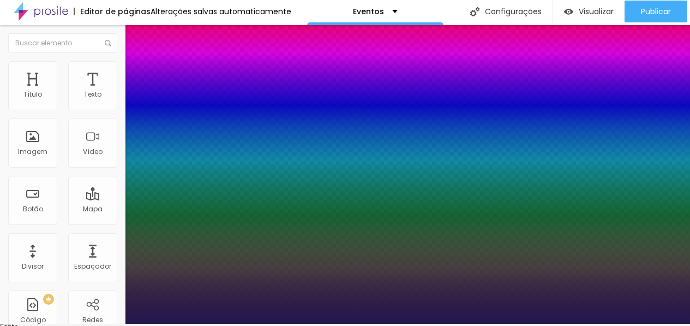
type input "1"
type input "47"
type input "1"
type input "48"
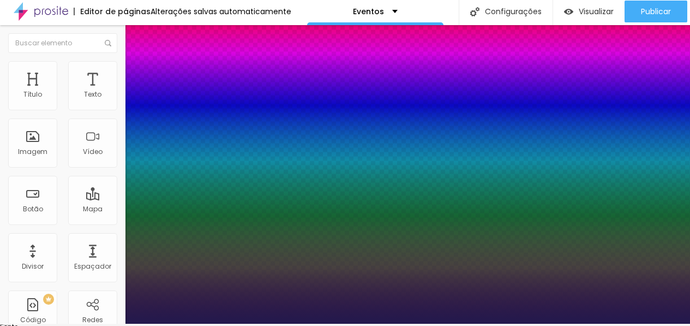
type input "48"
type input "1"
type input "49"
drag, startPoint x: 147, startPoint y: 306, endPoint x: 169, endPoint y: 303, distance: 22.1
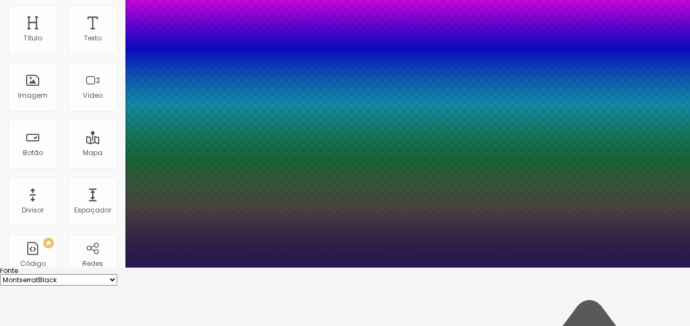
scroll to position [60, 0]
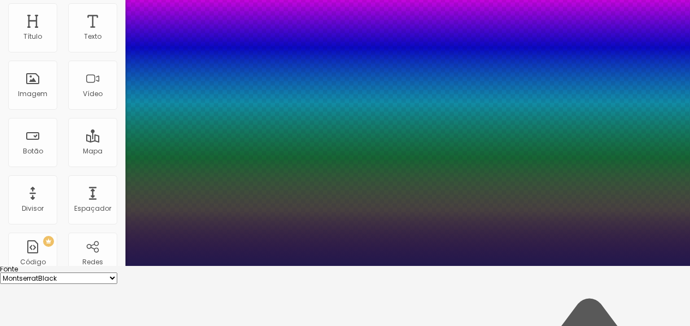
drag, startPoint x: 140, startPoint y: 275, endPoint x: 178, endPoint y: 275, distance: 38.2
click at [117, 272] on select "AbrilFatface-Regular Actor-Regular Alegreya AlegreyaBlack [PERSON_NAME] [PERSON…" at bounding box center [58, 277] width 117 height 11
drag, startPoint x: 172, startPoint y: 244, endPoint x: 161, endPoint y: 244, distance: 10.9
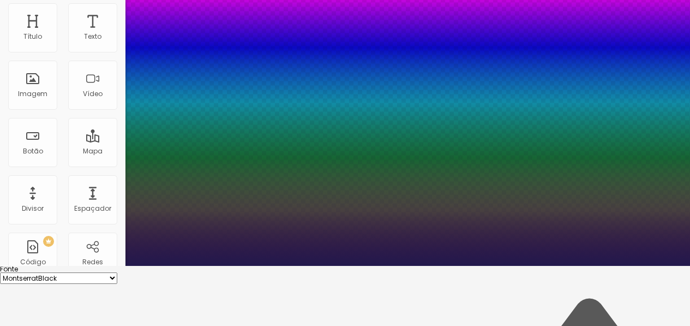
click at [250, 266] on div at bounding box center [345, 266] width 690 height 0
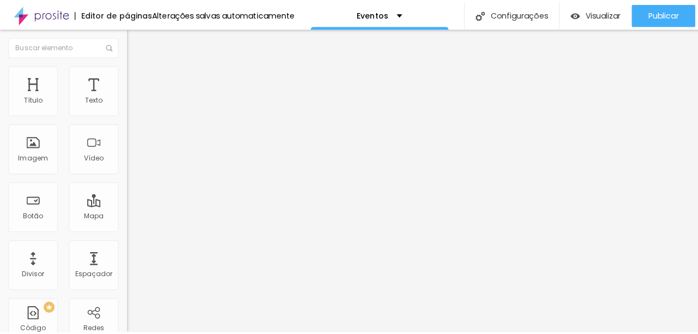
scroll to position [0, 0]
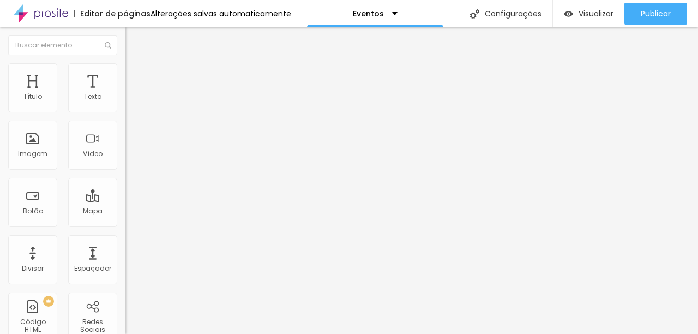
click at [130, 195] on icon "button" at bounding box center [133, 191] width 7 height 7
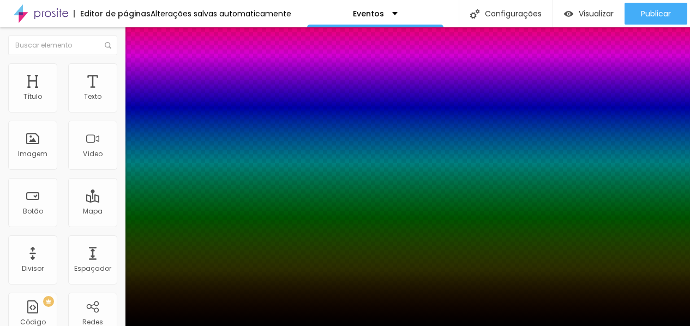
click at [190, 332] on div at bounding box center [345, 332] width 690 height 0
click at [89, 326] on div at bounding box center [345, 326] width 690 height 0
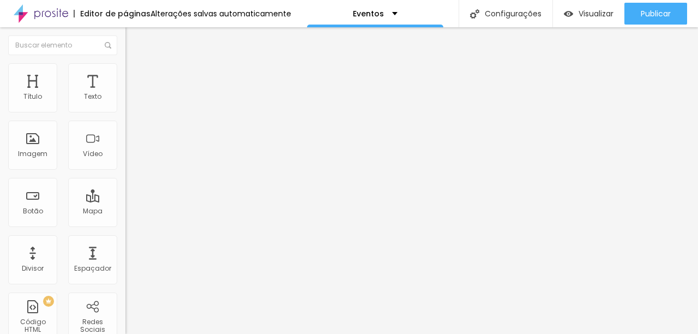
click at [125, 303] on div "Editar Título Estilo Avançado Tamanho Titulo 1 H1 Titulo 2 H2 Titulo 3 H3 Titul…" at bounding box center [187, 180] width 125 height 306
click at [125, 130] on span "Sólido" at bounding box center [135, 127] width 21 height 9
click at [125, 149] on span "Pontilhado" at bounding box center [143, 144] width 36 height 9
click at [125, 155] on span "Serrilhado" at bounding box center [142, 150] width 34 height 9
click at [125, 162] on span "Duplo" at bounding box center [134, 157] width 19 height 9
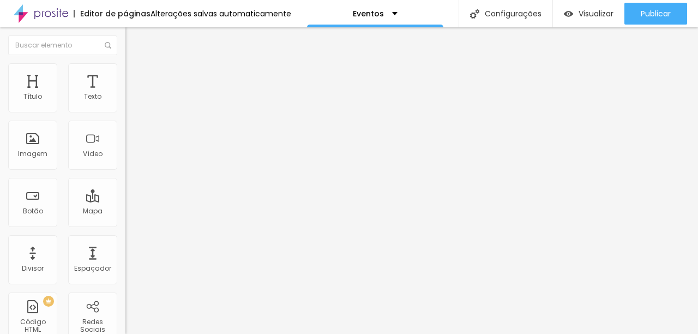
click at [125, 169] on span "Pata de cachorro" at bounding box center [154, 163] width 58 height 9
click at [125, 175] on span "Estrela" at bounding box center [136, 170] width 22 height 9
click at [125, 182] on span "Brilho" at bounding box center [134, 176] width 19 height 9
click at [125, 188] on span "Coração 1" at bounding box center [142, 183] width 34 height 9
click at [125, 195] on span "Coração 2" at bounding box center [143, 189] width 36 height 9
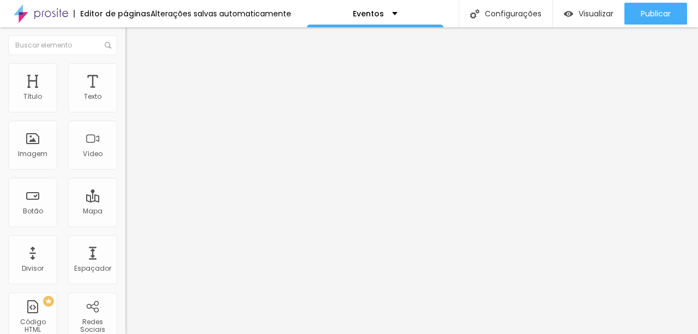
click at [125, 139] on span "Sólido" at bounding box center [135, 133] width 21 height 9
click at [125, 63] on li "Estilo" at bounding box center [187, 68] width 125 height 11
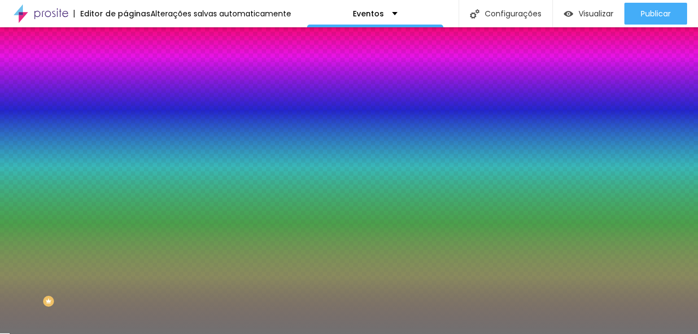
drag, startPoint x: 54, startPoint y: 144, endPoint x: 60, endPoint y: 147, distance: 6.6
click at [125, 142] on input "range" at bounding box center [160, 137] width 70 height 9
drag, startPoint x: 50, startPoint y: 174, endPoint x: 12, endPoint y: 168, distance: 38.1
click at [125, 168] on input "range" at bounding box center [160, 165] width 70 height 9
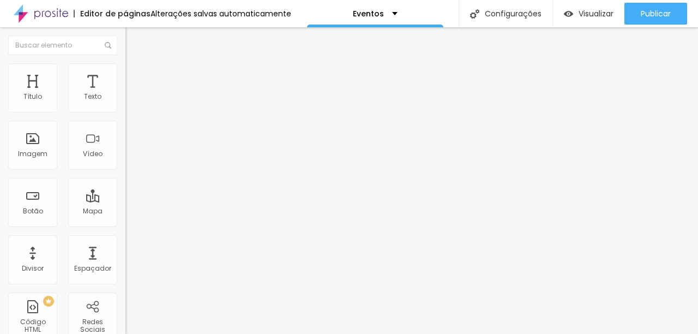
click at [125, 198] on button "button" at bounding box center [132, 191] width 15 height 11
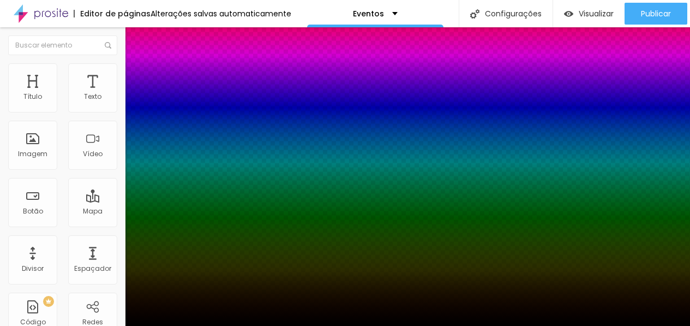
click at [196, 332] on div at bounding box center [345, 332] width 690 height 0
click at [308, 326] on div at bounding box center [345, 326] width 690 height 0
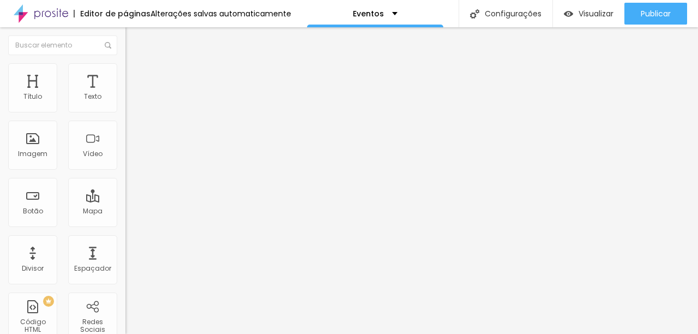
click at [133, 106] on div "Contato" at bounding box center [188, 102] width 111 height 10
click at [135, 75] on span "Estilo" at bounding box center [143, 70] width 17 height 9
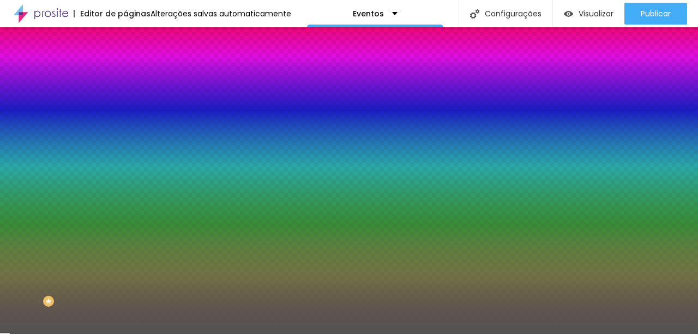
click at [125, 215] on div at bounding box center [187, 215] width 125 height 0
drag, startPoint x: 82, startPoint y: 234, endPoint x: 91, endPoint y: 236, distance: 8.9
click at [125, 226] on input "#545454" at bounding box center [190, 220] width 131 height 11
drag, startPoint x: 105, startPoint y: 236, endPoint x: 83, endPoint y: 233, distance: 21.4
click at [125, 226] on input "#545454" at bounding box center [190, 220] width 131 height 11
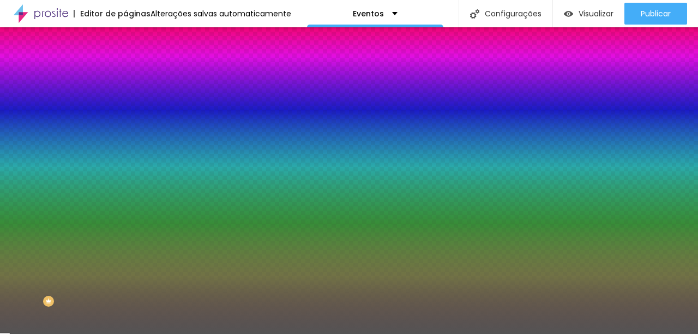
click at [125, 215] on div at bounding box center [187, 215] width 125 height 0
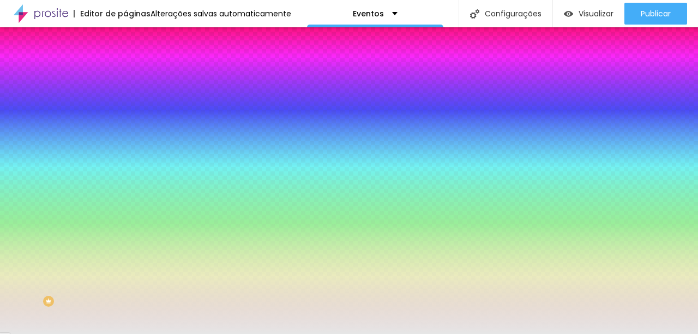
drag, startPoint x: 11, startPoint y: 300, endPoint x: 5, endPoint y: 257, distance: 43.5
click at [125, 225] on div at bounding box center [187, 225] width 125 height 0
click at [125, 196] on div "Campos" at bounding box center [187, 192] width 125 height 7
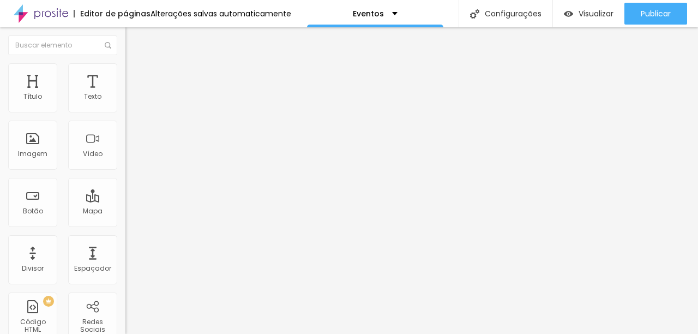
click at [135, 75] on span "Estilo" at bounding box center [143, 70] width 17 height 9
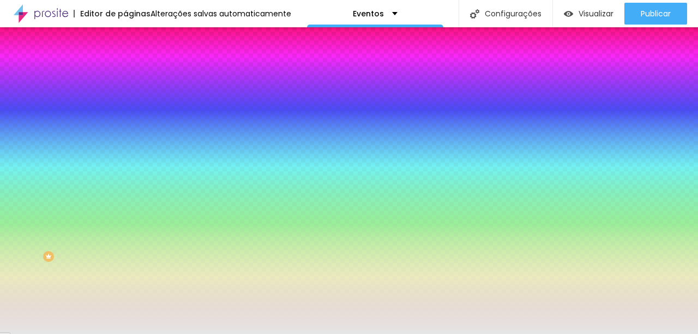
scroll to position [62, 0]
click at [130, 294] on icon "button" at bounding box center [131, 293] width 2 height 2
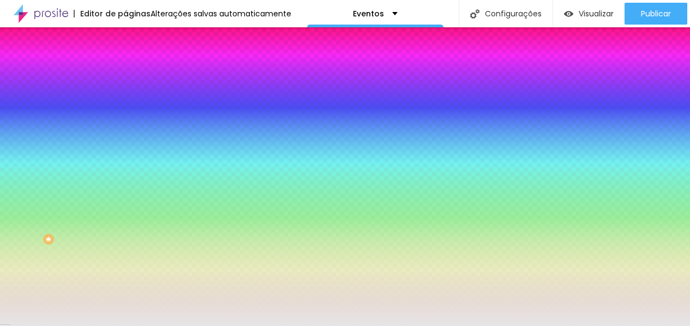
click at [49, 326] on div at bounding box center [345, 326] width 690 height 0
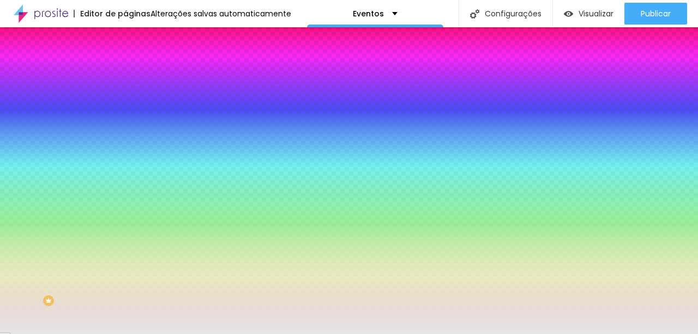
scroll to position [0, 0]
click at [125, 74] on li "Avançado" at bounding box center [187, 79] width 125 height 11
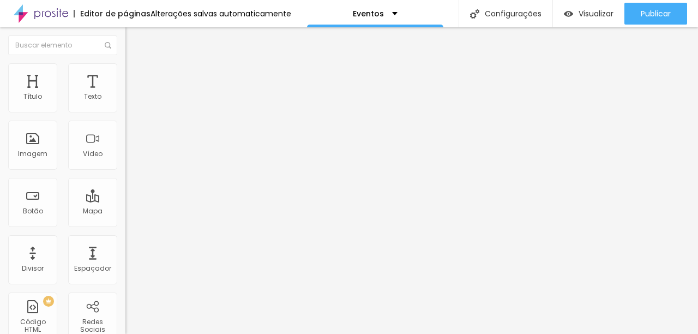
click at [125, 65] on li "Estilo" at bounding box center [187, 68] width 125 height 11
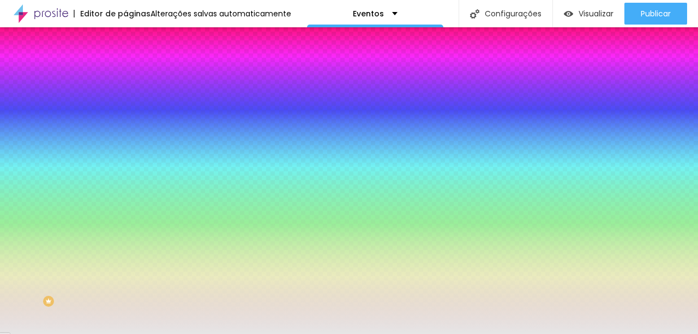
click at [125, 74] on li "Avançado" at bounding box center [187, 79] width 125 height 11
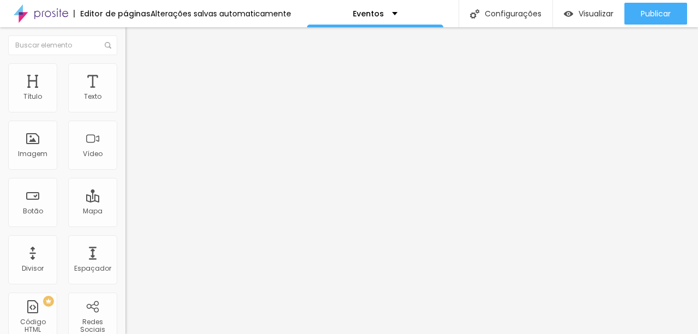
click at [125, 68] on img at bounding box center [130, 68] width 10 height 10
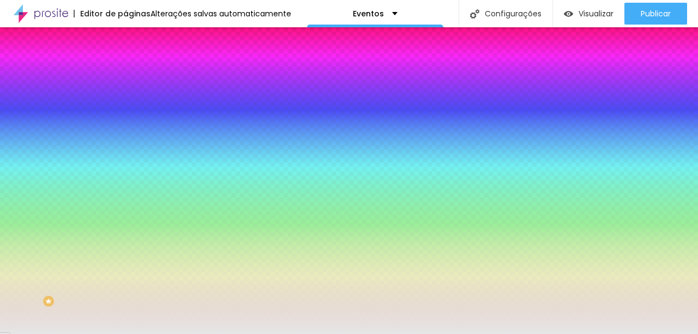
click at [125, 62] on img at bounding box center [130, 57] width 10 height 10
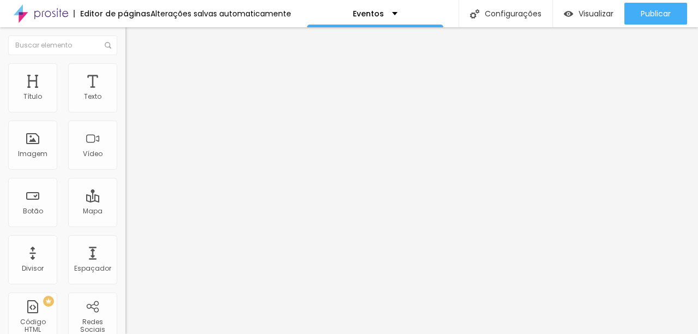
click at [133, 106] on div "Contato" at bounding box center [188, 102] width 111 height 10
click at [125, 67] on li "Estilo" at bounding box center [187, 68] width 125 height 11
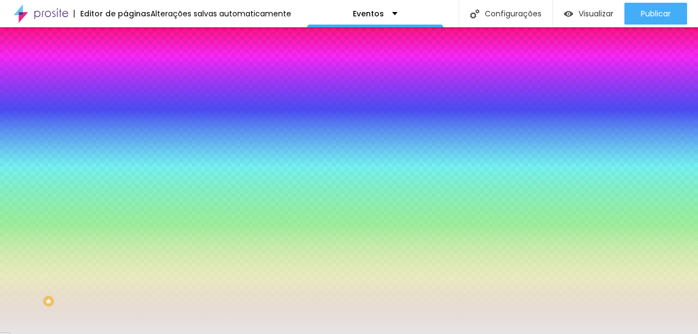
click at [125, 67] on ul "Conteúdo Estilo Avançado" at bounding box center [187, 68] width 125 height 33
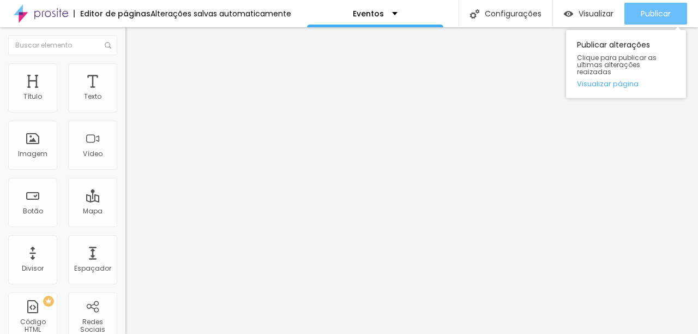
click at [646, 16] on span "Publicar" at bounding box center [656, 13] width 30 height 9
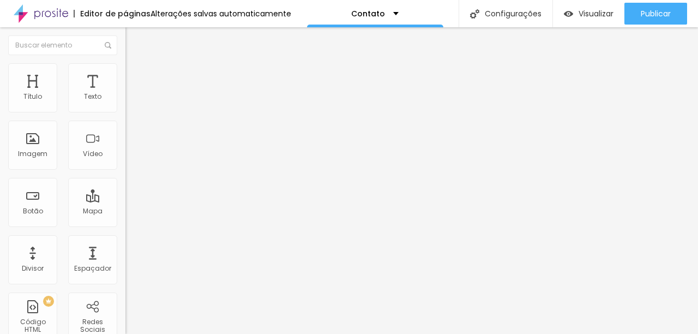
click at [130, 158] on icon "button" at bounding box center [133, 155] width 7 height 7
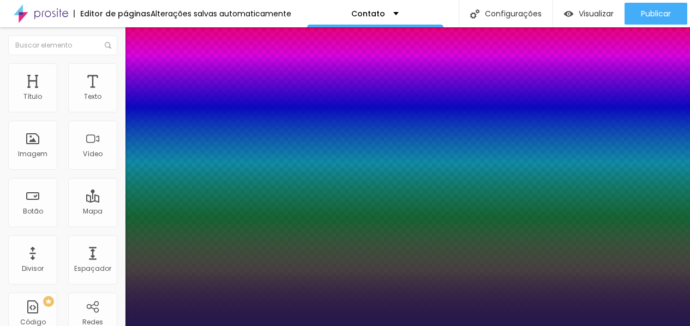
type input "1"
select select "MontserratExtraBold"
type input "1"
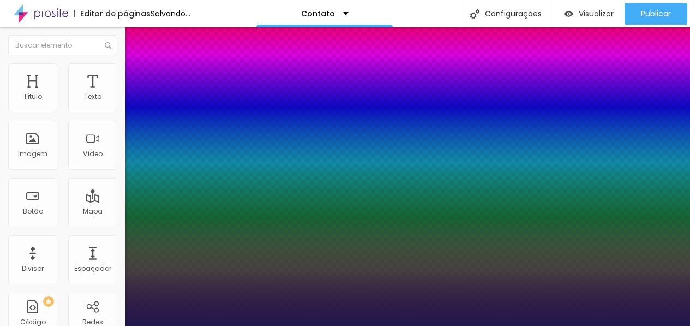
click at [179, 326] on div at bounding box center [345, 326] width 690 height 0
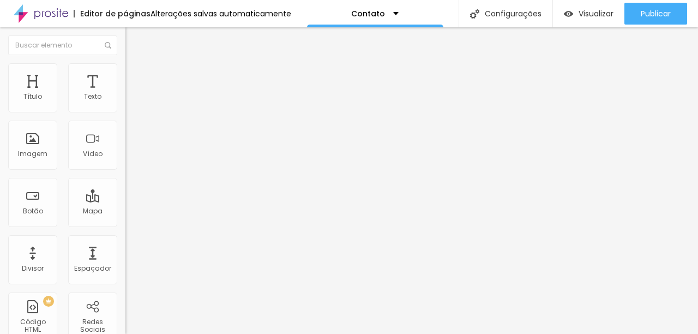
click at [130, 158] on icon "button" at bounding box center [133, 155] width 7 height 7
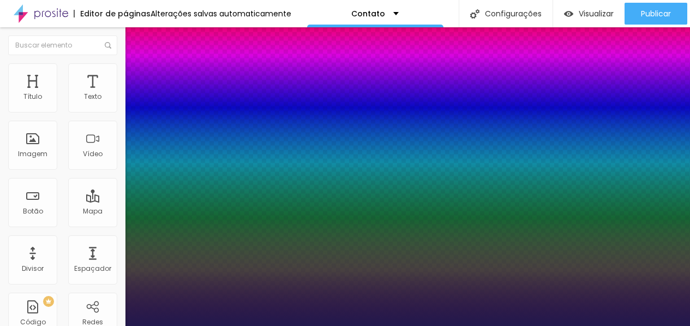
type input "1"
type input "15"
type input "1"
type input "38"
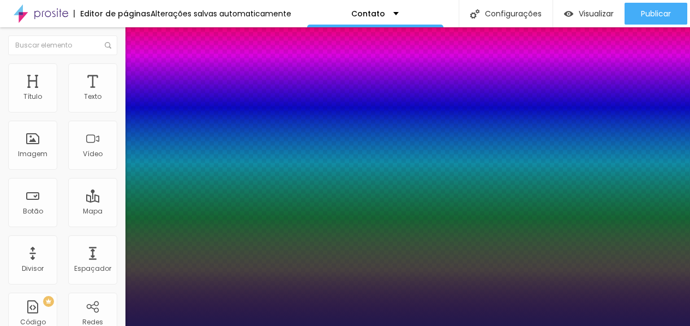
type input "38"
type input "1"
type input "44"
type input "1"
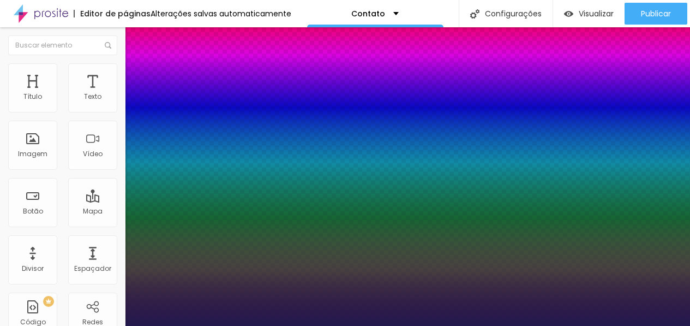
type input "47"
type input "1"
type input "48"
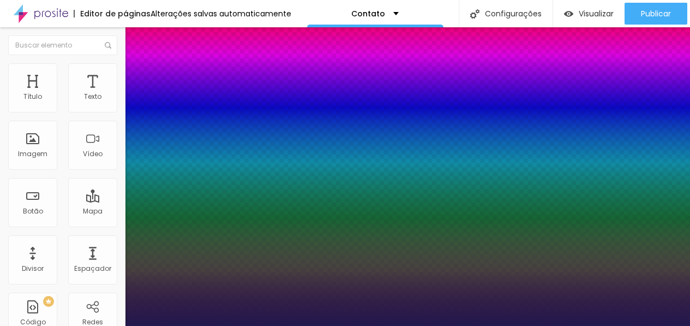
type input "1"
type input "50"
type input "1"
type input "52"
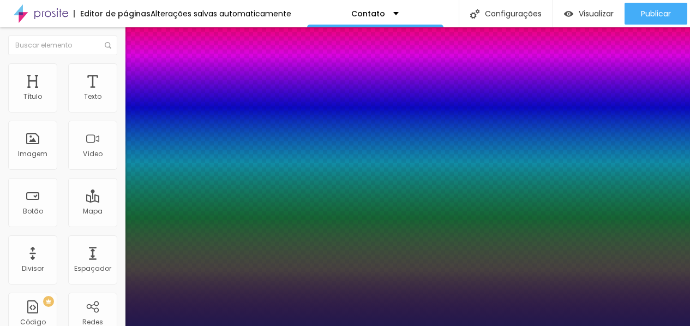
type input "52"
type input "1"
type input "55"
type input "1"
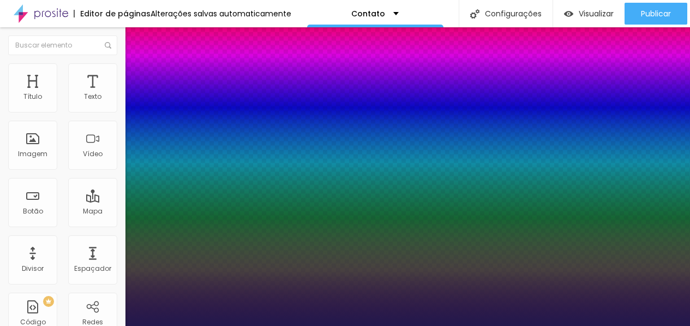
type input "56"
type input "1"
drag, startPoint x: 146, startPoint y: 305, endPoint x: 181, endPoint y: 306, distance: 34.9
type input "56"
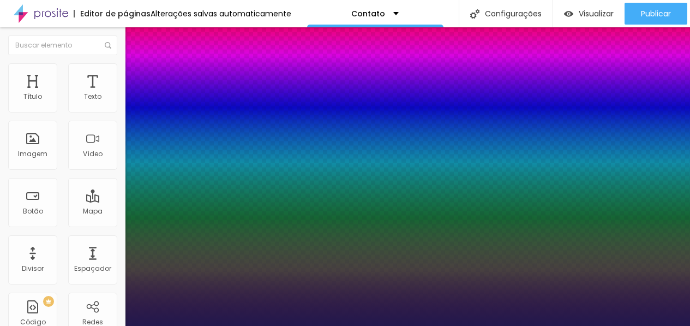
type input "1"
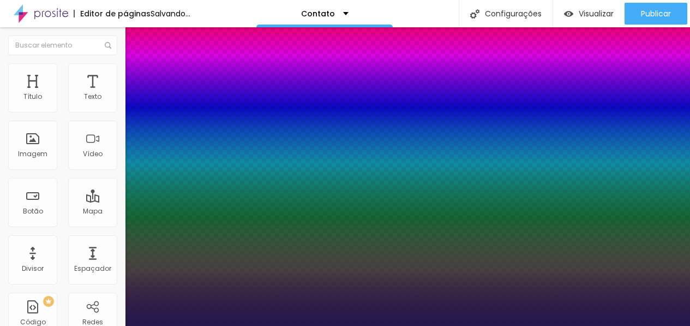
click at [221, 326] on div at bounding box center [345, 326] width 690 height 0
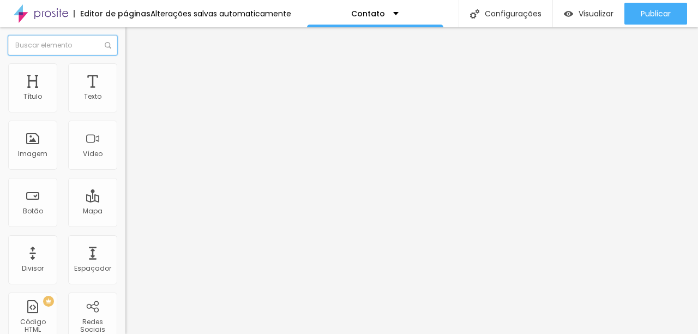
click at [57, 49] on input "text" at bounding box center [62, 45] width 109 height 20
click at [46, 151] on div "Imagem" at bounding box center [32, 145] width 49 height 49
click at [33, 146] on div "Imagem" at bounding box center [32, 145] width 49 height 49
drag, startPoint x: 64, startPoint y: 121, endPoint x: 0, endPoint y: 121, distance: 63.8
click at [125, 121] on div "Endereço Alboom Brasil Alinhamento 15 Zoom" at bounding box center [187, 194] width 125 height 218
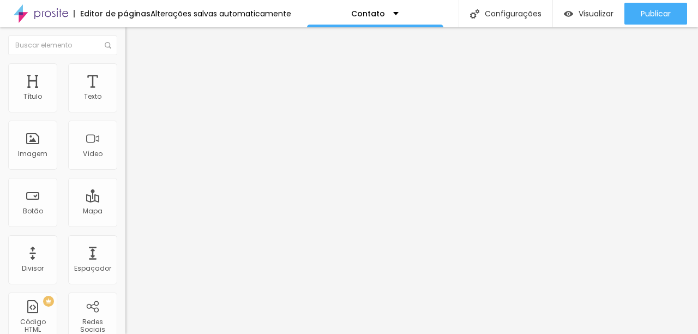
scroll to position [0, 39]
type input "av voluntario fernando pinheiro franco 411"
click at [125, 100] on div "TikTok" at bounding box center [187, 102] width 125 height 34
click at [125, 136] on div "TikTok" at bounding box center [187, 127] width 125 height 20
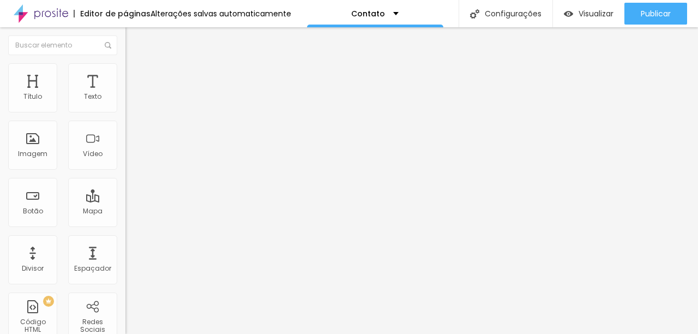
click at [125, 205] on div at bounding box center [187, 205] width 125 height 0
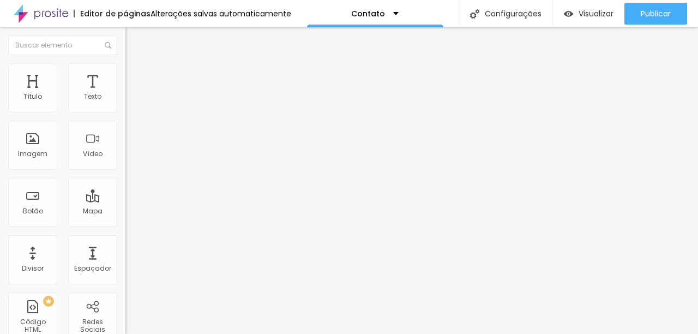
click at [125, 205] on div at bounding box center [187, 205] width 125 height 0
click at [125, 163] on span "4:3 Standard" at bounding box center [147, 158] width 44 height 9
click at [125, 63] on li "Conteúdo" at bounding box center [187, 57] width 125 height 11
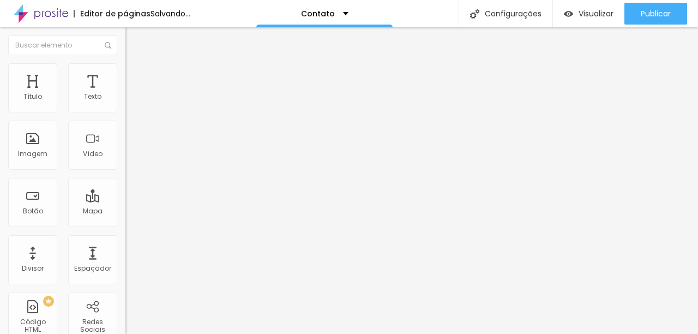
click at [125, 94] on span "Adicionar imagem" at bounding box center [160, 89] width 70 height 9
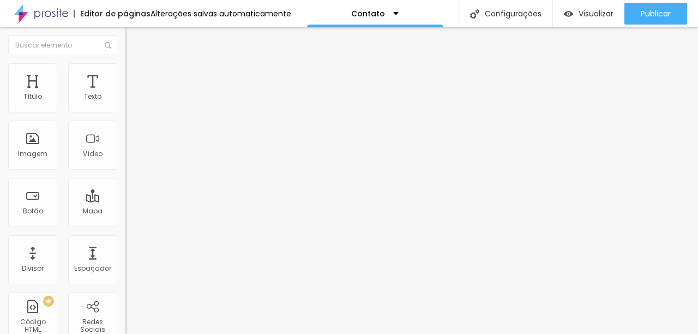
click at [125, 68] on img at bounding box center [130, 68] width 10 height 10
type input "70"
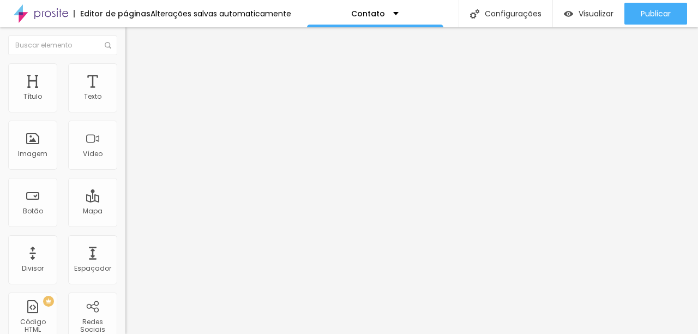
type input "70"
click at [125, 112] on input "range" at bounding box center [160, 107] width 70 height 9
type input "75"
click at [125, 112] on input "range" at bounding box center [160, 107] width 70 height 9
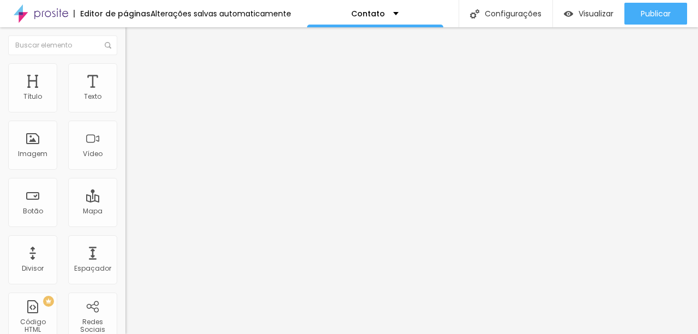
type input "80"
click at [125, 112] on input "range" at bounding box center [160, 107] width 70 height 9
click at [125, 286] on div "Editar Imagem Conteúdo Estilo Avançado Tamanho 80 px % 0 Borda arredondada Somb…" at bounding box center [187, 180] width 125 height 306
click at [125, 246] on div "Editar Imagem Conteúdo Estilo Avançado Tamanho 80 px % 0 Borda arredondada Somb…" at bounding box center [187, 180] width 125 height 306
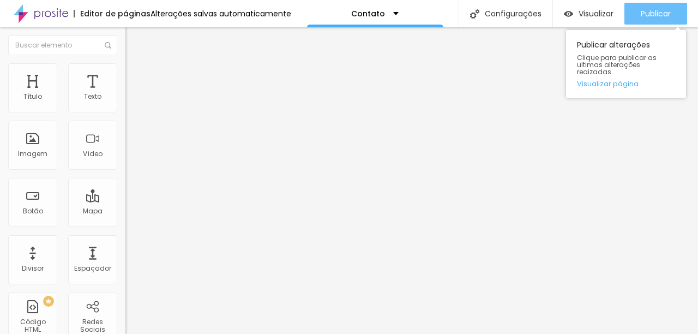
click at [645, 20] on div "Publicar" at bounding box center [656, 14] width 30 height 22
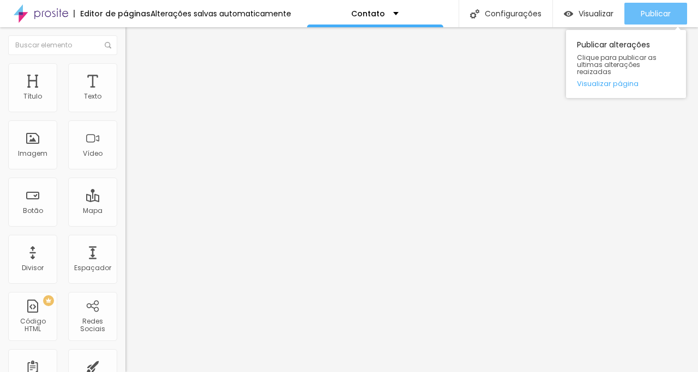
click at [646, 10] on span "Publicar" at bounding box center [656, 13] width 30 height 9
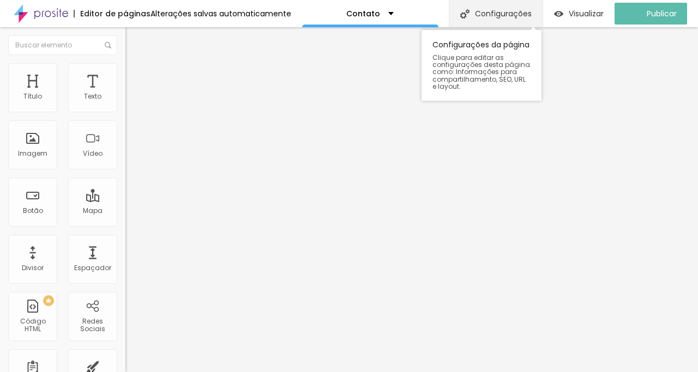
click at [501, 19] on div "Configurações" at bounding box center [496, 13] width 94 height 27
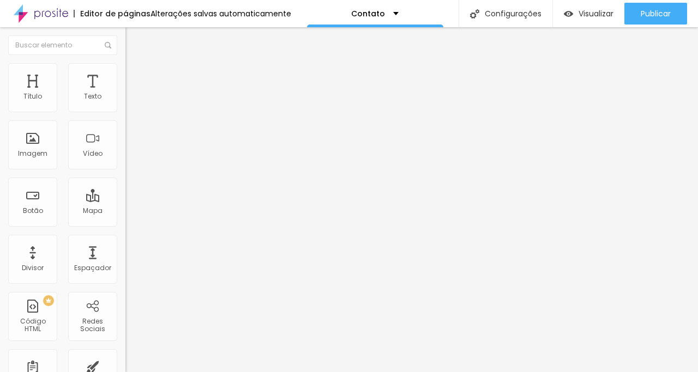
click at [564, 19] on div "Visualizar" at bounding box center [589, 14] width 50 height 22
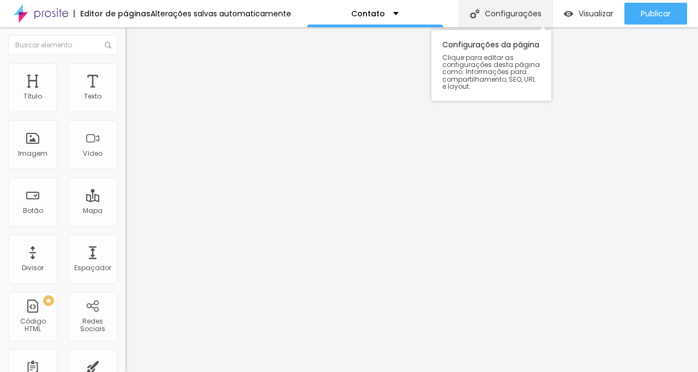
click at [509, 21] on div "Configurações" at bounding box center [506, 13] width 94 height 27
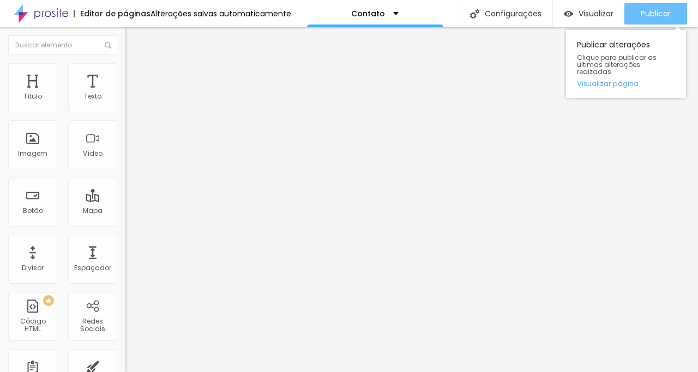
click at [629, 12] on button "Publicar" at bounding box center [655, 14] width 63 height 22
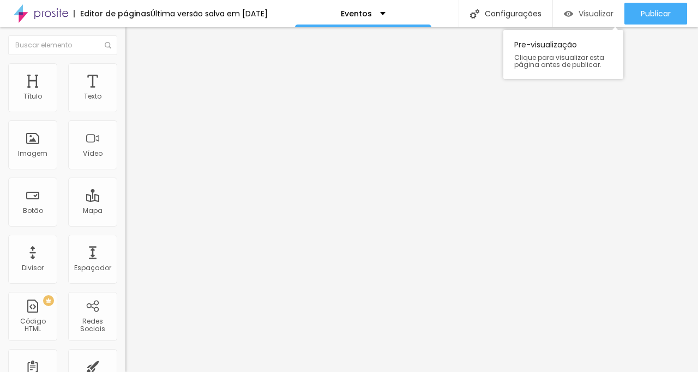
click at [595, 11] on span "Visualizar" at bounding box center [596, 13] width 35 height 9
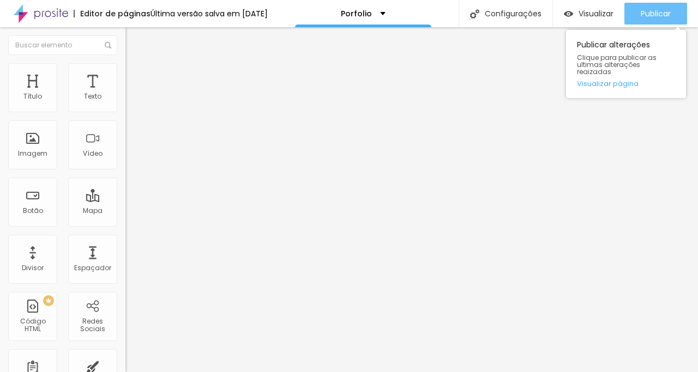
click at [667, 16] on span "Publicar" at bounding box center [656, 13] width 30 height 9
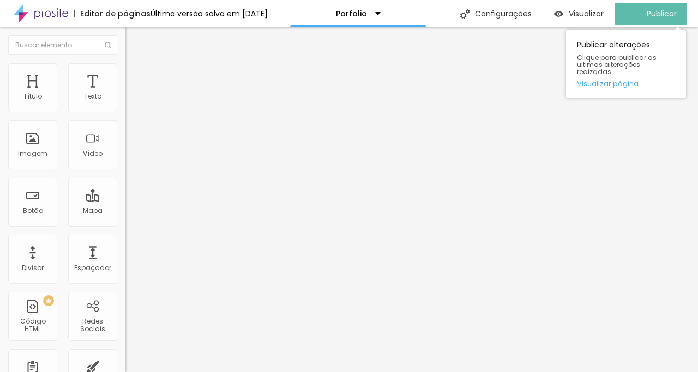
click at [609, 80] on link "Visualizar página" at bounding box center [626, 83] width 98 height 7
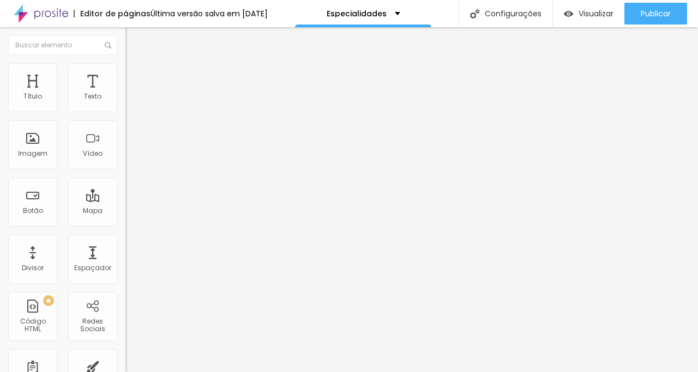
scroll to position [1, 69]
drag, startPoint x: 14, startPoint y: 226, endPoint x: 119, endPoint y: 237, distance: 105.8
click at [125, 237] on div "Texto Saiba mais! Alinhamento Tamanho Pequeno Pequeno Normal Grande Link URL [U…" at bounding box center [187, 167] width 125 height 165
paste input "[DOMAIN_NAME][URL]"
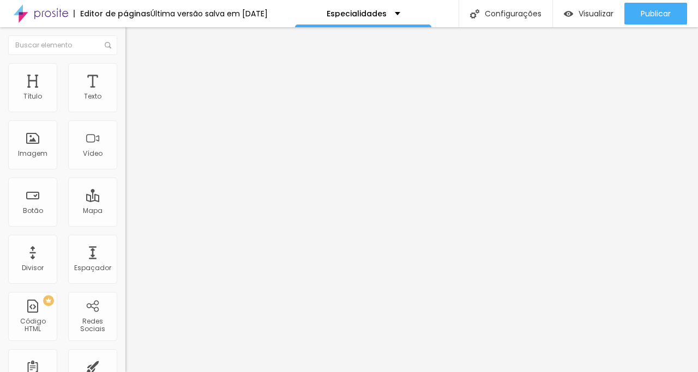
type input "[URL][DOMAIN_NAME]"
click at [125, 250] on div "Texto Saiba mais! Alinhamento Tamanho Pequeno Pequeno Normal Grande Link URL [U…" at bounding box center [187, 167] width 125 height 165
paste input "[DOMAIN_NAME][URL]"
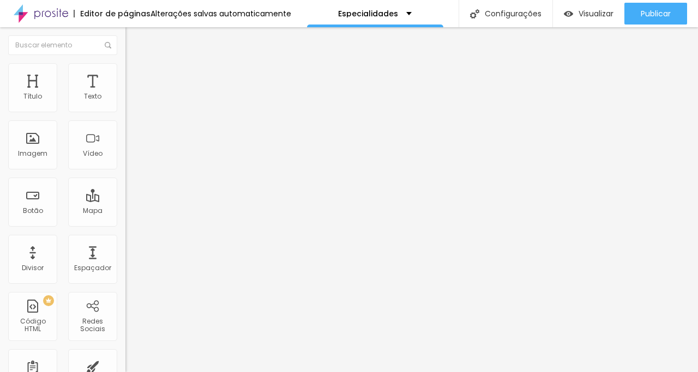
type input "[URL][DOMAIN_NAME]"
paste input "[DOMAIN_NAME][URL]"
type input "[URL][DOMAIN_NAME]"
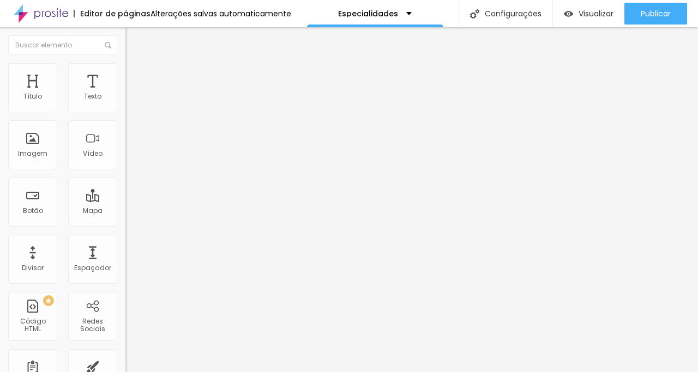
scroll to position [0, 0]
paste input "[DOMAIN_NAME][URL]"
type input "[URL][DOMAIN_NAME]"
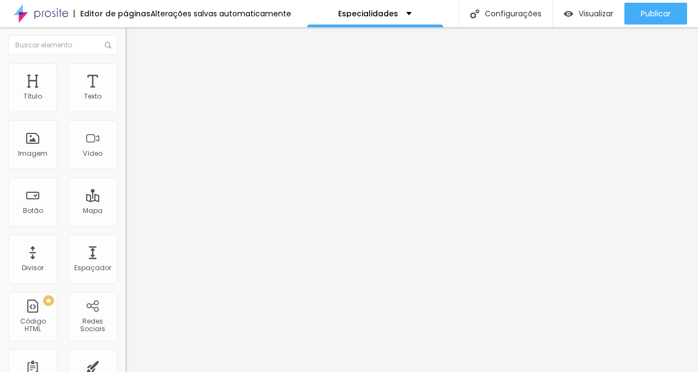
paste input "[DOMAIN_NAME][URL]"
type input "[URL][DOMAIN_NAME]"
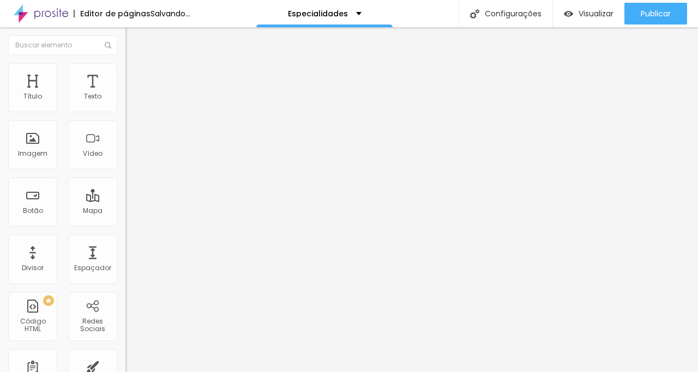
paste input "[DOMAIN_NAME][URL]"
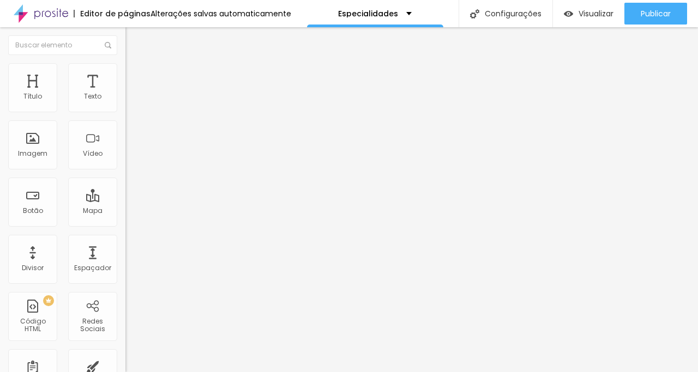
scroll to position [0, 74]
type input "[URL][DOMAIN_NAME]"
drag, startPoint x: 10, startPoint y: 225, endPoint x: 122, endPoint y: 225, distance: 112.3
click at [125, 225] on div "Texto Saiba mais! Alinhamento Tamanho Pequeno Pequeno Normal Grande Link URL [U…" at bounding box center [187, 167] width 125 height 165
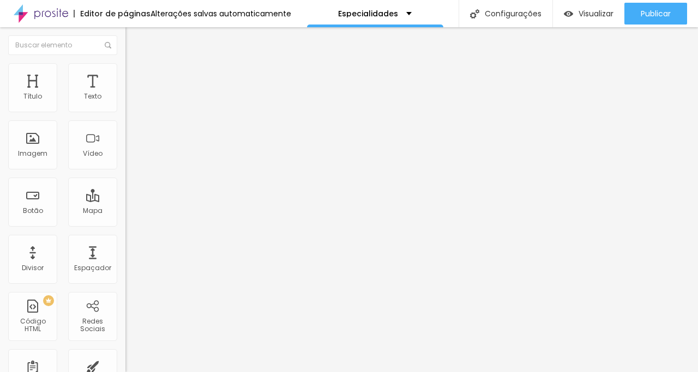
paste input "[DOMAIN_NAME][URL]"
type input "[URL][DOMAIN_NAME]"
paste input "[DOMAIN_NAME][URL]"
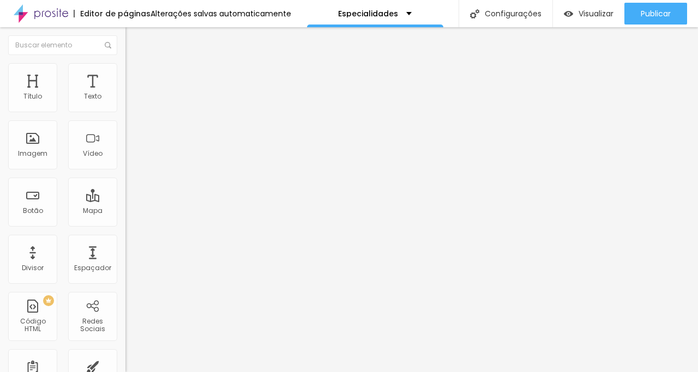
scroll to position [0, 74]
type input "[URL][DOMAIN_NAME]"
paste input "[DOMAIN_NAME][URL]"
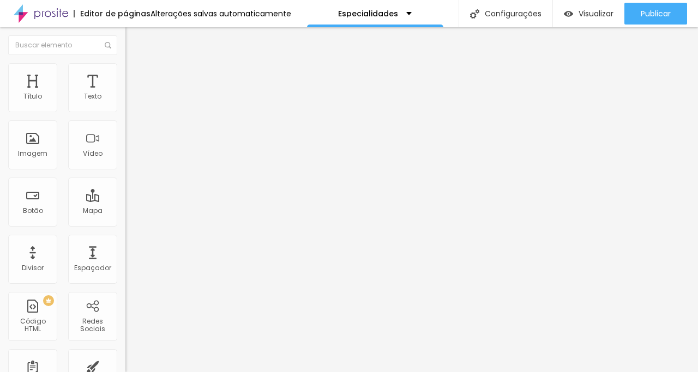
type input "[URL][DOMAIN_NAME]"
paste input "[DOMAIN_NAME][URL]"
type input "[URL][DOMAIN_NAME]"
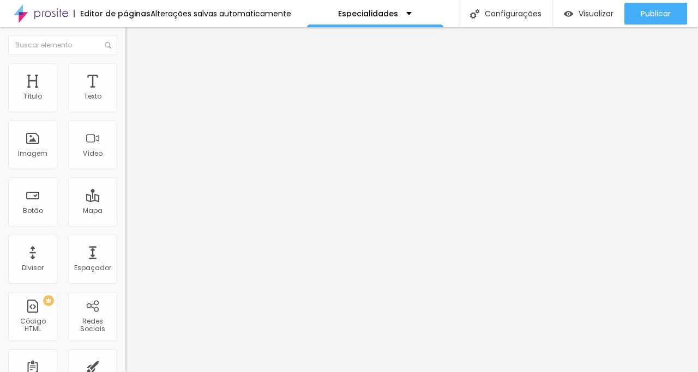
scroll to position [0, 0]
paste input "[DOMAIN_NAME][URL]"
type input "[URL][DOMAIN_NAME]"
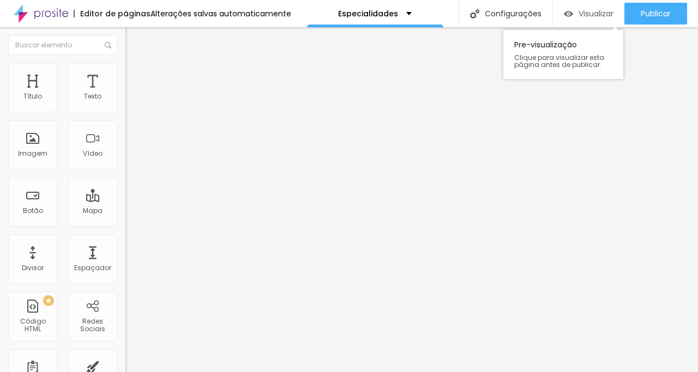
click at [592, 12] on span "Visualizar" at bounding box center [596, 13] width 35 height 9
drag, startPoint x: 58, startPoint y: 123, endPoint x: 3, endPoint y: 124, distance: 55.1
click at [125, 124] on div "Texto Saiba mais! Alinhamento Tamanho Pequeno Pequeno Normal Grande Link URL [U…" at bounding box center [187, 167] width 125 height 165
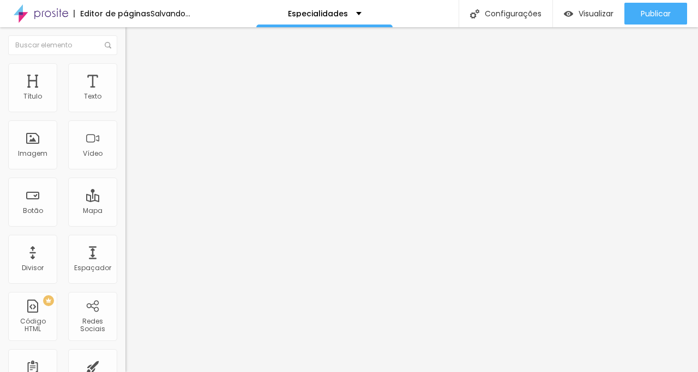
type input "v"
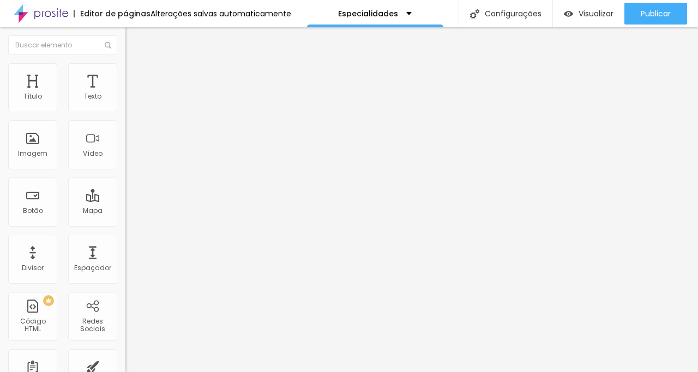
drag, startPoint x: 81, startPoint y: 121, endPoint x: 9, endPoint y: 117, distance: 71.5
click at [125, 103] on input "Ver mais!" at bounding box center [190, 97] width 131 height 11
type input "Ver mais!"
drag, startPoint x: 61, startPoint y: 127, endPoint x: 1, endPoint y: 127, distance: 60.5
click at [125, 127] on div "Texto Saiba mais! Alinhamento Tamanho Pequeno Pequeno Normal Grande Link URL [U…" at bounding box center [187, 167] width 125 height 165
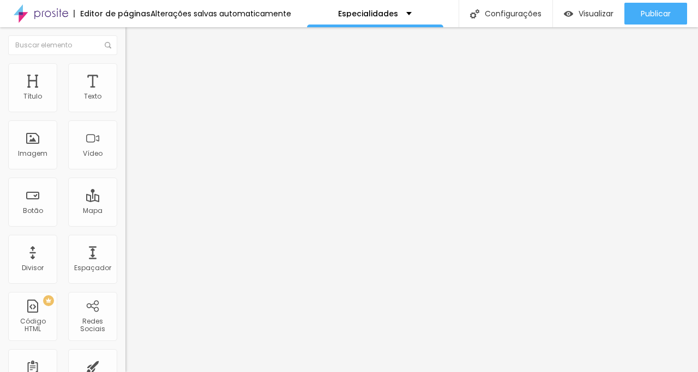
paste input "Ver mais!"
drag, startPoint x: 85, startPoint y: 120, endPoint x: 9, endPoint y: 124, distance: 76.5
click at [125, 103] on input "Saiba mais!Ver mais!" at bounding box center [190, 97] width 131 height 11
paste input "text"
type input "Ver mais!"
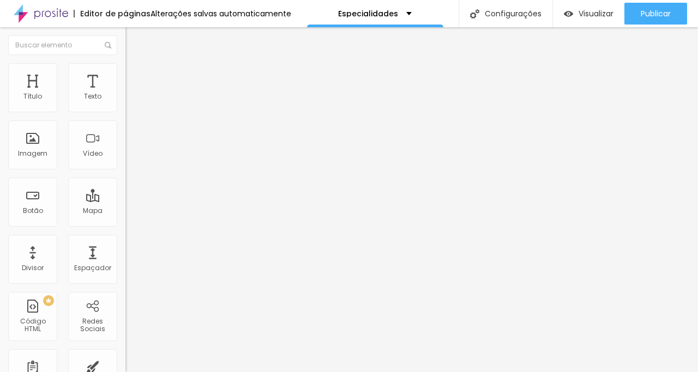
drag, startPoint x: 80, startPoint y: 122, endPoint x: 0, endPoint y: 122, distance: 79.6
click at [125, 122] on div "Texto Saiba mais! Alinhamento Tamanho Pequeno Pequeno Normal Grande Link URL [U…" at bounding box center [187, 167] width 125 height 165
paste input "Ver"
type input "Ver mais!"
drag, startPoint x: 61, startPoint y: 121, endPoint x: 0, endPoint y: 121, distance: 60.5
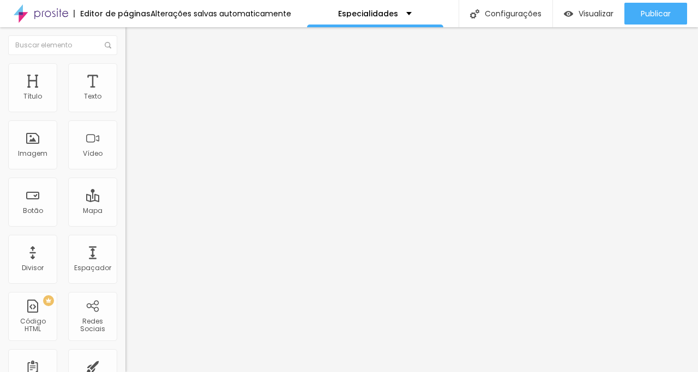
click at [125, 121] on div "Texto Saiba mais! Alinhamento Tamanho Pequeno Pequeno Normal Grande Link URL [U…" at bounding box center [187, 167] width 125 height 165
paste input "Ver"
type input "Ver mais!"
drag, startPoint x: 64, startPoint y: 119, endPoint x: 0, endPoint y: 126, distance: 64.1
click at [125, 126] on div "Texto Saiba mais! Alinhamento Tamanho Pequeno Pequeno Normal Grande Link URL ht…" at bounding box center [187, 167] width 125 height 165
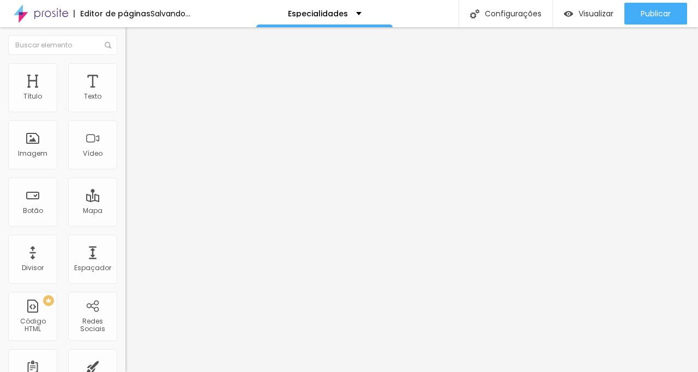
paste input "Ver"
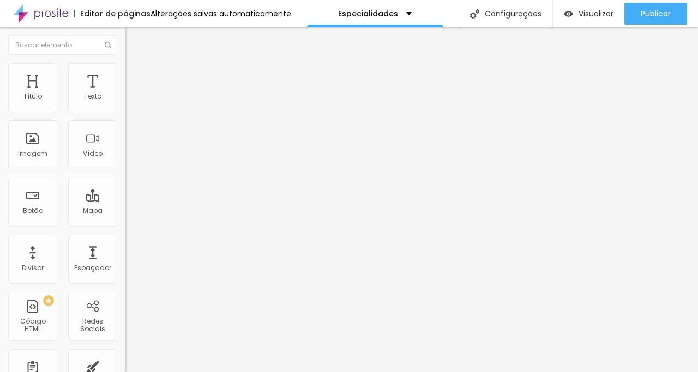
type input "Ver mais!"
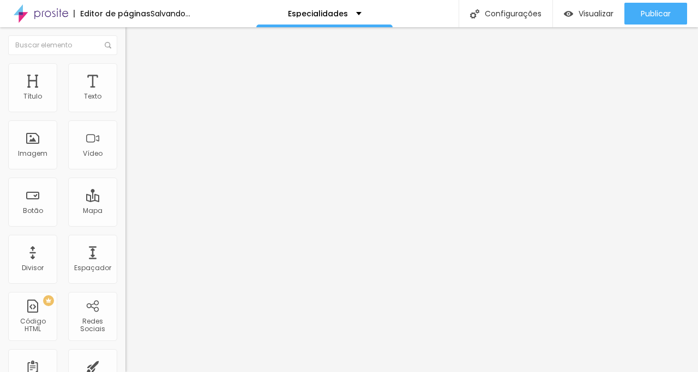
paste input "Ver"
drag, startPoint x: 57, startPoint y: 129, endPoint x: 10, endPoint y: 122, distance: 47.5
click at [125, 122] on div "Texto Saiba mais! Alinhamento Tamanho Pequeno Pequeno Normal Grande Link URL ht…" at bounding box center [187, 167] width 125 height 165
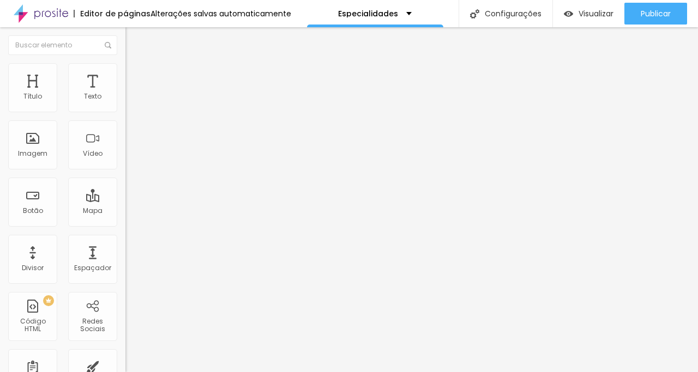
type input "Ver mais!"
drag, startPoint x: 61, startPoint y: 121, endPoint x: 46, endPoint y: 123, distance: 15.4
click at [125, 103] on input "Saiba mais!" at bounding box center [190, 97] width 131 height 11
paste input "Ver"
type input "Ver mais!"
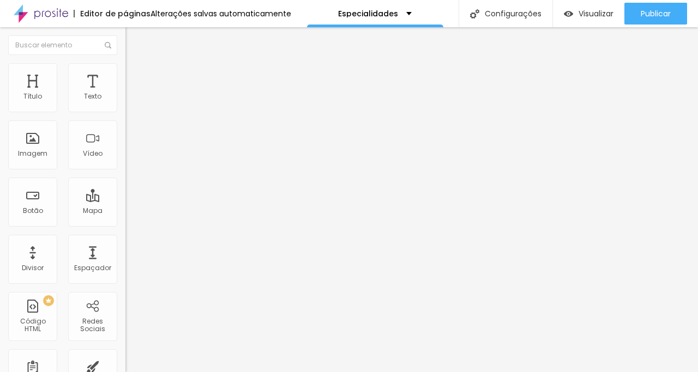
paste input "Ver"
drag, startPoint x: 23, startPoint y: 127, endPoint x: 5, endPoint y: 122, distance: 18.7
click at [125, 122] on div "Texto Saiba mais! Alinhamento Tamanho Pequeno Pequeno Normal Grande Link URL ht…" at bounding box center [187, 167] width 125 height 165
type input "Ver mais!"
drag, startPoint x: 62, startPoint y: 123, endPoint x: 0, endPoint y: 124, distance: 62.2
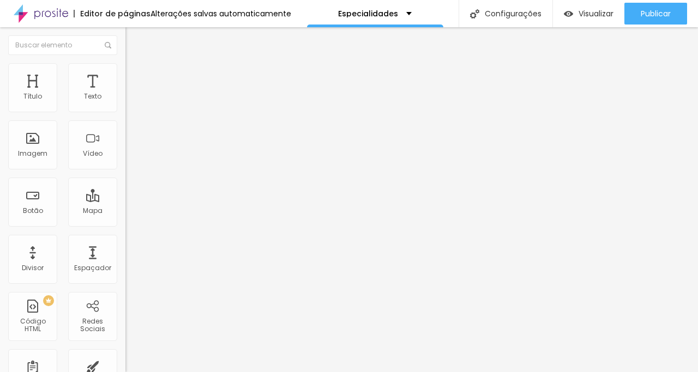
click at [125, 124] on div "Texto Saiba mais! Alinhamento Tamanho Pequeno Pequeno Normal Grande Link URL ht…" at bounding box center [187, 167] width 125 height 165
paste input "Ver"
type input "Ver mais!"
drag, startPoint x: 60, startPoint y: 125, endPoint x: 0, endPoint y: 116, distance: 60.7
click at [125, 116] on div "Texto Saiba mais! Alinhamento Tamanho Pequeno Pequeno Normal Grande Link URL ht…" at bounding box center [187, 167] width 125 height 165
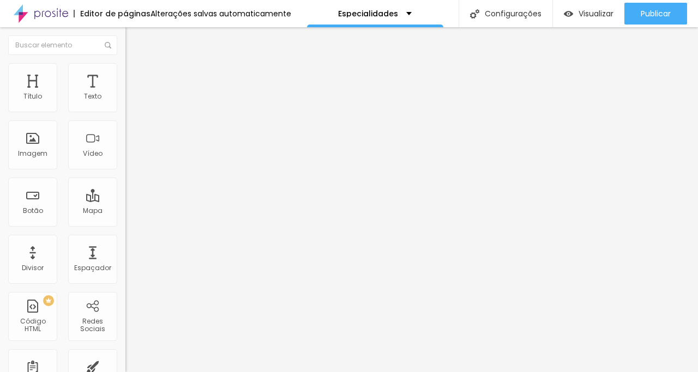
paste input "Ver"
type input "Ver mais!"
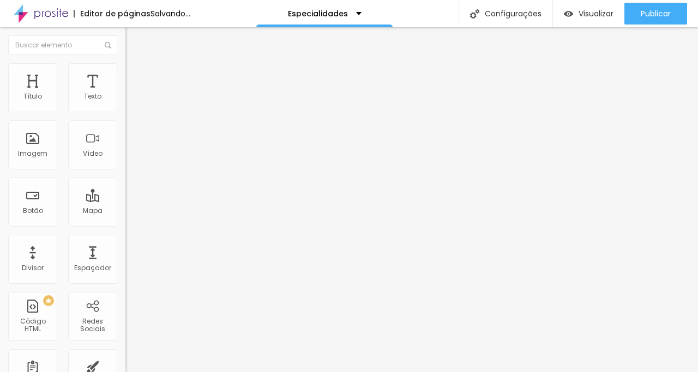
drag, startPoint x: 69, startPoint y: 121, endPoint x: 2, endPoint y: 125, distance: 67.2
click at [125, 125] on div "Texto Saiba mais! Alinhamento Tamanho Pequeno Pequeno Normal Grande Link URL ht…" at bounding box center [187, 167] width 125 height 165
paste input "Ver"
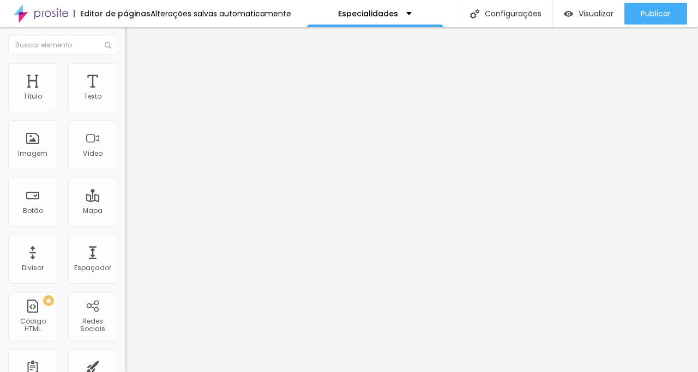
type input "Ver mais!"
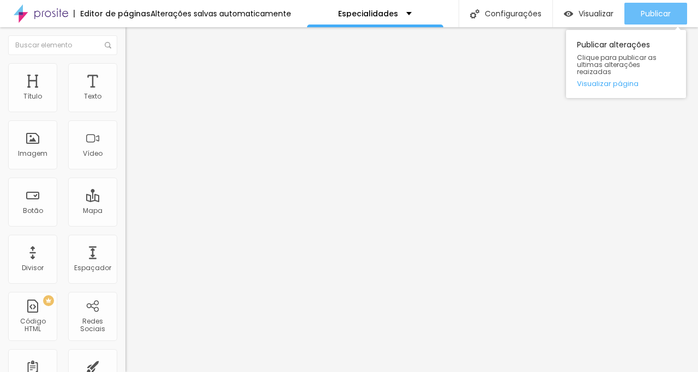
click at [664, 16] on span "Publicar" at bounding box center [656, 13] width 30 height 9
click at [645, 15] on span "Publicar" at bounding box center [656, 13] width 30 height 9
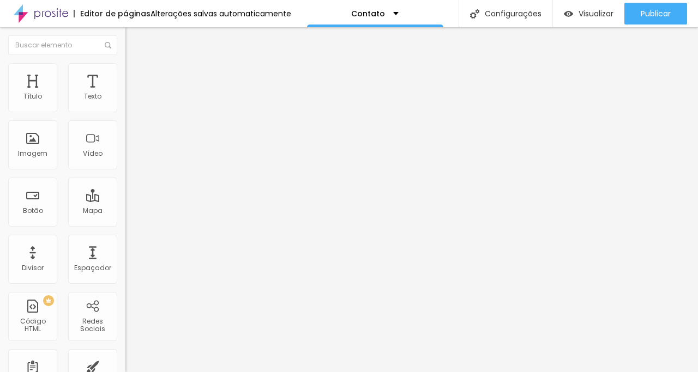
click at [125, 161] on button "button" at bounding box center [132, 155] width 15 height 11
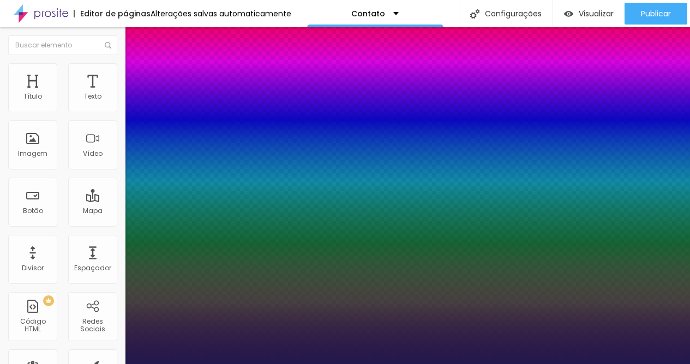
type input "1"
select select "MontserratBlack"
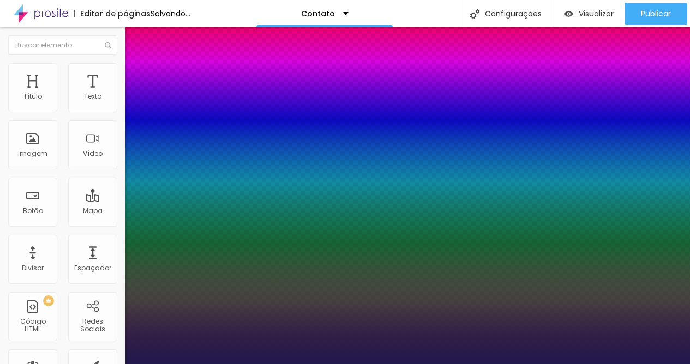
type input "1"
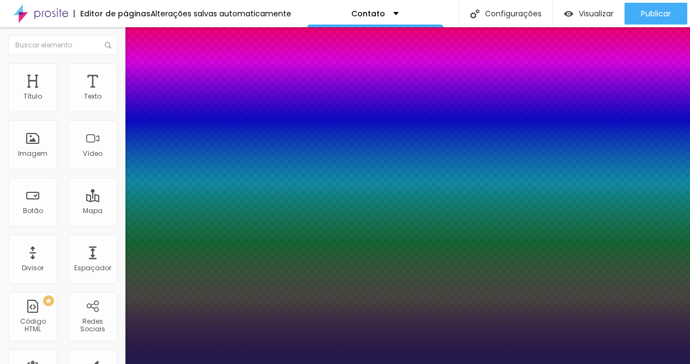
type input "35"
type input "1"
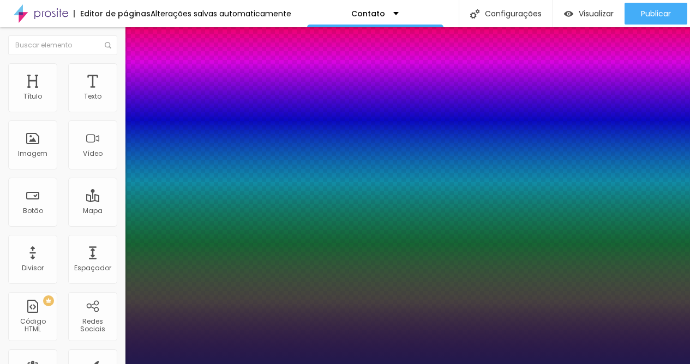
type input "94"
type input "1"
type input "94"
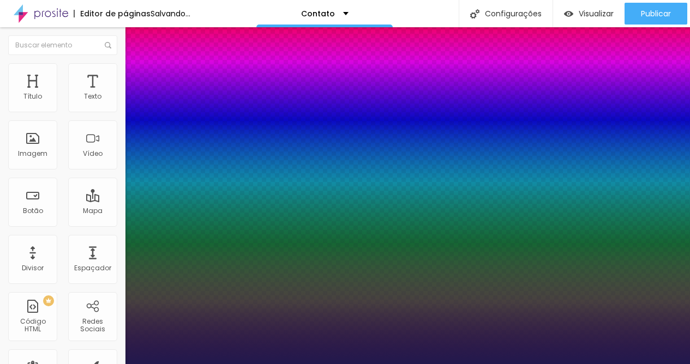
type input "1"
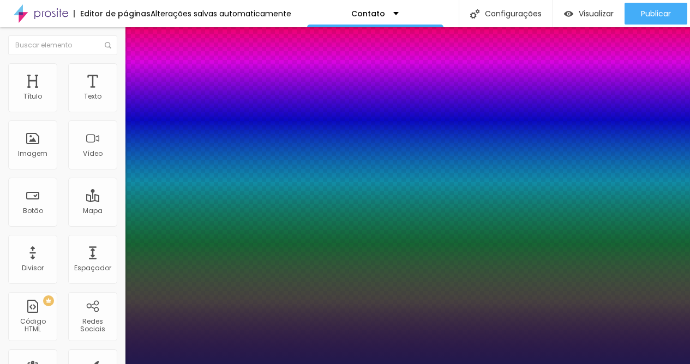
type input "85"
type input "1"
type input "82"
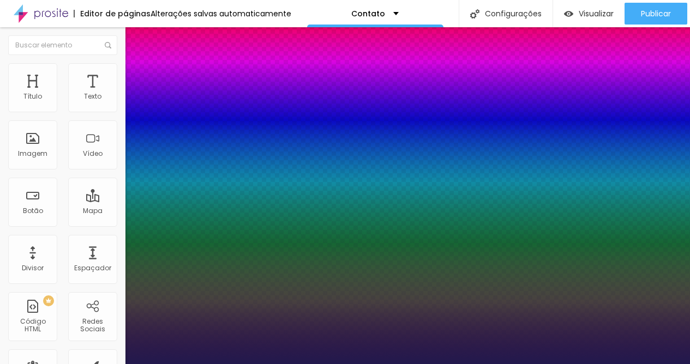
type input "1"
type input "81"
type input "1"
type input "80"
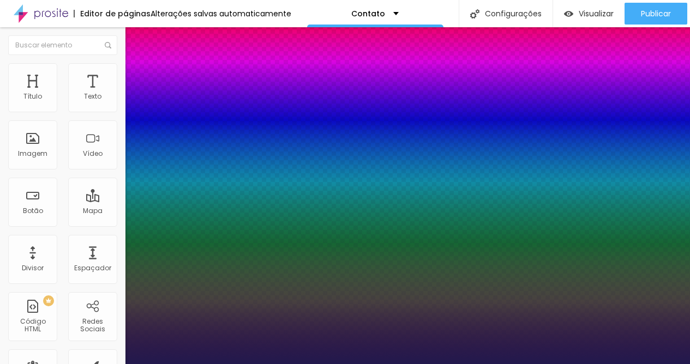
type input "80"
type input "1"
drag, startPoint x: 209, startPoint y: 307, endPoint x: 201, endPoint y: 307, distance: 8.2
type input "80"
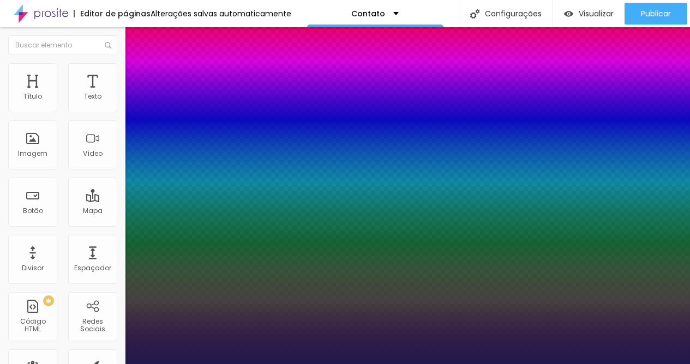
click at [374, 364] on div at bounding box center [345, 364] width 690 height 0
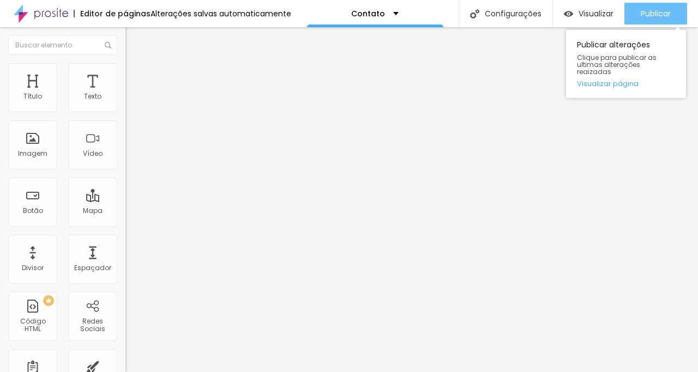
click at [639, 14] on button "Publicar" at bounding box center [655, 14] width 63 height 22
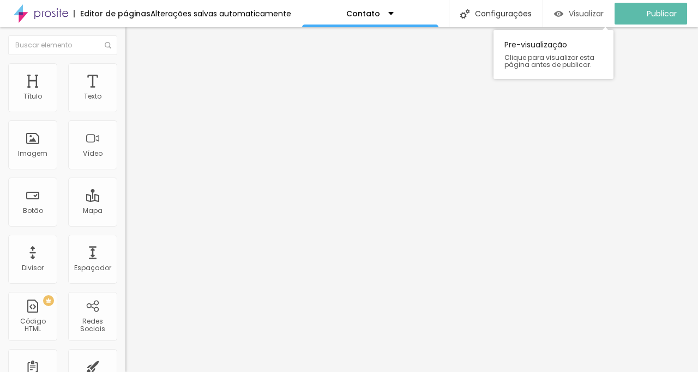
click at [586, 12] on span "Visualizar" at bounding box center [586, 13] width 35 height 9
